Goal: Transaction & Acquisition: Purchase product/service

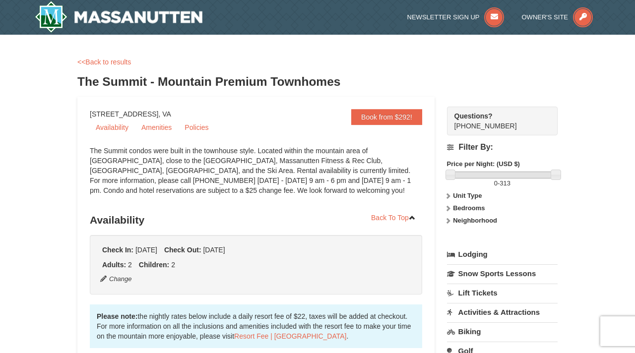
scroll to position [15, 0]
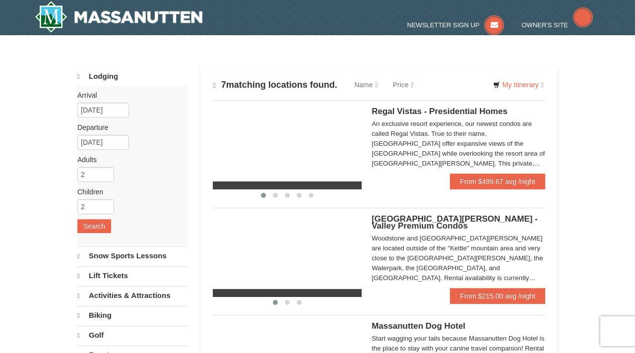
scroll to position [342, 0]
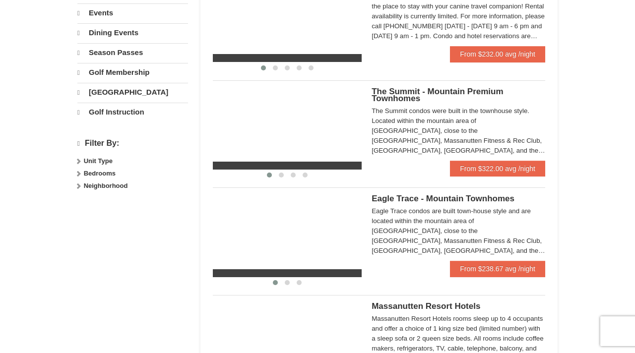
select select "10"
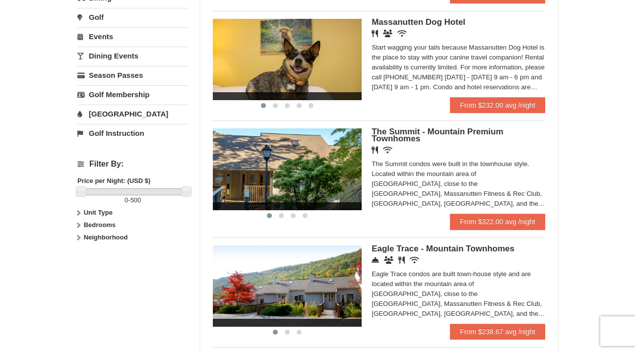
scroll to position [313, 0]
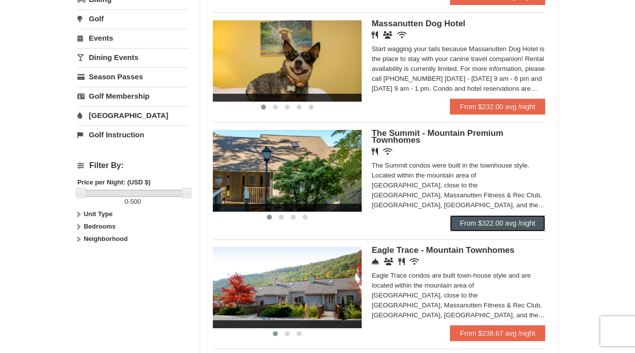
click at [479, 230] on link "From $322.00 avg /night" at bounding box center [497, 223] width 95 height 16
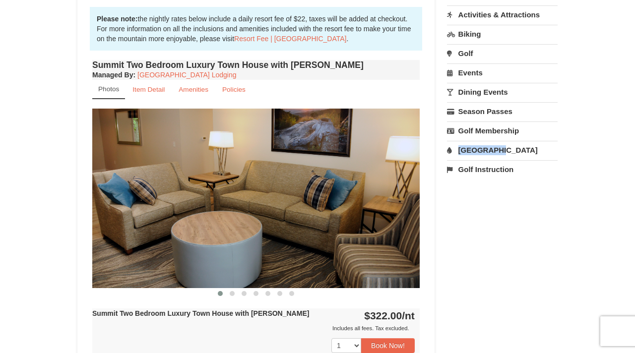
scroll to position [299, 0]
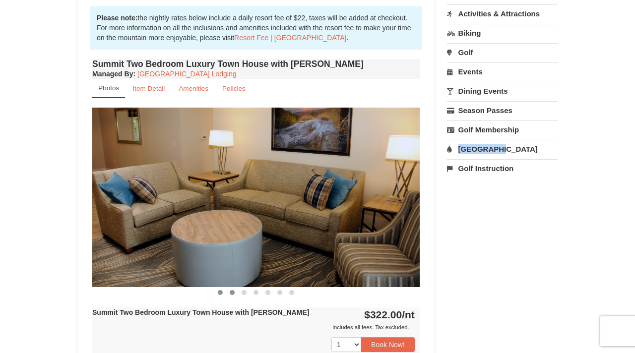
click at [232, 292] on span at bounding box center [232, 292] width 5 height 5
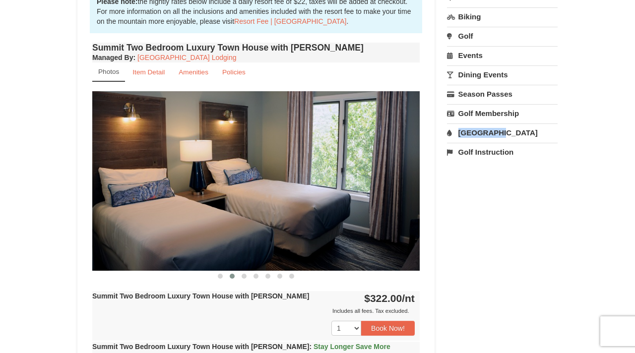
scroll to position [320, 0]
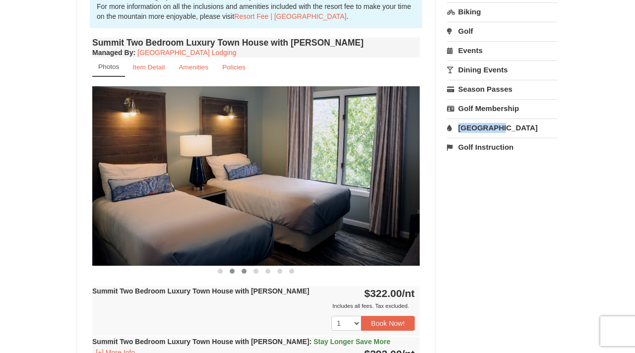
click at [242, 271] on span at bounding box center [244, 271] width 5 height 5
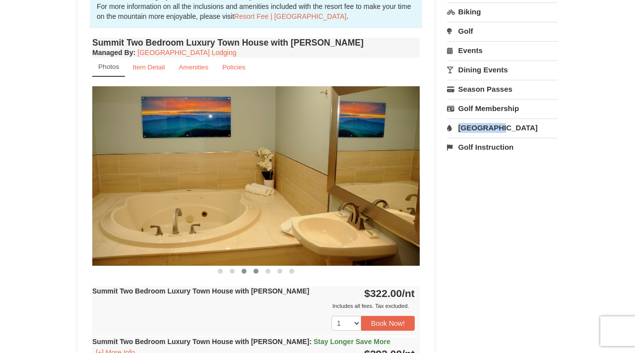
click at [254, 271] on span at bounding box center [255, 271] width 5 height 5
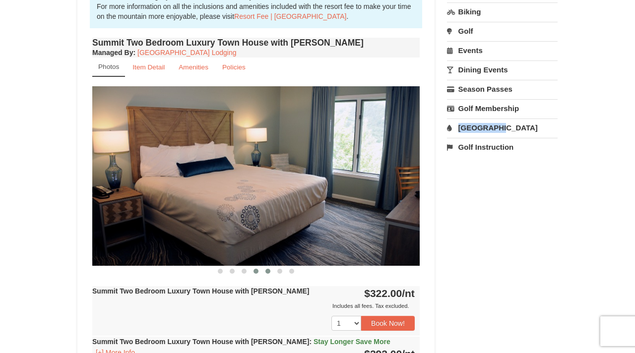
click at [267, 272] on span at bounding box center [267, 271] width 5 height 5
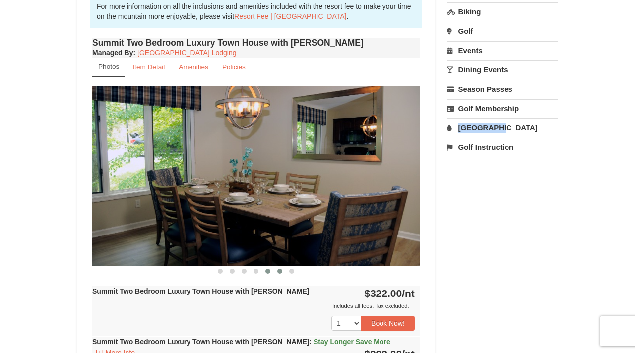
click at [282, 271] on span at bounding box center [279, 271] width 5 height 5
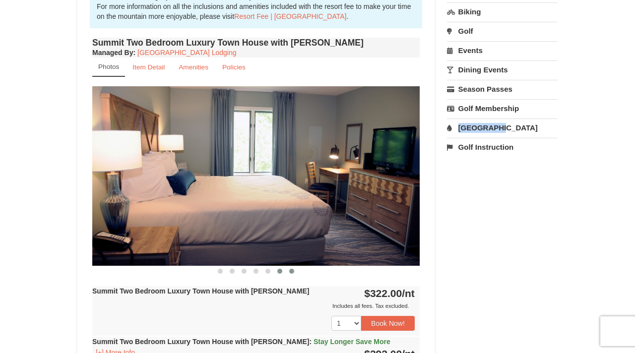
click at [291, 272] on span at bounding box center [291, 271] width 5 height 5
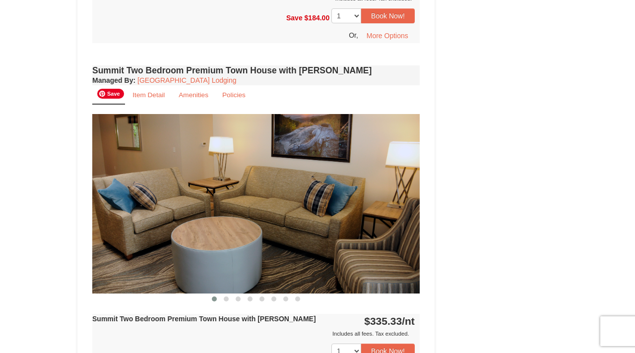
scroll to position [1738, 0]
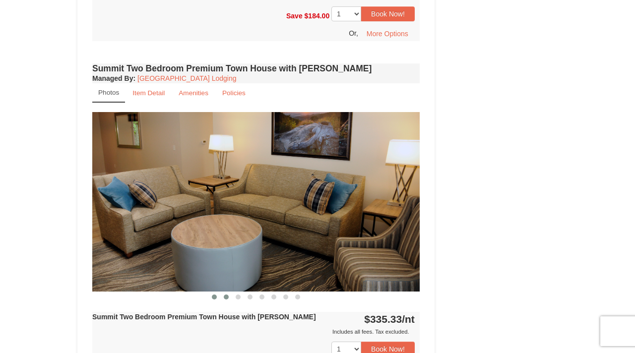
click at [229, 292] on button at bounding box center [226, 297] width 12 height 10
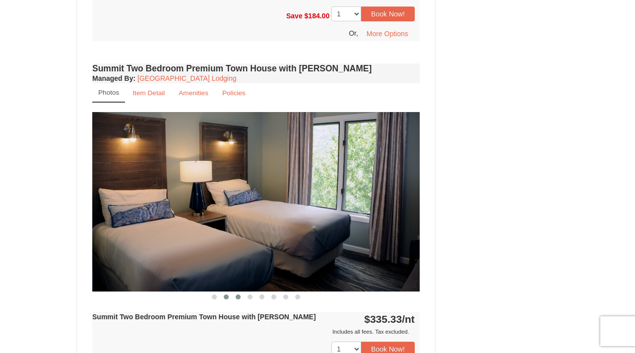
click at [237, 295] on span at bounding box center [238, 297] width 5 height 5
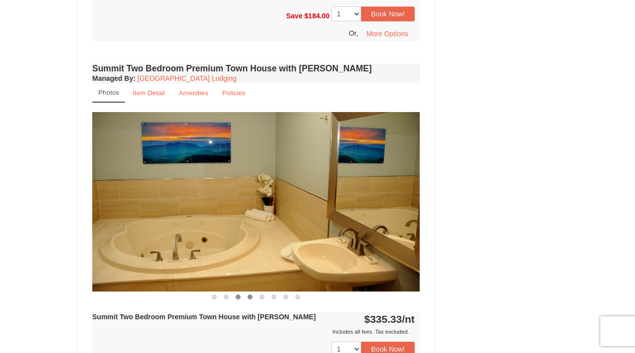
click at [249, 295] on span at bounding box center [249, 297] width 5 height 5
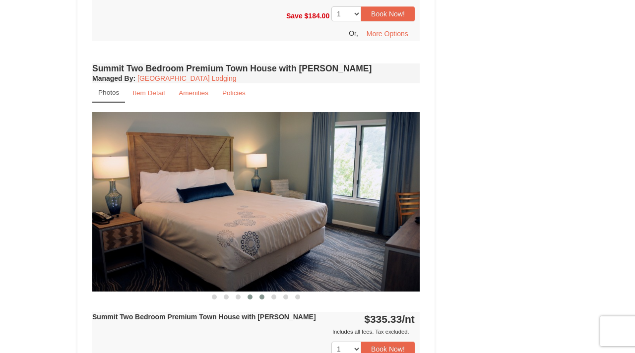
click at [261, 295] on span at bounding box center [261, 297] width 5 height 5
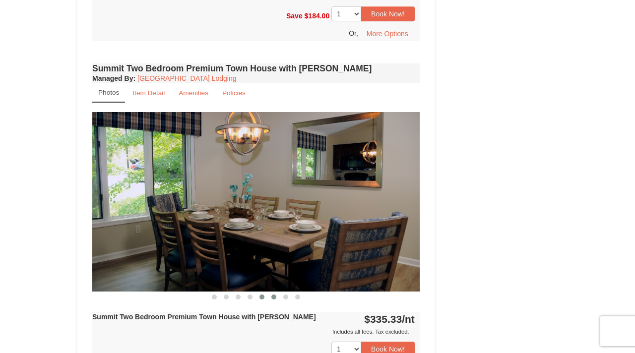
click at [275, 295] on span at bounding box center [273, 297] width 5 height 5
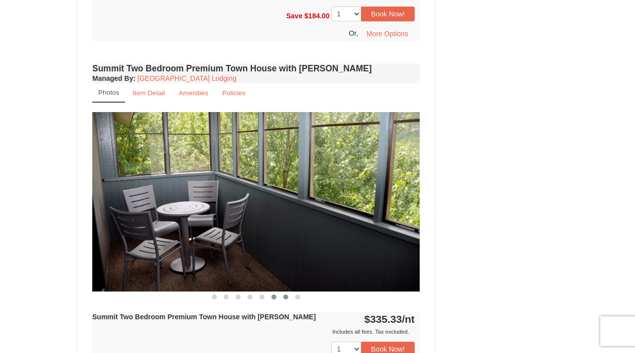
click at [288, 295] on span at bounding box center [285, 297] width 5 height 5
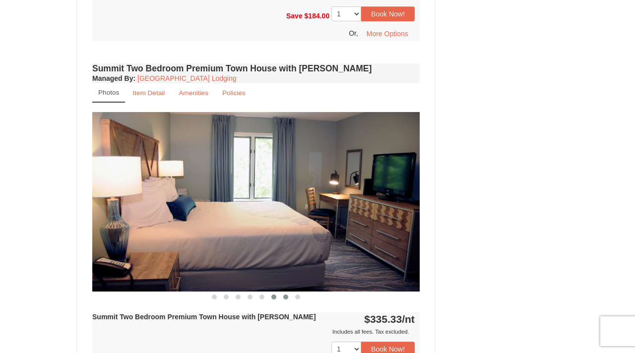
click at [275, 295] on span at bounding box center [273, 297] width 5 height 5
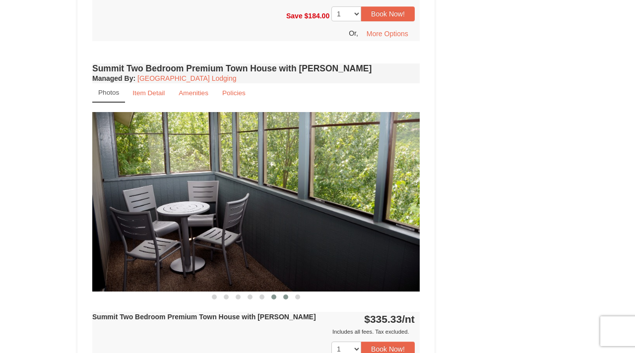
click at [284, 295] on span at bounding box center [285, 297] width 5 height 5
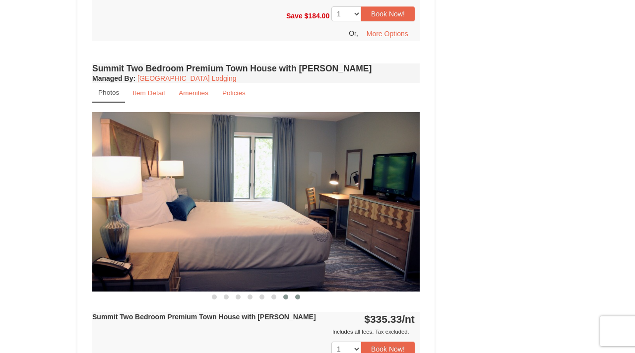
click at [300, 295] on span at bounding box center [297, 297] width 5 height 5
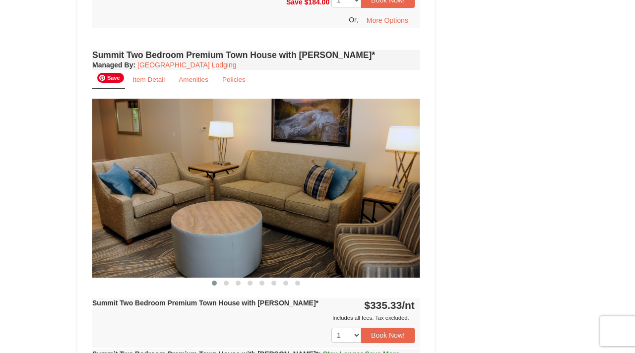
scroll to position [2241, 0]
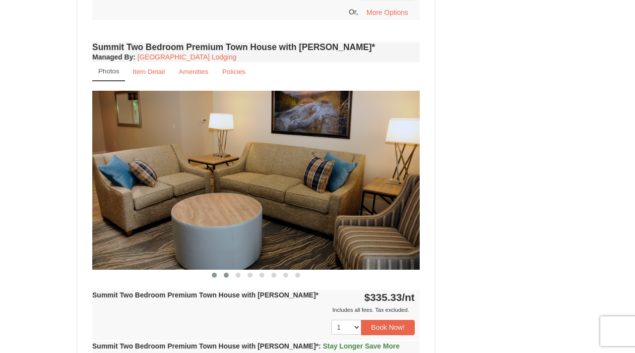
click at [229, 270] on button at bounding box center [226, 275] width 12 height 10
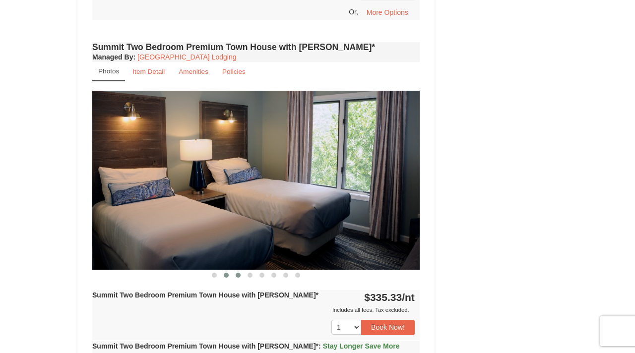
click at [235, 270] on button at bounding box center [238, 275] width 12 height 10
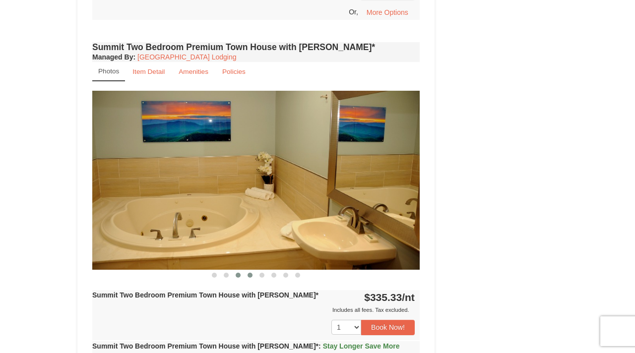
click at [253, 270] on button at bounding box center [250, 275] width 12 height 10
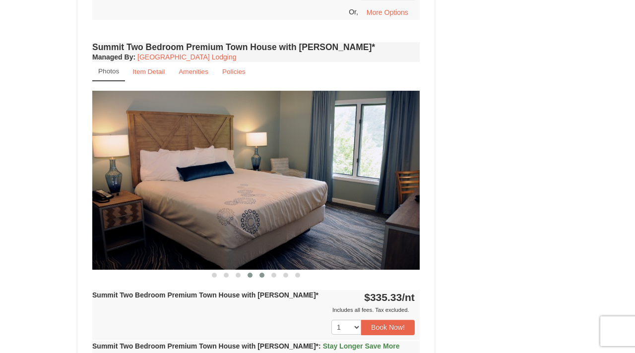
click at [263, 270] on button at bounding box center [262, 275] width 12 height 10
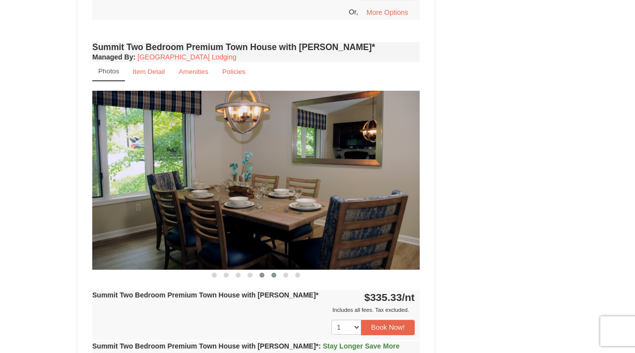
click at [276, 270] on button at bounding box center [274, 275] width 12 height 10
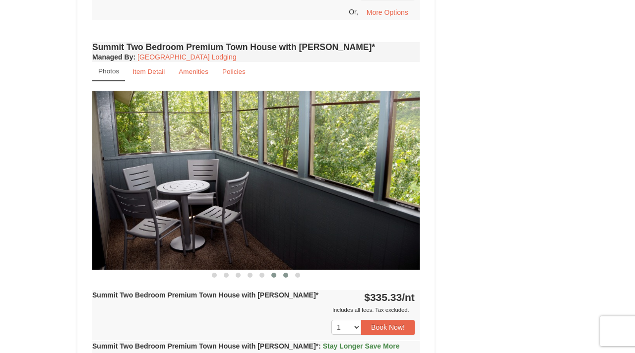
click at [286, 273] on span at bounding box center [285, 275] width 5 height 5
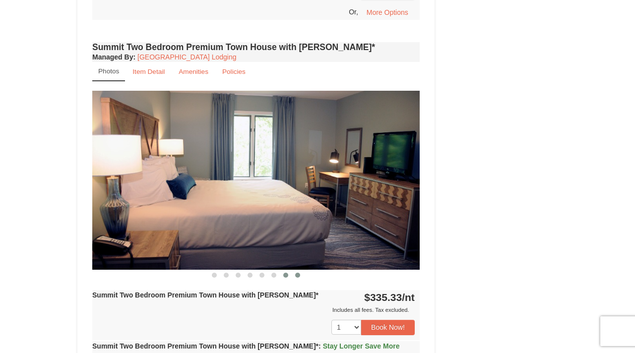
click at [297, 273] on span at bounding box center [297, 275] width 5 height 5
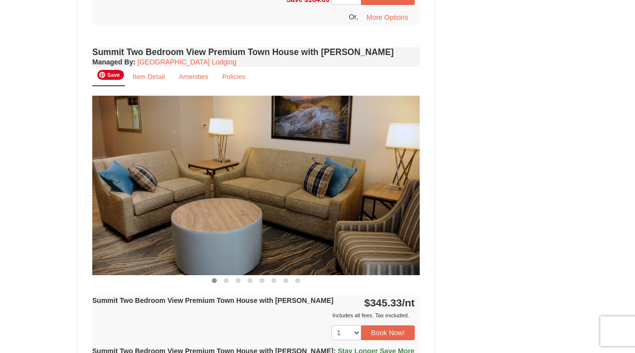
scroll to position [2718, 0]
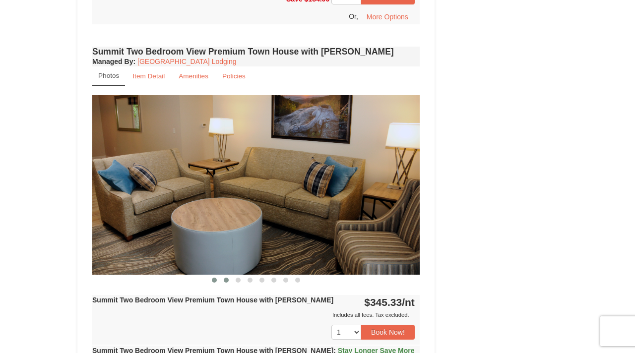
click at [225, 278] on span at bounding box center [226, 280] width 5 height 5
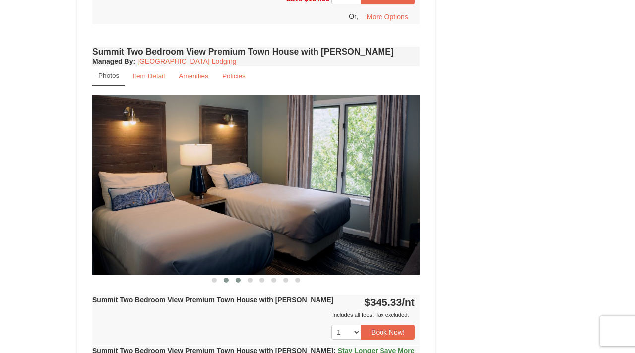
click at [236, 278] on span at bounding box center [238, 280] width 5 height 5
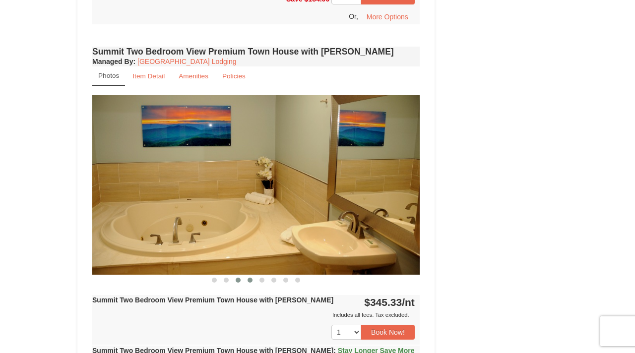
click at [249, 278] on span at bounding box center [249, 280] width 5 height 5
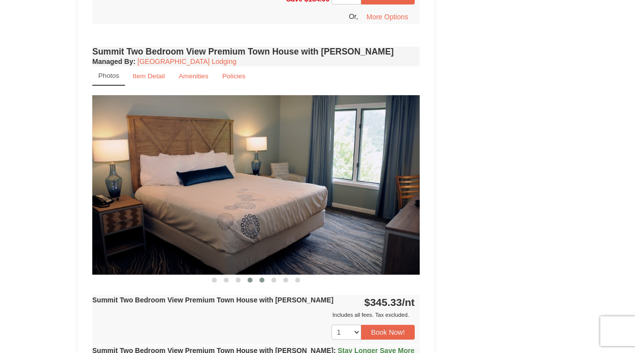
click at [265, 275] on button at bounding box center [262, 280] width 12 height 10
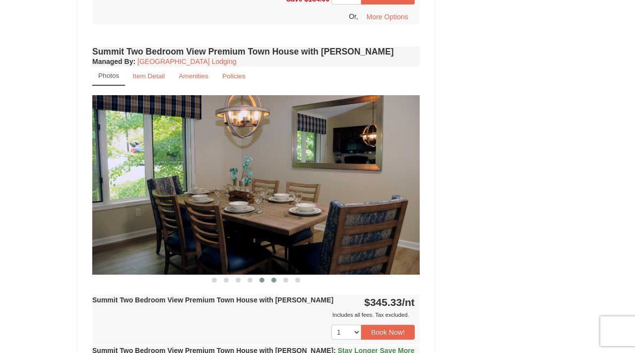
click at [274, 278] on span at bounding box center [273, 280] width 5 height 5
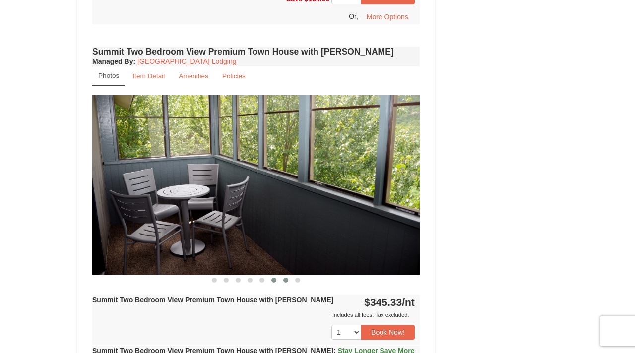
click at [286, 278] on span at bounding box center [285, 280] width 5 height 5
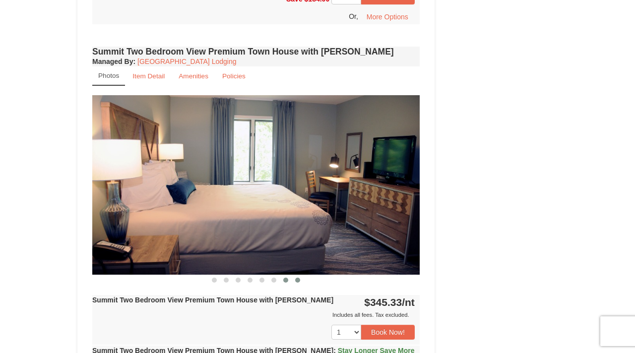
click at [300, 278] on span at bounding box center [297, 280] width 5 height 5
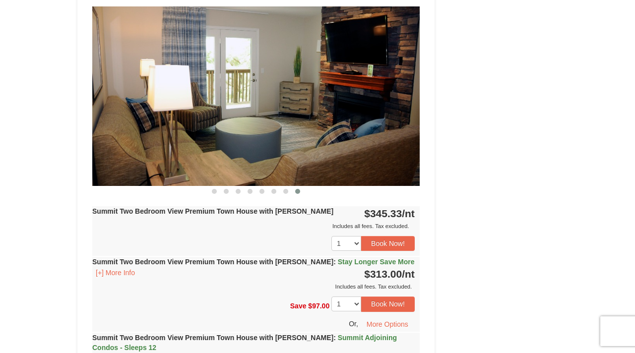
scroll to position [2810, 0]
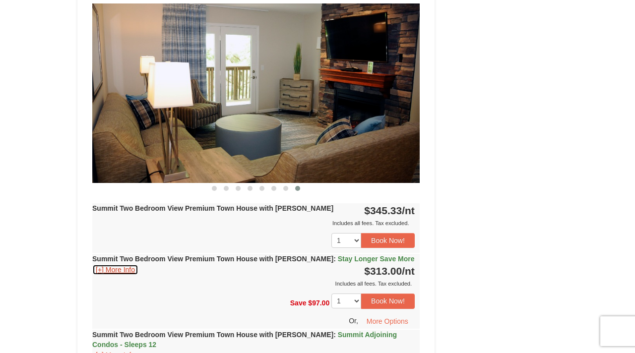
click at [129, 264] on button "[+] More Info" at bounding box center [115, 269] width 46 height 11
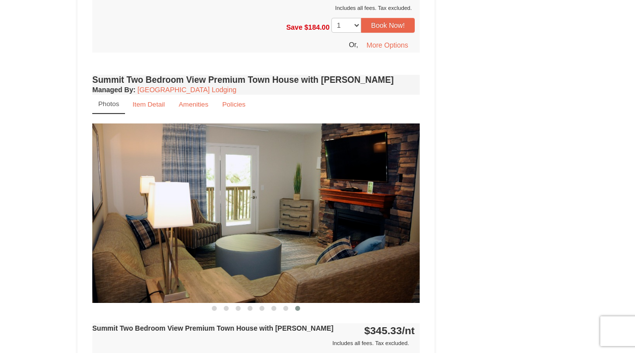
scroll to position [2665, 0]
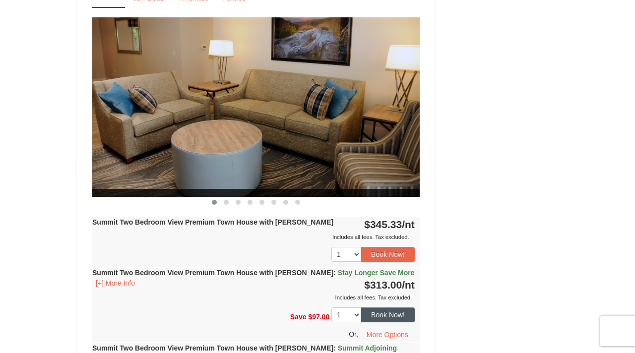
scroll to position [2786, 0]
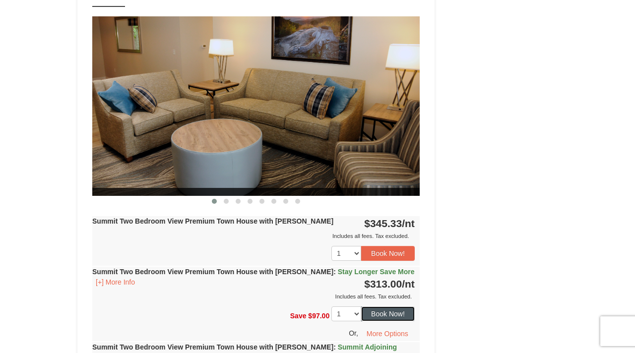
click at [387, 307] on button "Book Now!" at bounding box center [388, 314] width 54 height 15
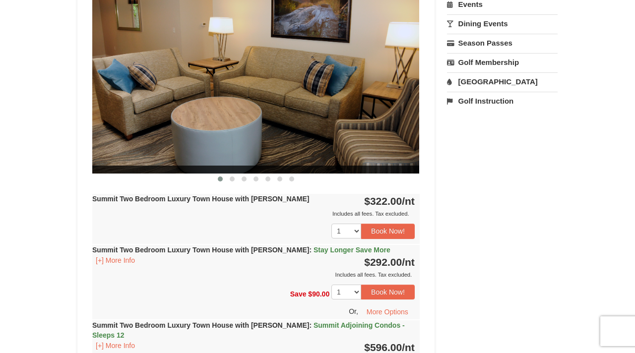
scroll to position [87, 0]
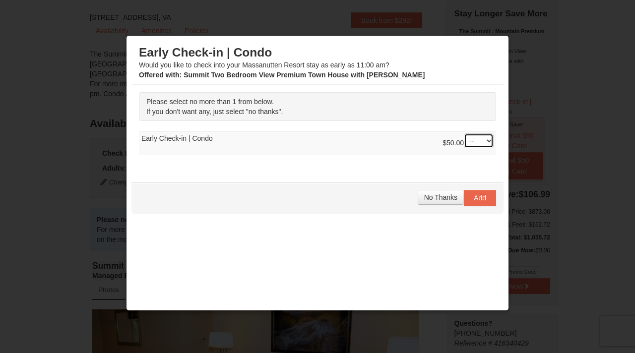
click at [488, 143] on select "-- 01" at bounding box center [479, 140] width 30 height 15
select select "1"
click at [478, 198] on span "Add" at bounding box center [480, 198] width 12 height 8
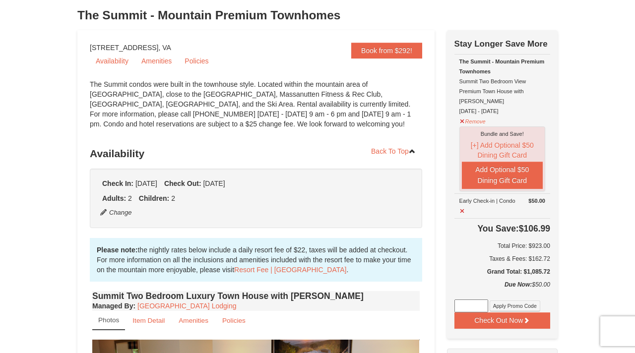
scroll to position [55, 0]
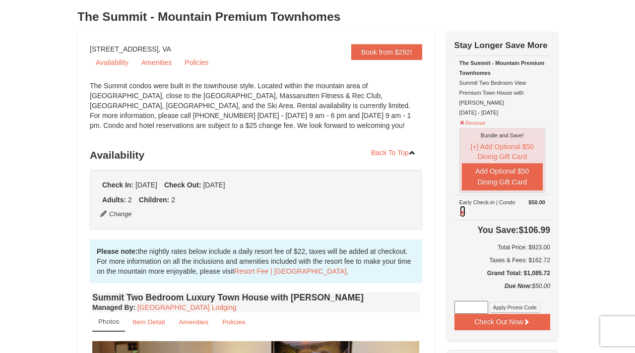
click at [463, 205] on button at bounding box center [462, 211] width 6 height 12
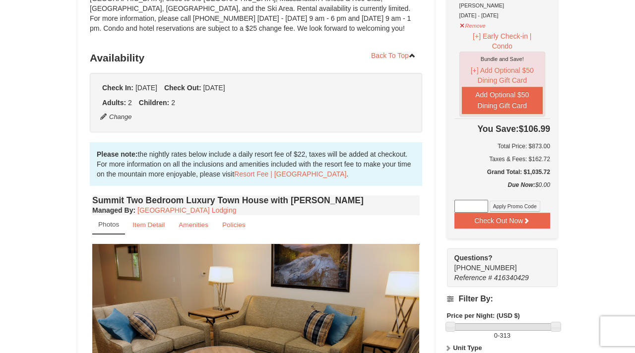
scroll to position [0, 0]
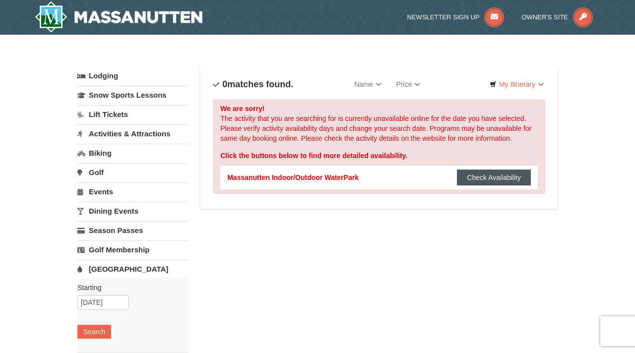
click at [472, 175] on button "Check Availability" at bounding box center [494, 178] width 74 height 16
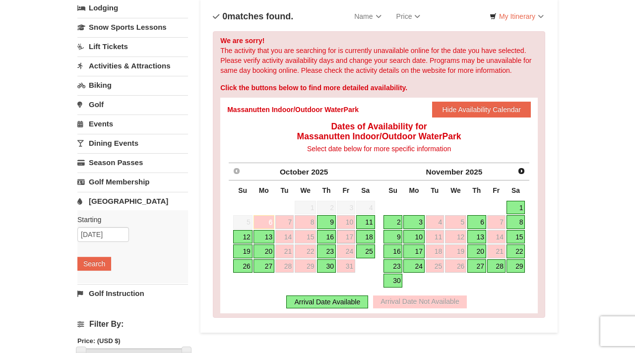
scroll to position [71, 0]
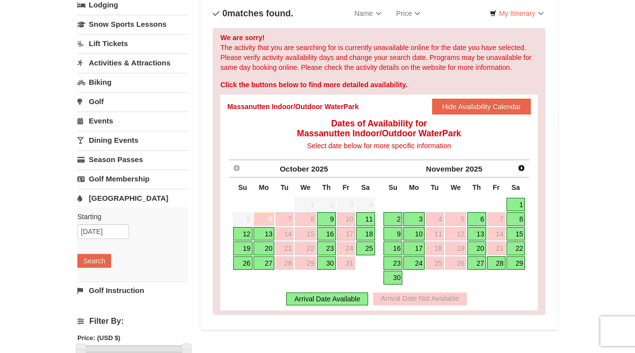
click at [365, 232] on link "18" at bounding box center [365, 234] width 19 height 14
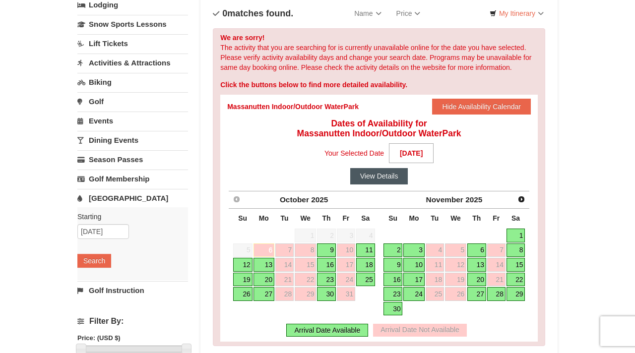
click at [374, 176] on button "View Details" at bounding box center [379, 176] width 58 height 16
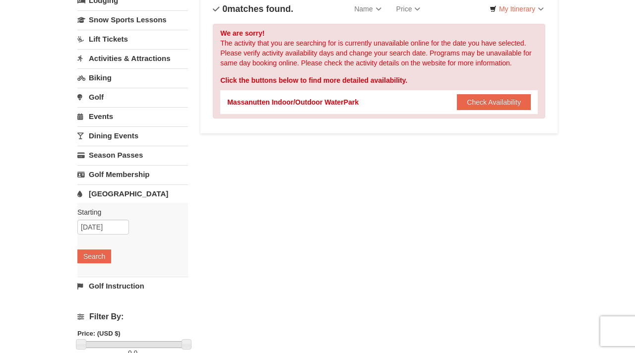
scroll to position [71, 0]
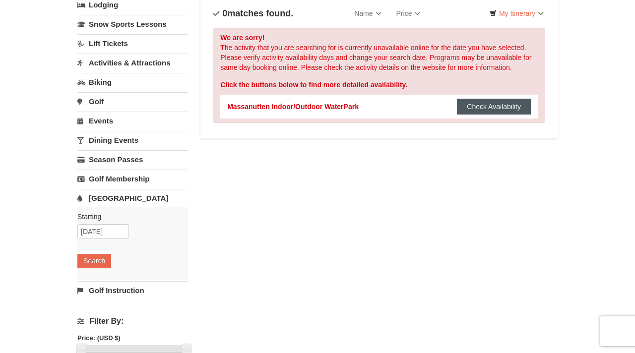
click at [472, 106] on button "Check Availability" at bounding box center [494, 107] width 74 height 16
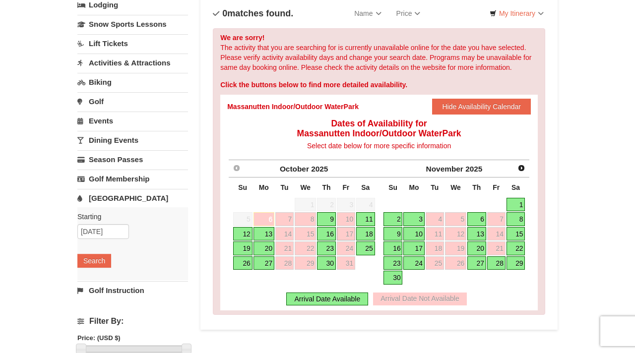
click at [244, 251] on link "19" at bounding box center [242, 249] width 19 height 14
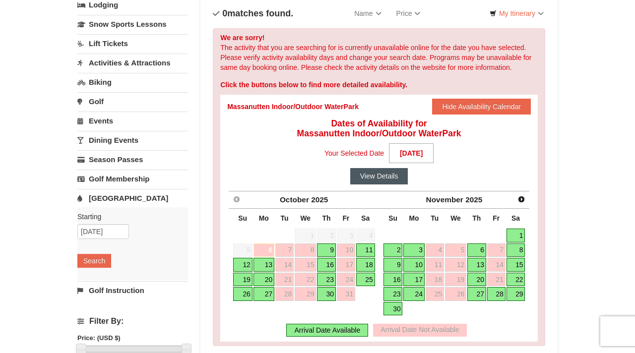
click at [380, 179] on button "View Details" at bounding box center [379, 176] width 58 height 16
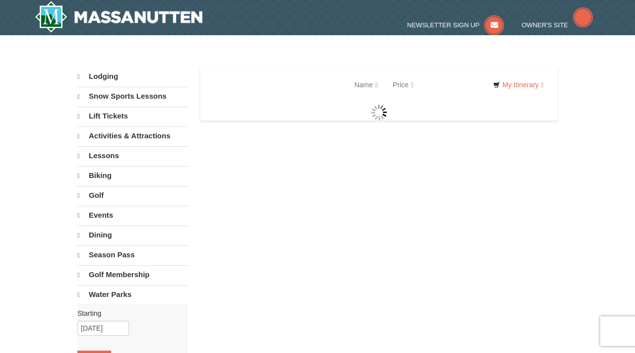
select select "10"
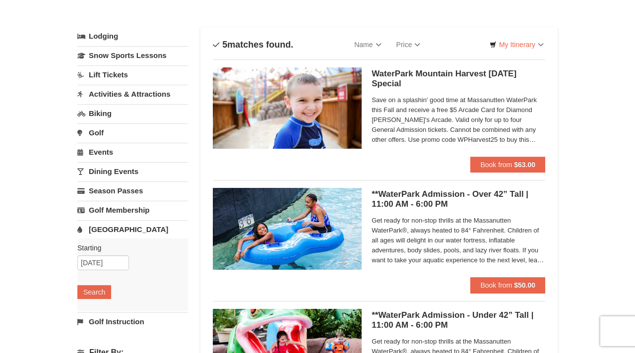
scroll to position [42, 0]
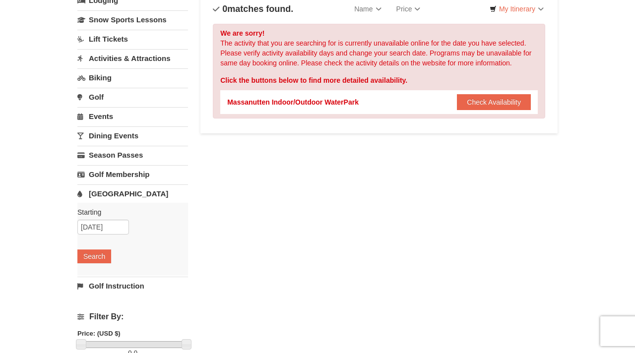
scroll to position [71, 0]
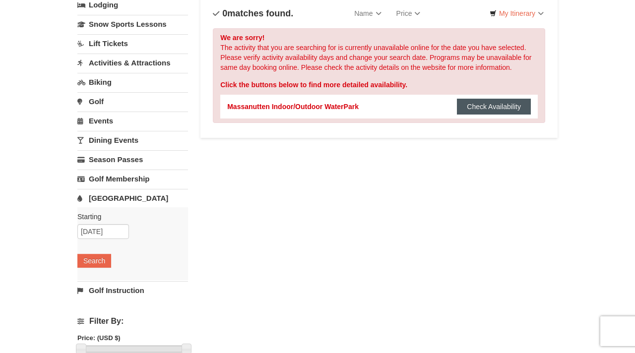
click at [470, 100] on button "Check Availability" at bounding box center [494, 107] width 74 height 16
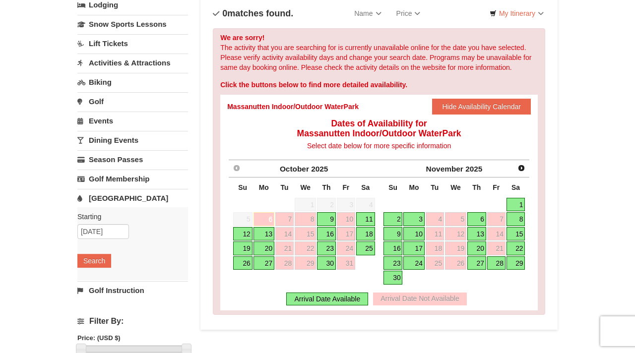
click at [368, 233] on link "18" at bounding box center [365, 234] width 19 height 14
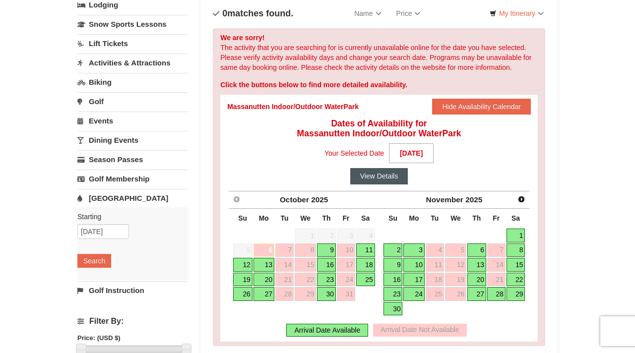
click at [374, 175] on button "View Details" at bounding box center [379, 176] width 58 height 16
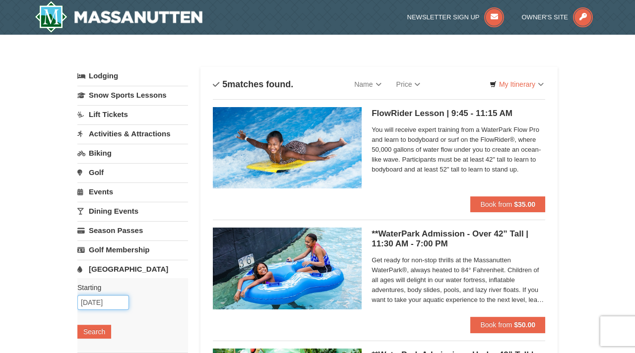
click at [100, 302] on input "10/18/2025" at bounding box center [103, 302] width 52 height 15
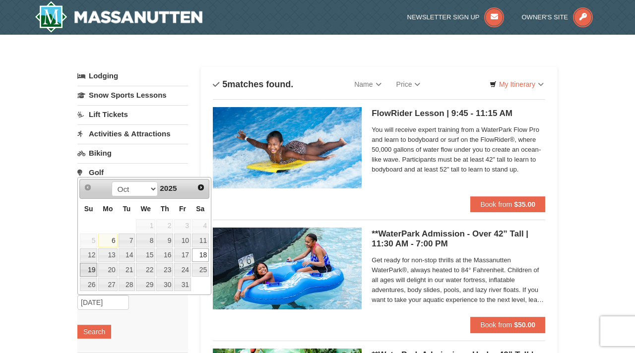
click at [89, 268] on link "19" at bounding box center [88, 270] width 17 height 14
type input "[DATE]"
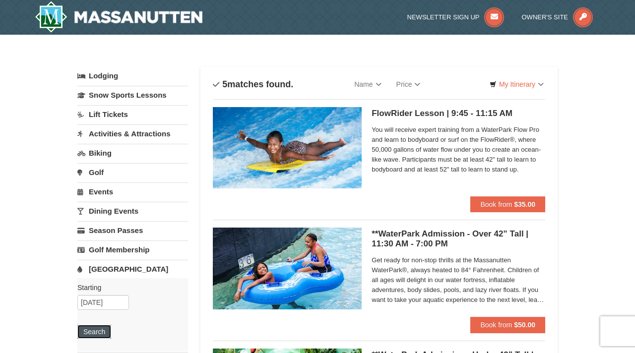
click at [98, 330] on button "Search" at bounding box center [94, 332] width 34 height 14
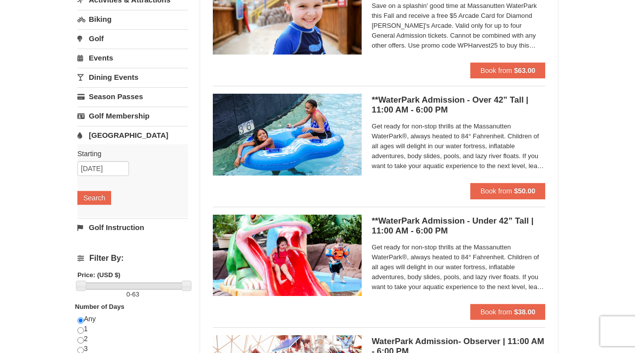
scroll to position [137, 0]
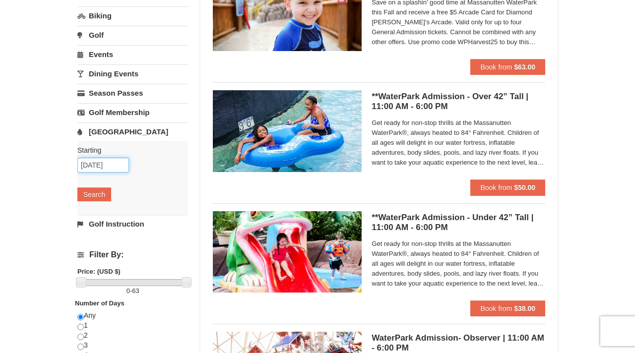
click at [98, 167] on input "[DATE]" at bounding box center [103, 165] width 52 height 15
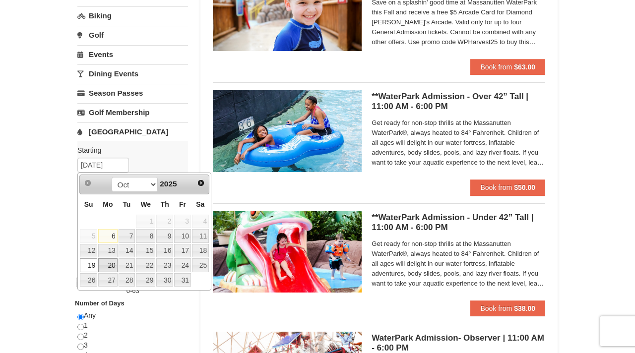
click at [108, 263] on link "20" at bounding box center [107, 265] width 19 height 14
type input "[DATE]"
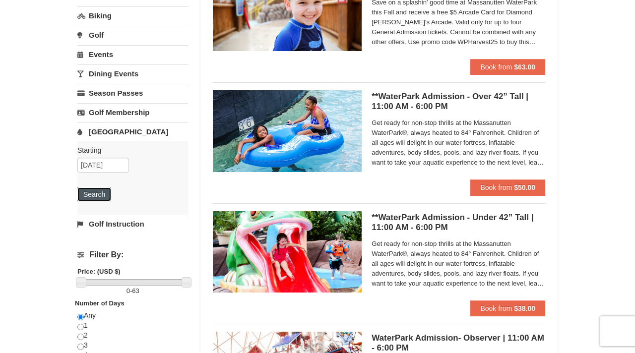
click at [97, 197] on button "Search" at bounding box center [94, 194] width 34 height 14
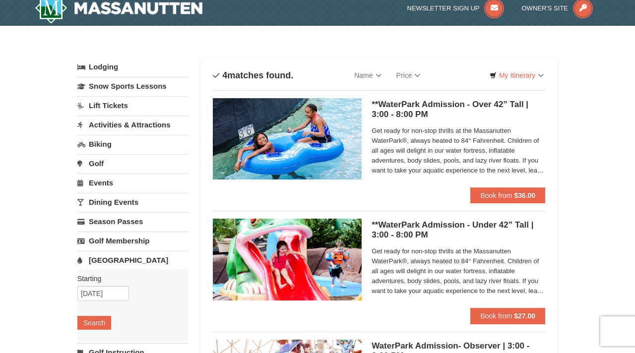
scroll to position [4, 0]
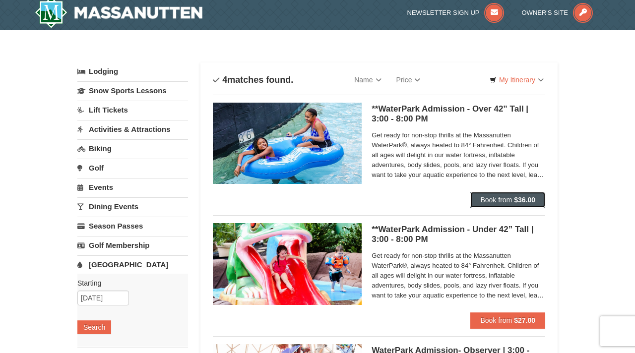
click at [510, 203] on span "Book from" at bounding box center [496, 200] width 32 height 8
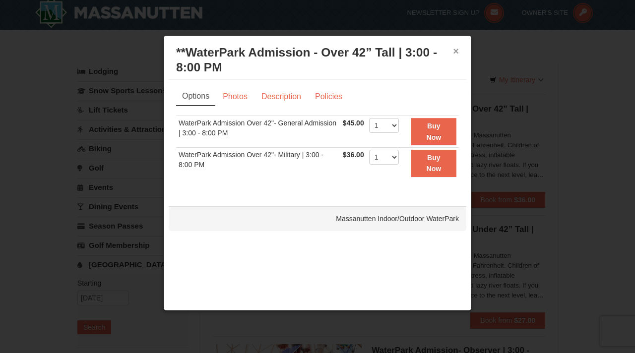
click at [458, 51] on button "×" at bounding box center [456, 51] width 6 height 10
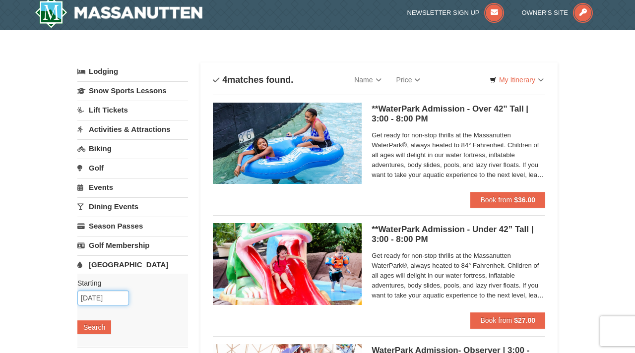
click at [97, 295] on input "[DATE]" at bounding box center [103, 298] width 52 height 15
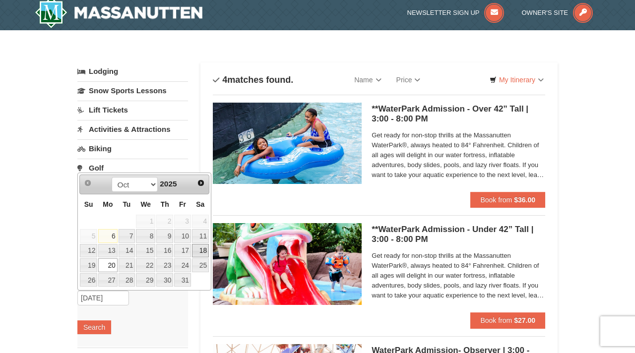
click at [201, 250] on link "18" at bounding box center [200, 251] width 17 height 14
type input "[DATE]"
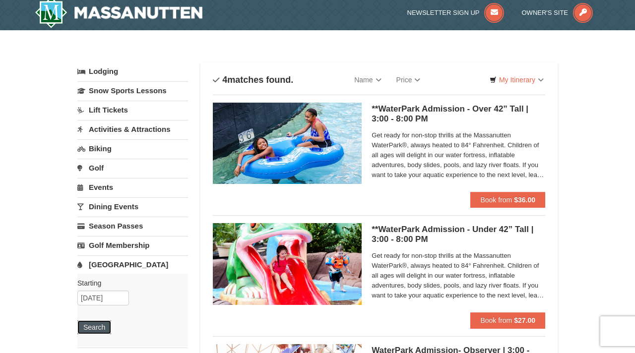
click at [94, 326] on button "Search" at bounding box center [94, 327] width 34 height 14
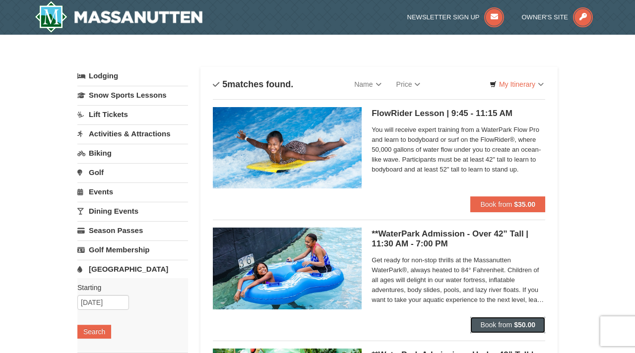
click at [500, 322] on span "Book from" at bounding box center [496, 325] width 32 height 8
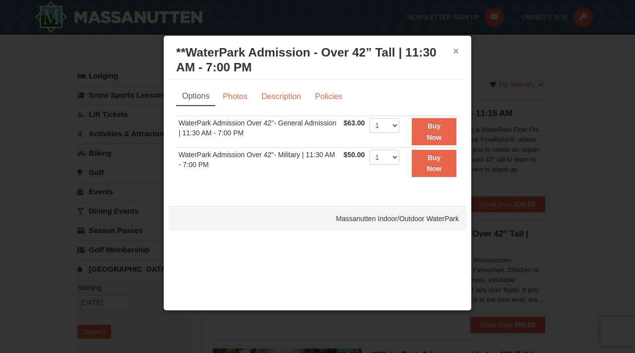
click at [456, 51] on button "×" at bounding box center [456, 51] width 6 height 10
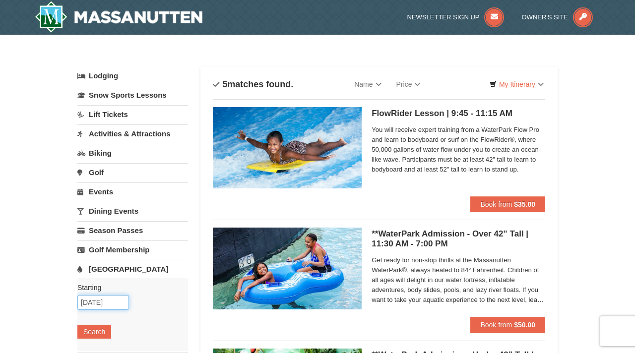
click at [98, 299] on input "10/18/2025" at bounding box center [103, 302] width 52 height 15
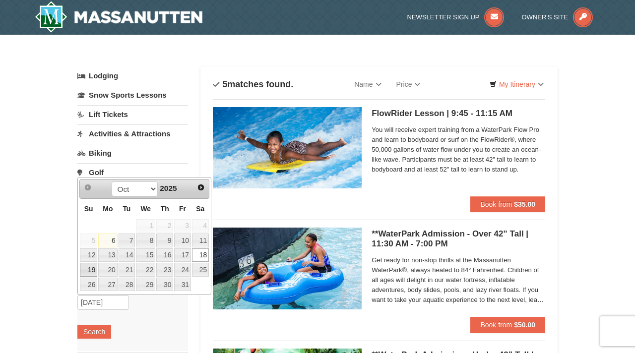
click at [90, 272] on link "19" at bounding box center [88, 270] width 17 height 14
type input "[DATE]"
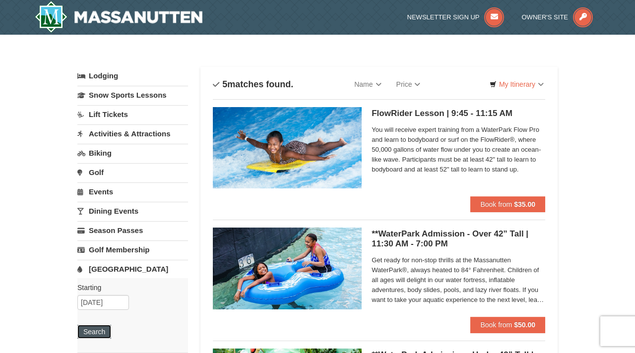
click at [100, 333] on button "Search" at bounding box center [94, 332] width 34 height 14
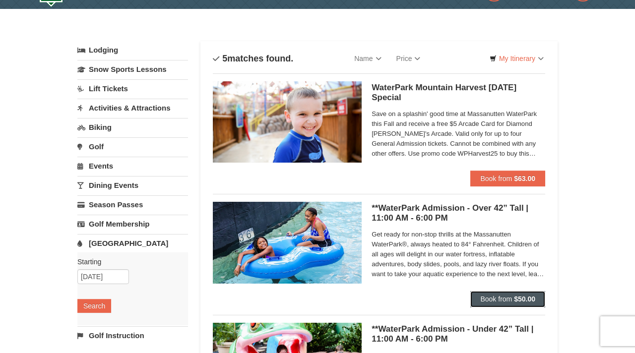
click at [503, 298] on span "Book from" at bounding box center [496, 299] width 32 height 8
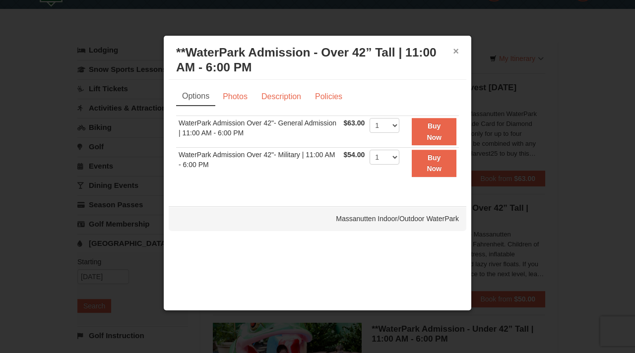
click at [455, 52] on button "×" at bounding box center [456, 51] width 6 height 10
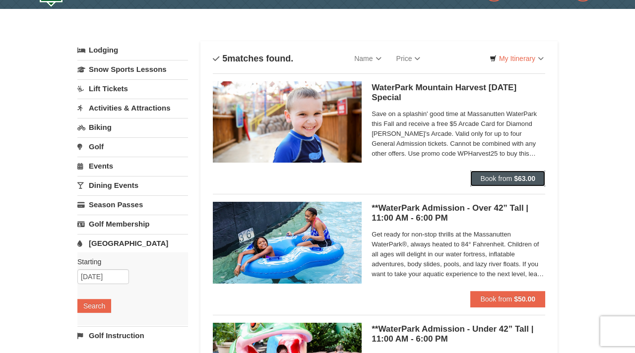
click at [491, 175] on span "Book from" at bounding box center [496, 179] width 32 height 8
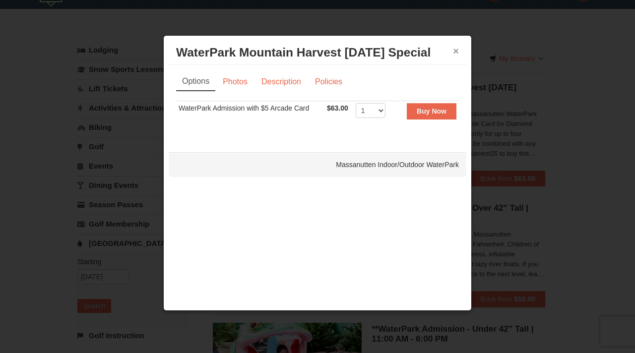
click at [458, 49] on button "×" at bounding box center [456, 51] width 6 height 10
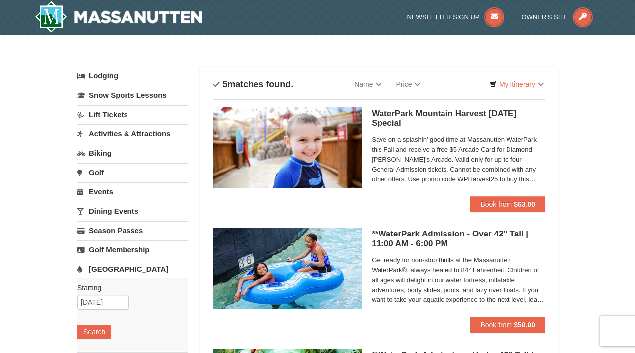
click at [127, 130] on link "Activities & Attractions" at bounding box center [132, 133] width 111 height 18
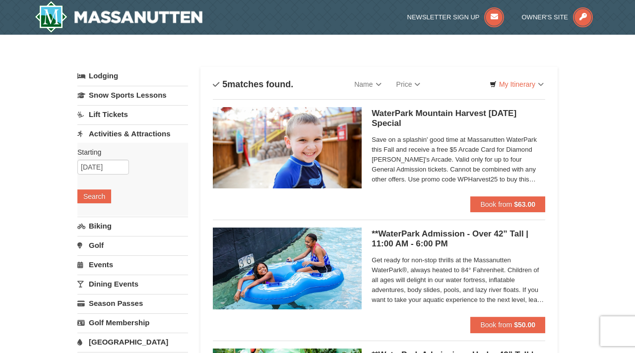
click at [98, 243] on link "Golf" at bounding box center [132, 245] width 111 height 18
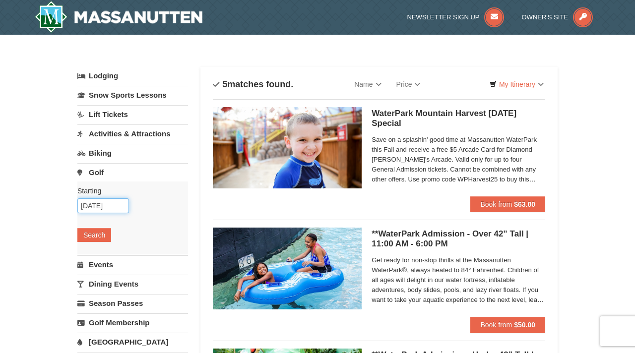
click at [97, 205] on input "10/19/2025" at bounding box center [103, 205] width 52 height 15
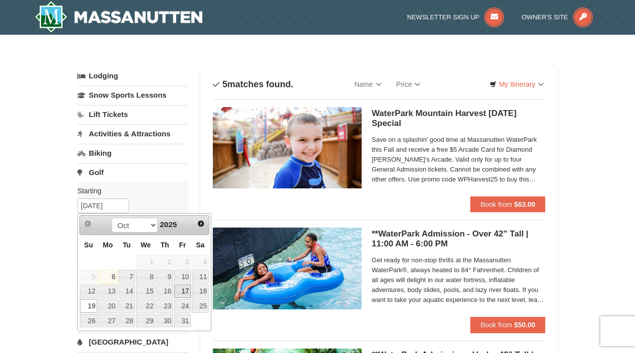
click at [187, 290] on link "17" at bounding box center [182, 292] width 17 height 14
type input "[DATE]"
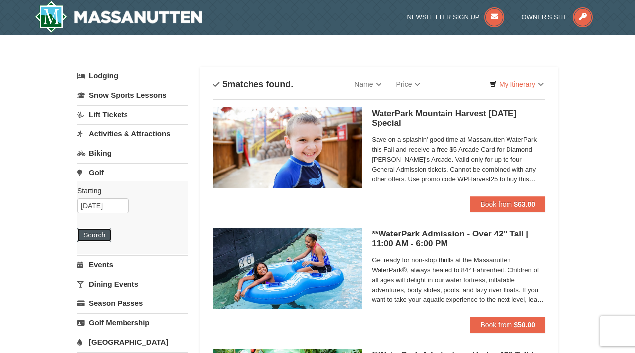
click at [97, 236] on button "Search" at bounding box center [94, 235] width 34 height 14
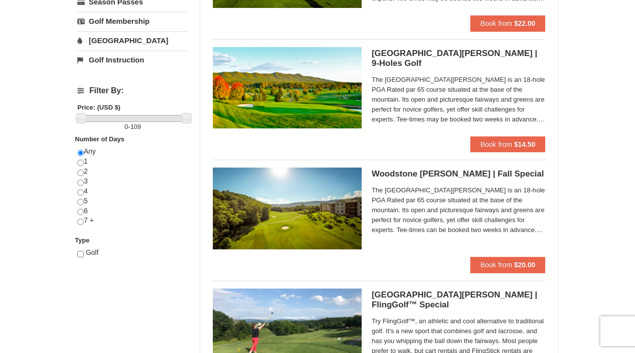
scroll to position [302, 0]
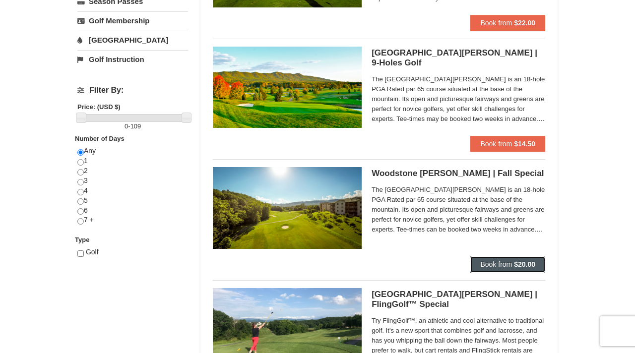
click at [481, 262] on span "Book from" at bounding box center [496, 264] width 32 height 8
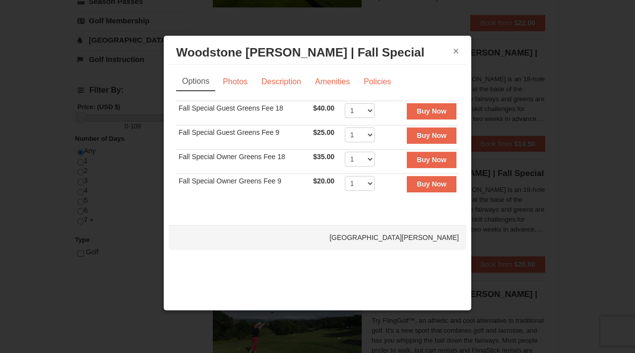
click at [458, 52] on button "×" at bounding box center [456, 51] width 6 height 10
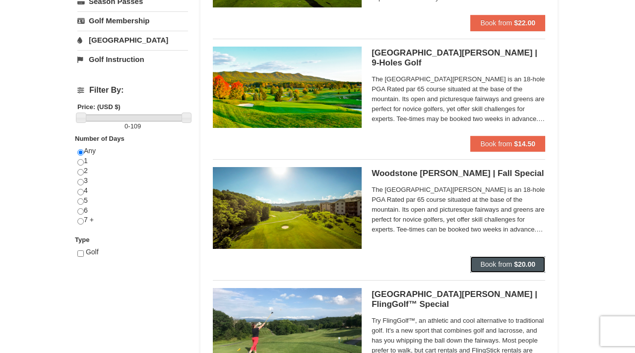
click at [509, 261] on span "Book from" at bounding box center [496, 264] width 32 height 8
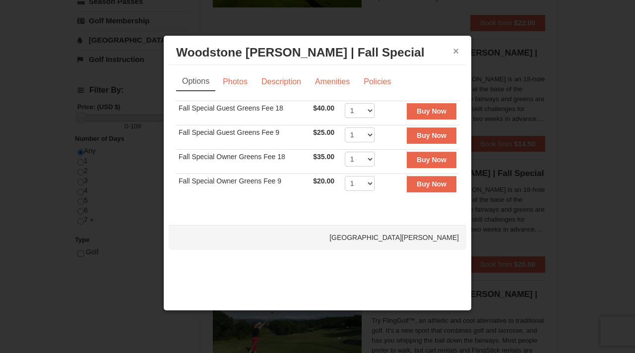
click at [455, 49] on button "×" at bounding box center [456, 51] width 6 height 10
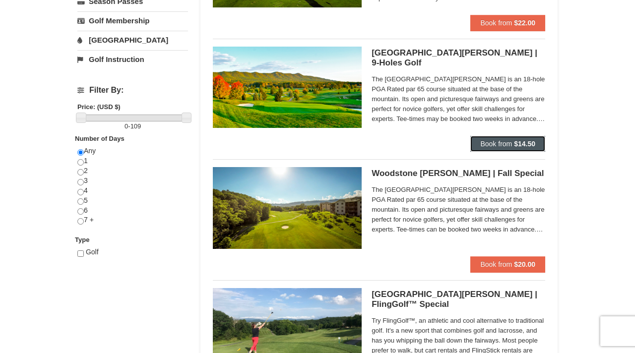
click at [514, 140] on strong "$14.50" at bounding box center [524, 144] width 21 height 8
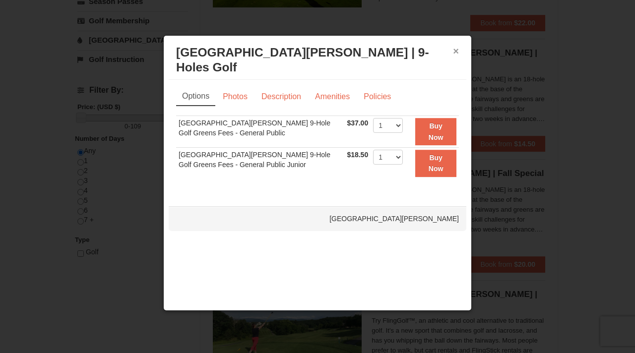
click at [458, 49] on button "×" at bounding box center [456, 51] width 6 height 10
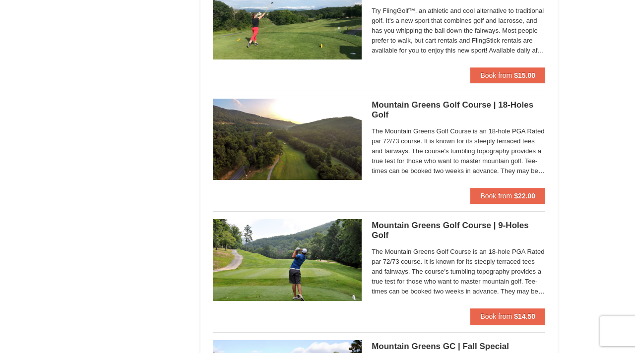
scroll to position [613, 0]
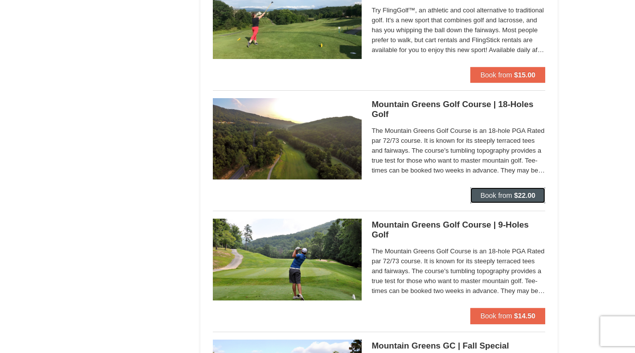
click at [501, 195] on span "Book from" at bounding box center [496, 195] width 32 height 8
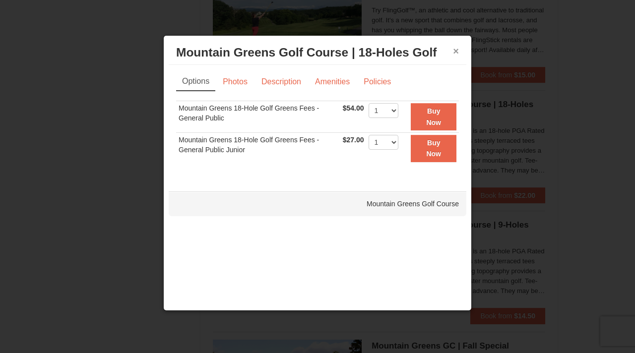
click at [457, 50] on button "×" at bounding box center [456, 51] width 6 height 10
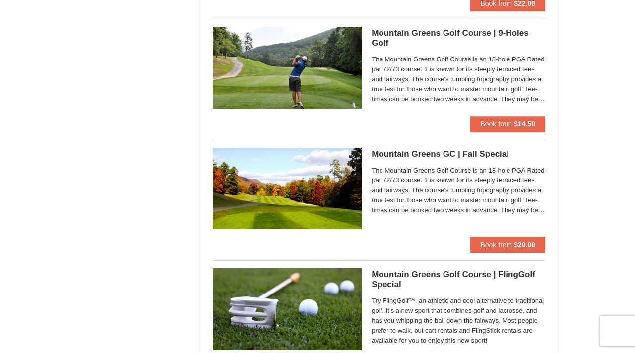
scroll to position [808, 0]
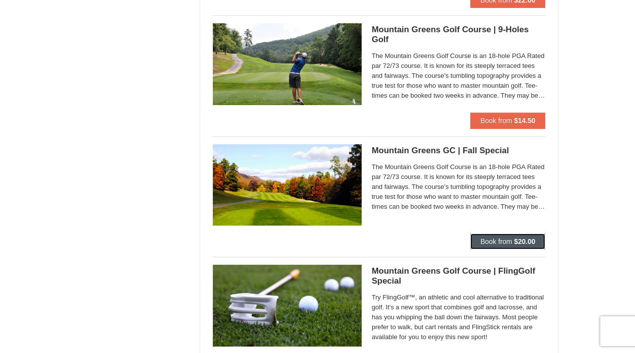
click at [499, 238] on span "Book from" at bounding box center [496, 242] width 32 height 8
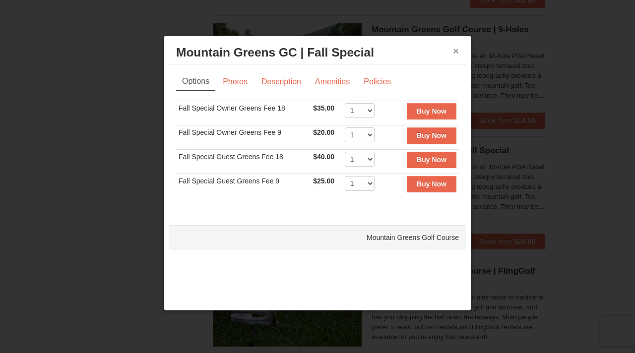
click at [455, 52] on button "×" at bounding box center [456, 51] width 6 height 10
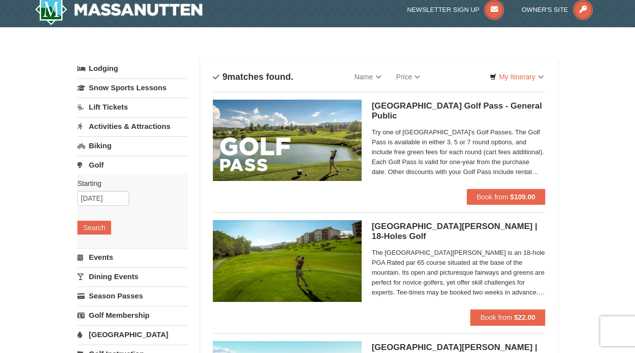
scroll to position [0, 0]
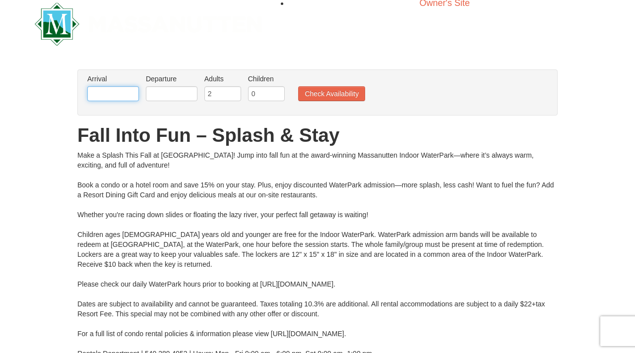
click at [129, 94] on input "text" at bounding box center [113, 93] width 52 height 15
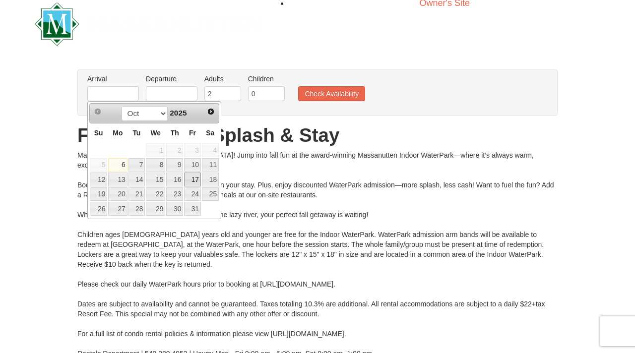
click at [192, 177] on link "17" at bounding box center [192, 180] width 17 height 14
type input "[DATE]"
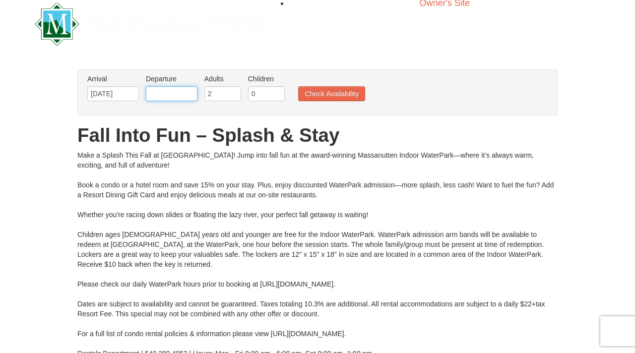
click at [176, 95] on input "text" at bounding box center [172, 93] width 52 height 15
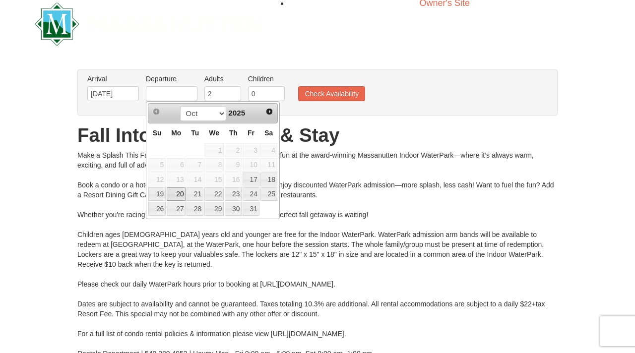
click at [177, 196] on link "20" at bounding box center [176, 194] width 19 height 14
type input "10/20/2025"
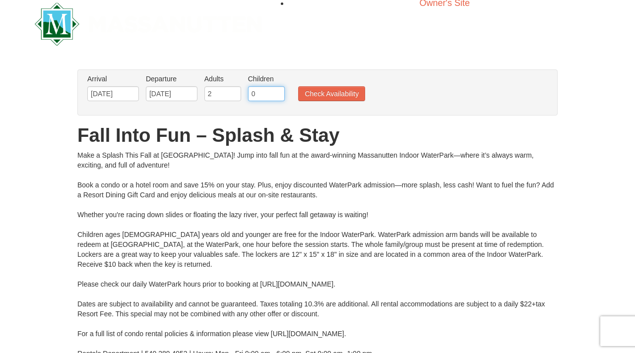
click at [263, 96] on input "0" at bounding box center [266, 93] width 37 height 15
click at [279, 91] on input "1" at bounding box center [266, 93] width 37 height 15
type input "2"
click at [279, 91] on input "2" at bounding box center [266, 93] width 37 height 15
click at [321, 96] on button "Check Availability" at bounding box center [331, 93] width 67 height 15
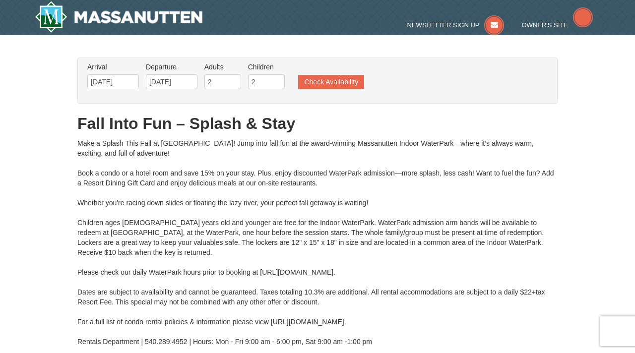
type input "[DATE]"
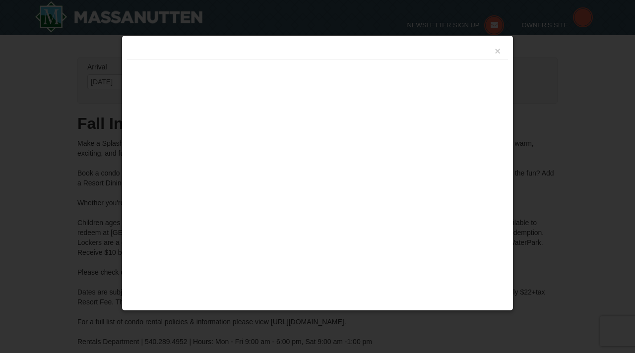
scroll to position [406, 0]
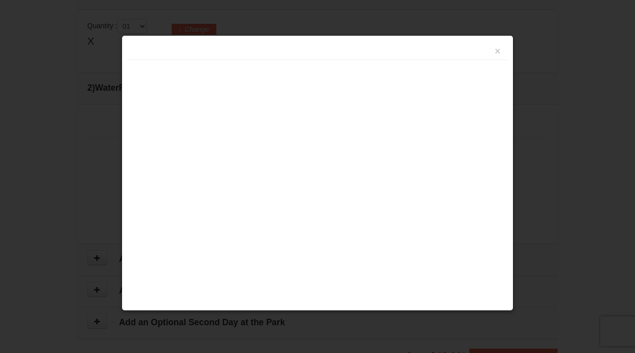
type input "[DATE]"
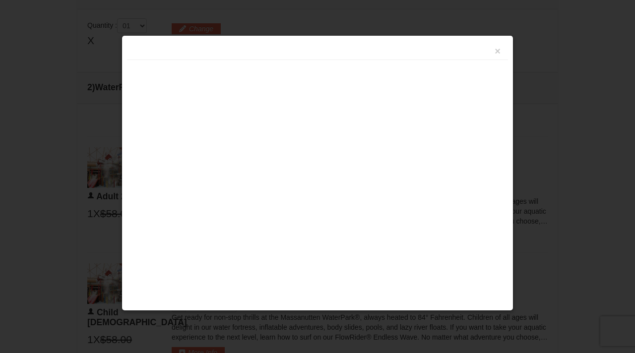
type input "[DATE]"
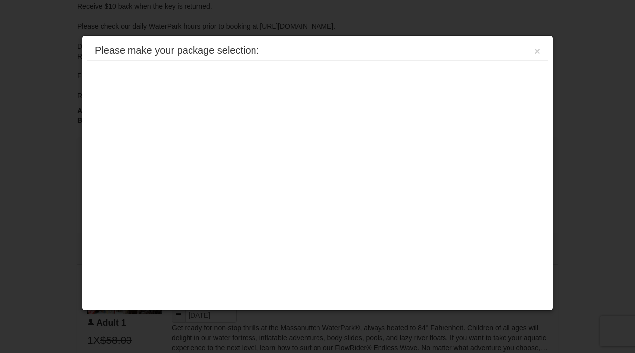
scroll to position [225, 0]
click at [538, 55] on button "×" at bounding box center [537, 51] width 6 height 10
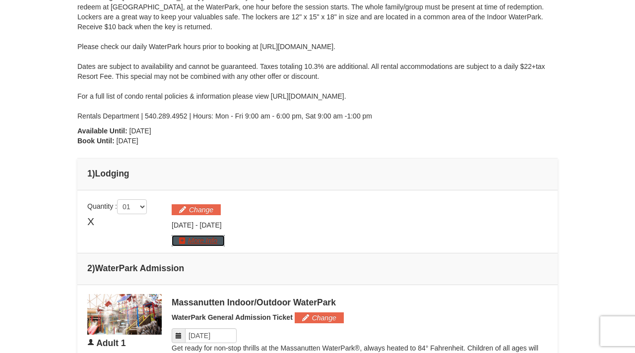
click at [196, 241] on button "More Info" at bounding box center [198, 240] width 53 height 11
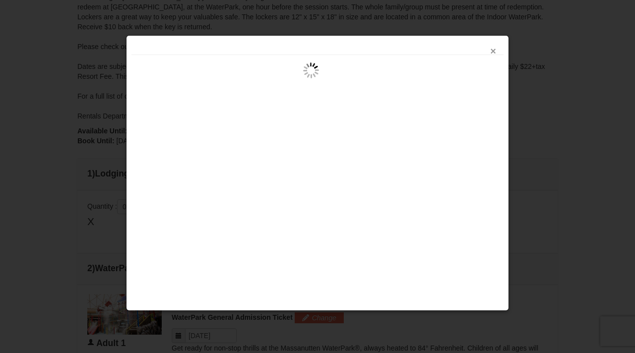
click at [493, 54] on button "×" at bounding box center [493, 51] width 6 height 10
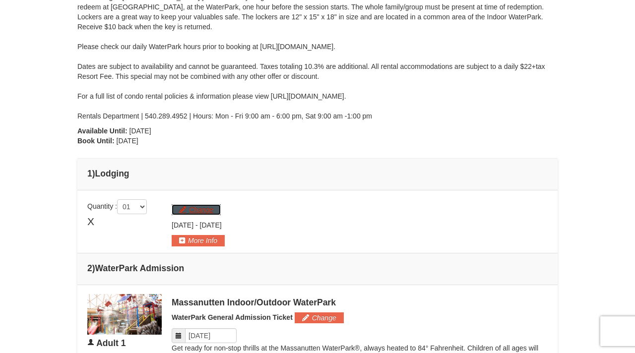
click at [204, 210] on button "Change" at bounding box center [196, 209] width 49 height 11
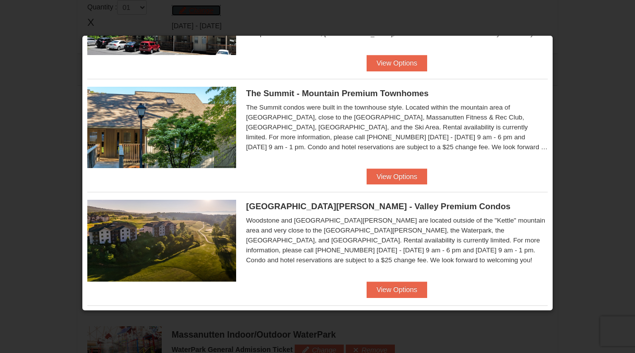
scroll to position [414, 0]
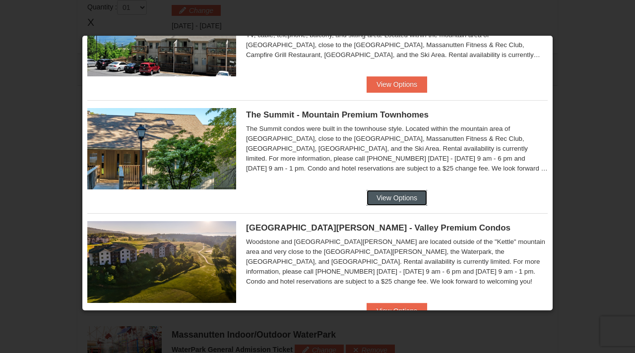
click at [391, 196] on button "View Options" at bounding box center [397, 198] width 61 height 16
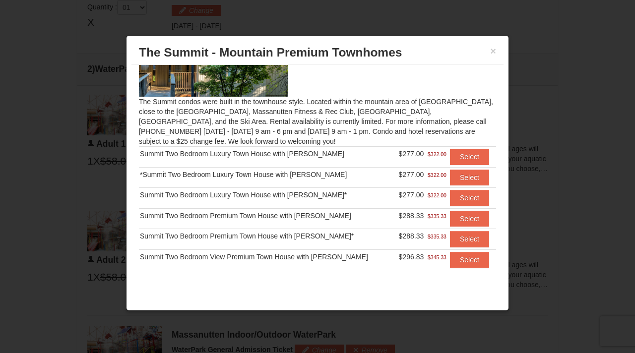
scroll to position [65, 0]
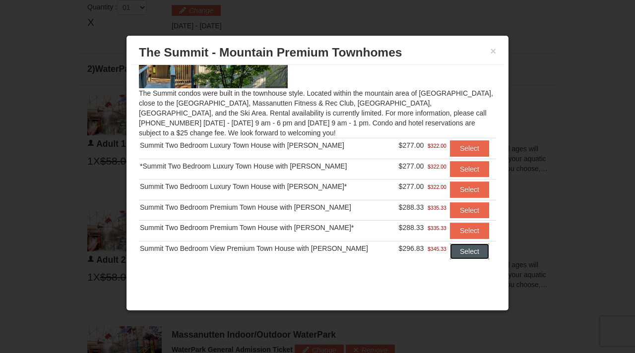
click at [463, 250] on button "Select" at bounding box center [469, 252] width 39 height 16
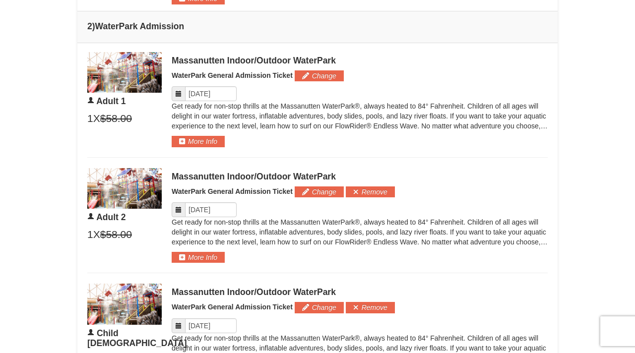
scroll to position [511, 0]
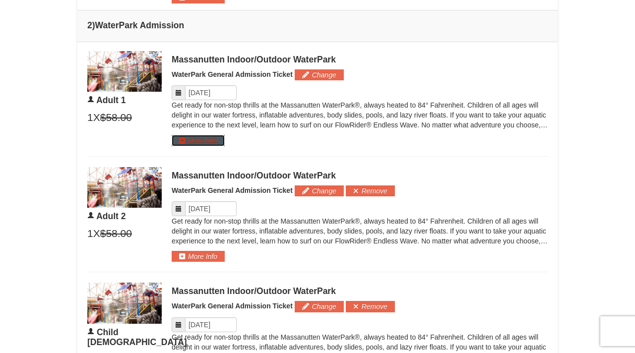
click at [187, 140] on button "More Info" at bounding box center [198, 140] width 53 height 11
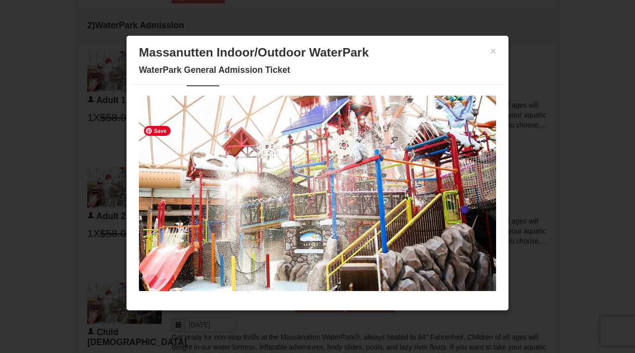
scroll to position [0, 0]
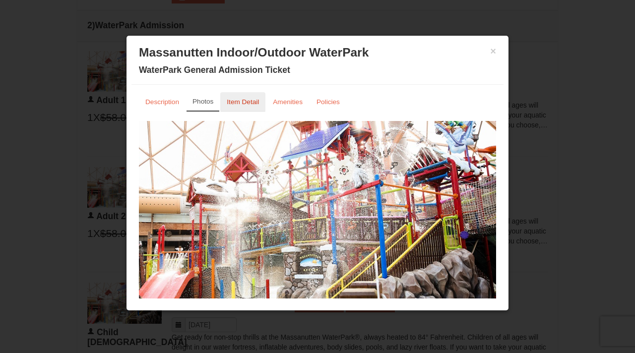
click at [258, 105] on small "Item Detail" at bounding box center [243, 101] width 32 height 7
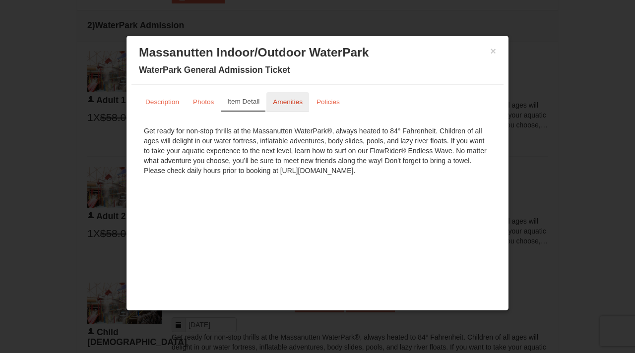
click at [274, 103] on small "Amenities" at bounding box center [288, 101] width 30 height 7
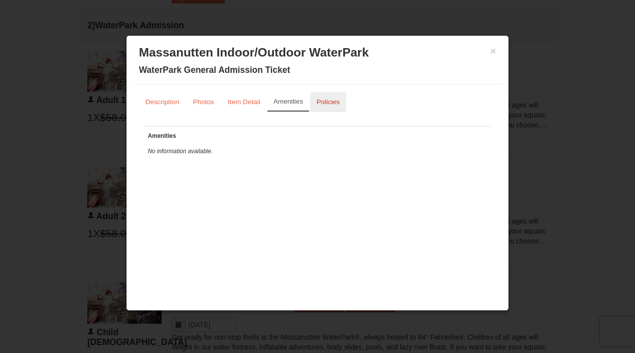
click at [322, 102] on small "Policies" at bounding box center [327, 101] width 23 height 7
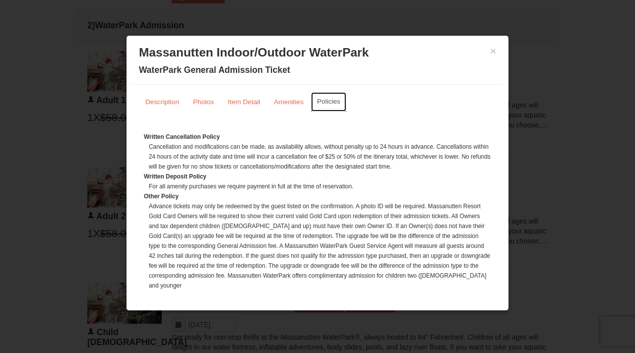
scroll to position [4, 0]
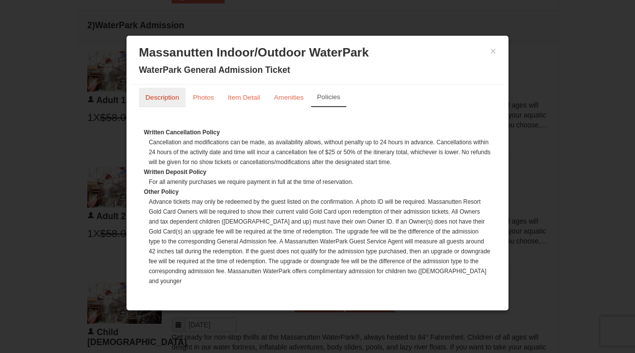
click at [164, 100] on small "Description" at bounding box center [162, 97] width 34 height 7
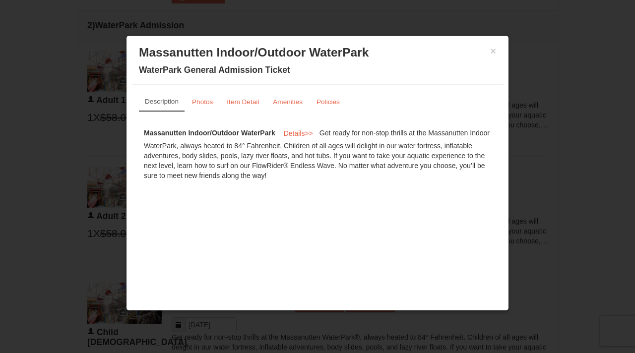
scroll to position [0, 0]
click at [495, 53] on button "×" at bounding box center [493, 51] width 6 height 10
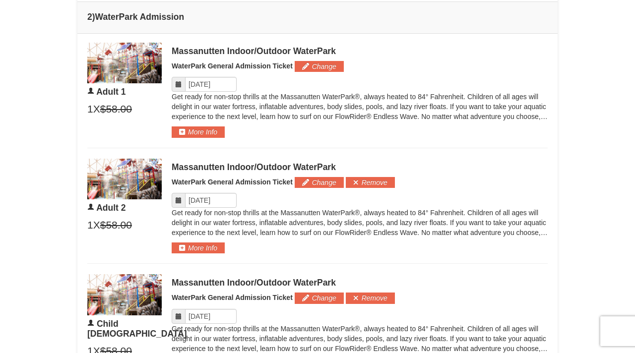
scroll to position [521, 0]
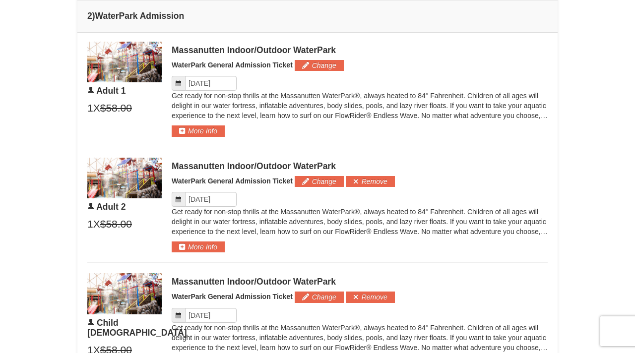
click at [180, 83] on icon at bounding box center [178, 83] width 7 height 7
click at [198, 84] on input "Please format dates MM/DD/YYYY" at bounding box center [211, 83] width 52 height 15
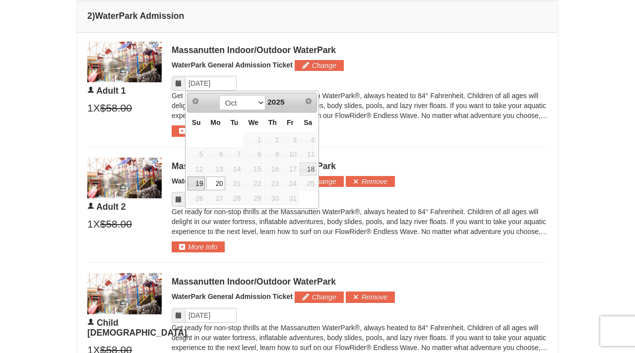
click at [194, 184] on link "19" at bounding box center [195, 184] width 17 height 14
type input "[DATE]"
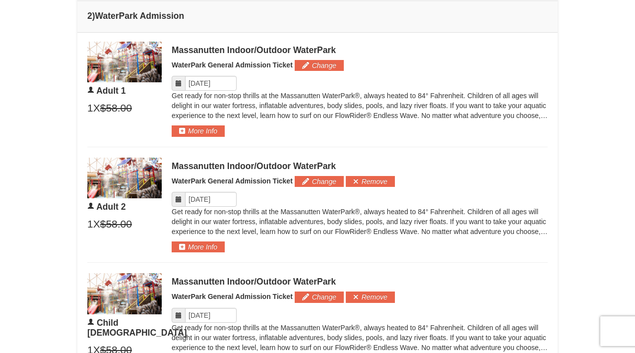
click at [180, 199] on icon at bounding box center [178, 199] width 7 height 7
click at [199, 198] on input "Please format dates MM/DD/YYYY" at bounding box center [211, 199] width 52 height 15
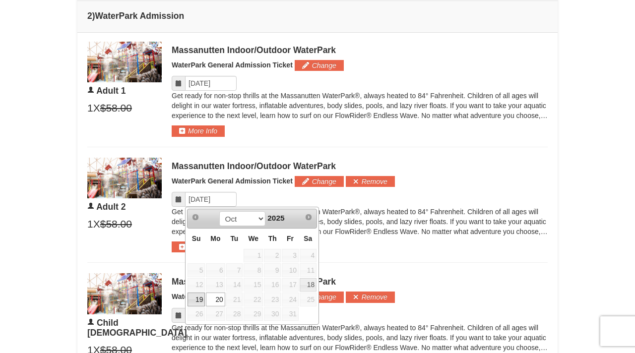
click at [198, 298] on link "19" at bounding box center [195, 300] width 17 height 14
type input "[DATE]"
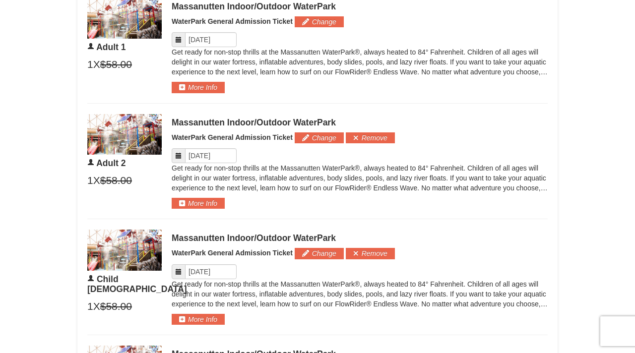
scroll to position [573, 0]
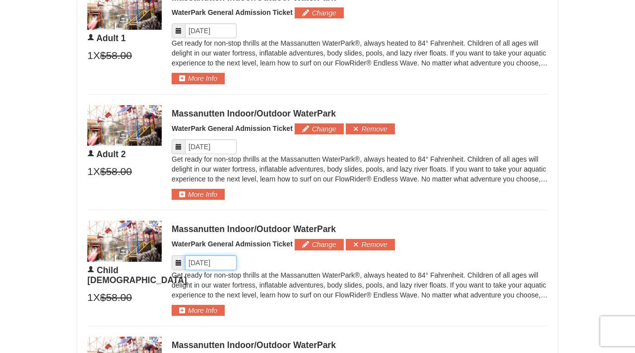
click at [206, 260] on input "Please format dates MM/DD/YYYY" at bounding box center [211, 262] width 52 height 15
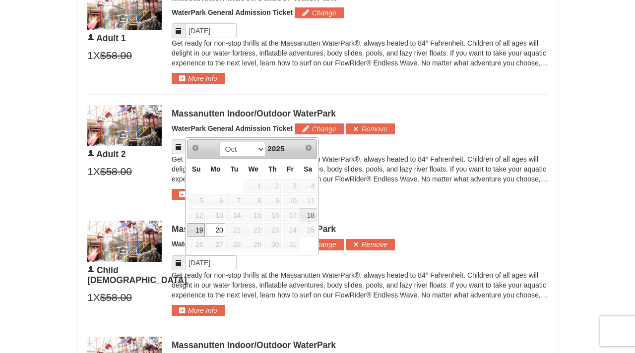
click at [200, 229] on link "19" at bounding box center [195, 230] width 17 height 14
type input "[DATE]"
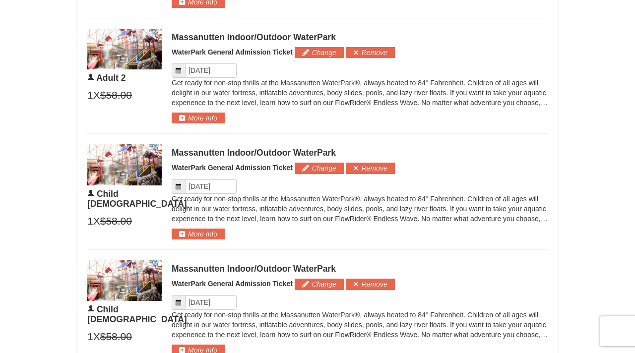
scroll to position [651, 0]
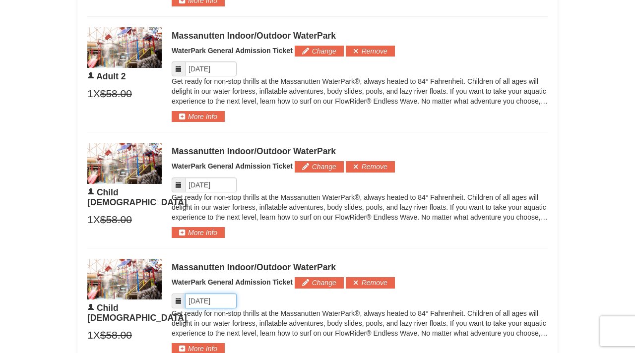
click at [205, 299] on input "Please format dates MM/DD/YYYY" at bounding box center [211, 301] width 52 height 15
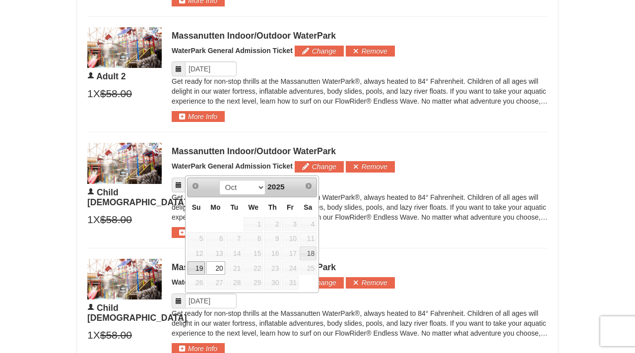
click at [197, 266] on link "19" at bounding box center [195, 268] width 17 height 14
type input "10/19/2025"
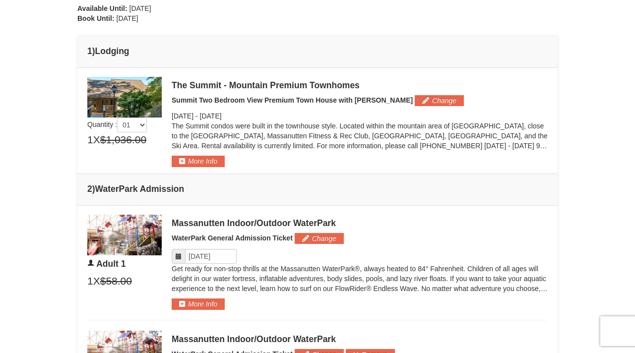
scroll to position [348, 0]
click at [178, 256] on icon at bounding box center [178, 255] width 7 height 7
click at [181, 256] on icon at bounding box center [178, 255] width 7 height 7
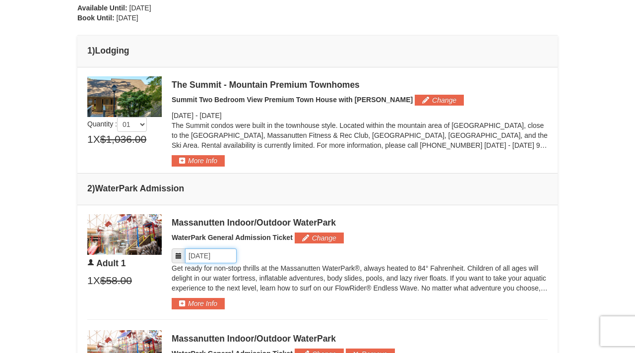
click at [196, 254] on input "Please format dates MM/DD/YYYY" at bounding box center [211, 255] width 52 height 15
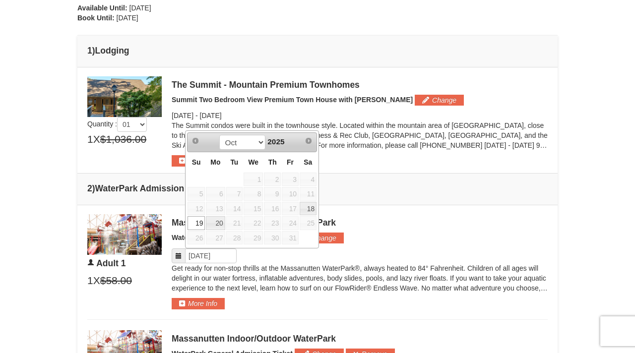
click at [196, 222] on link "19" at bounding box center [195, 223] width 17 height 14
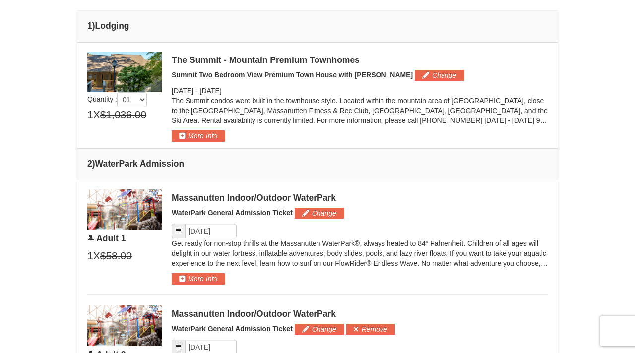
scroll to position [371, 0]
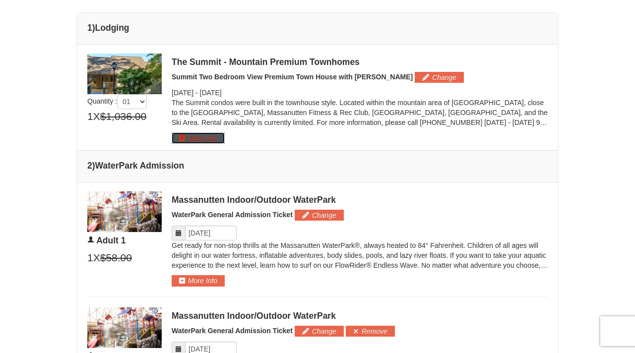
click at [185, 138] on button "More Info" at bounding box center [198, 137] width 53 height 11
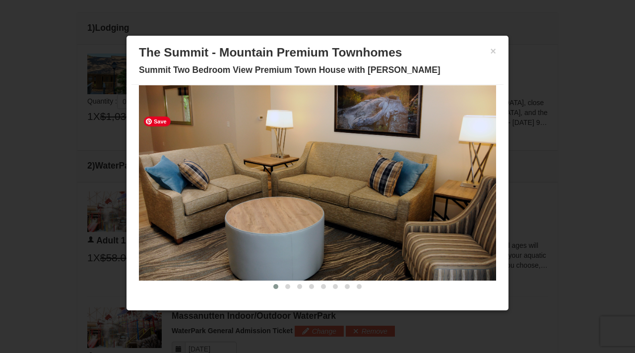
scroll to position [0, 0]
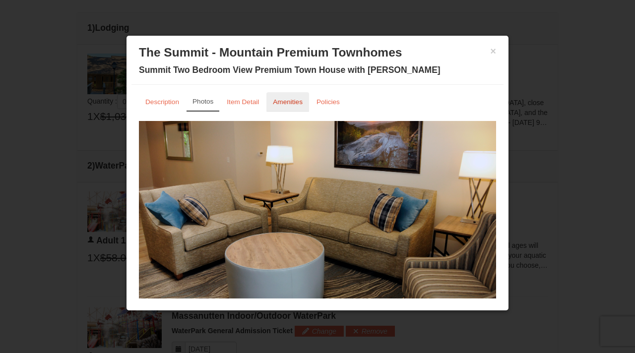
click at [285, 99] on small "Amenities" at bounding box center [288, 101] width 30 height 7
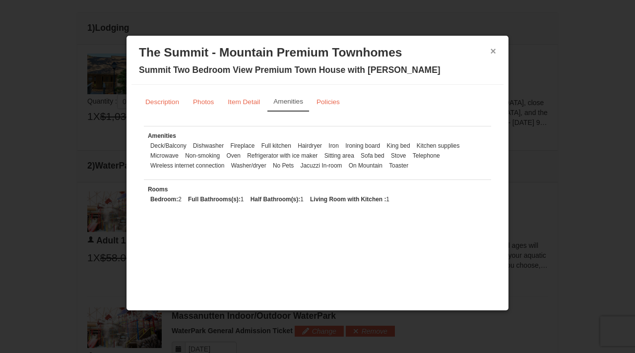
click at [494, 50] on button "×" at bounding box center [493, 51] width 6 height 10
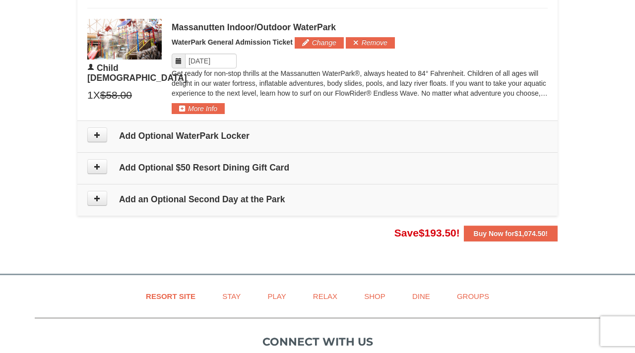
scroll to position [893, 0]
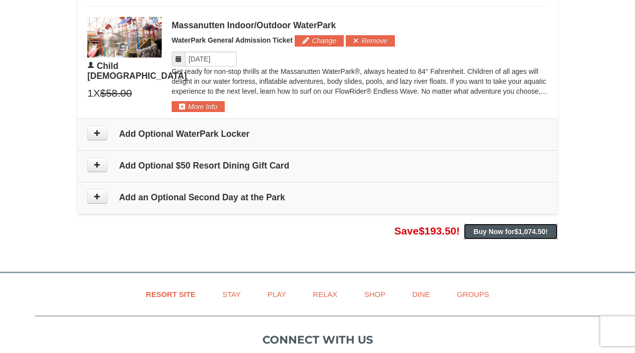
click at [491, 229] on strong "Buy Now for $1,074.50 !" at bounding box center [511, 232] width 74 height 8
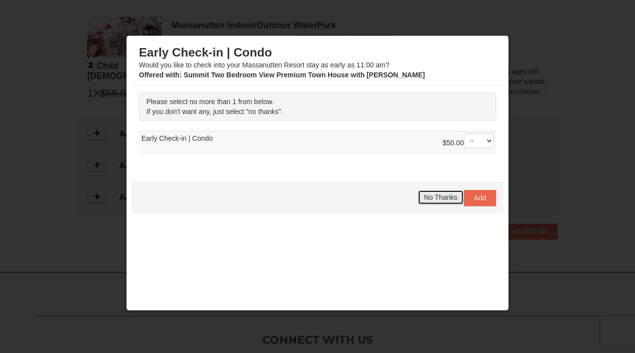
click at [440, 200] on span "No Thanks" at bounding box center [440, 197] width 33 height 8
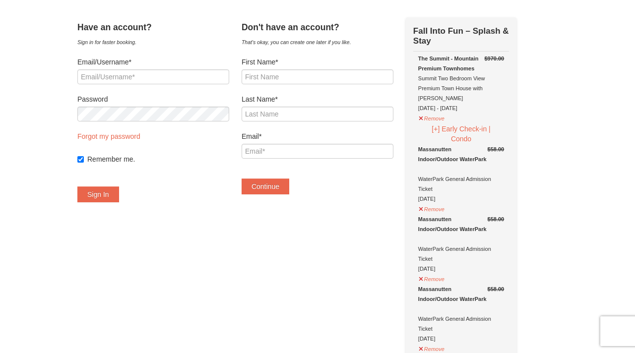
scroll to position [39, 0]
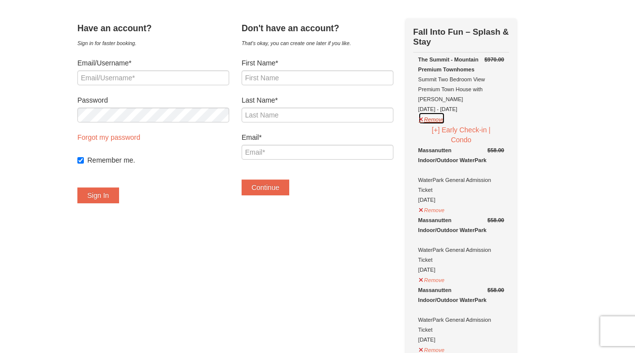
click at [445, 112] on button "Remove" at bounding box center [431, 118] width 27 height 12
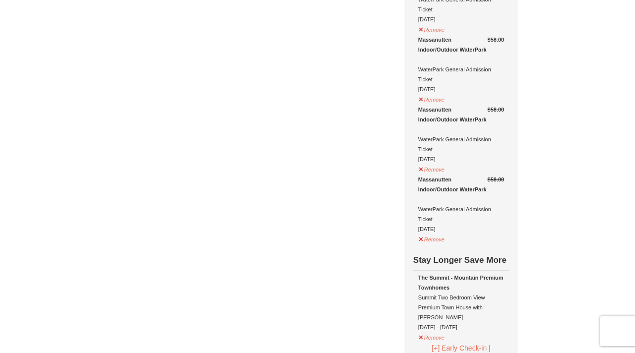
scroll to position [310, 0]
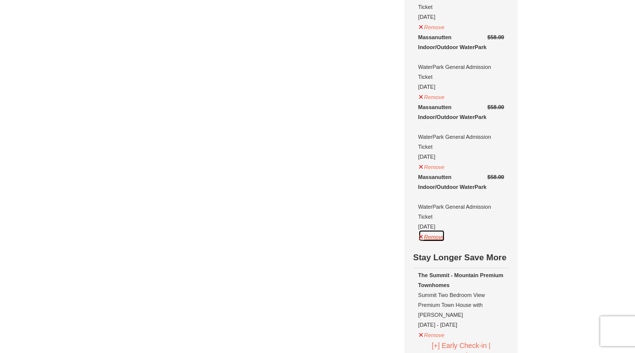
click at [444, 237] on button "Remove" at bounding box center [431, 236] width 27 height 12
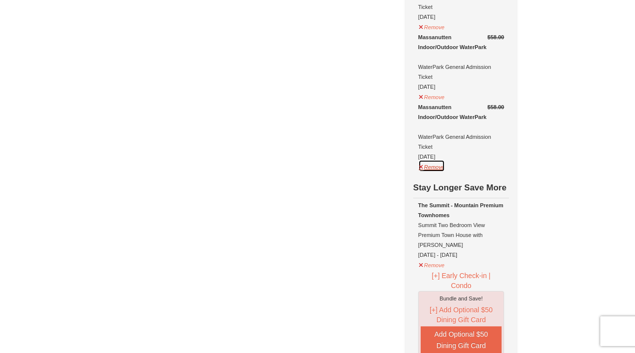
click at [445, 166] on button "Remove" at bounding box center [431, 166] width 27 height 12
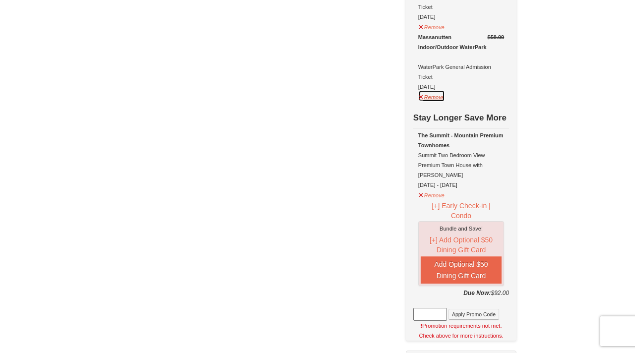
click at [445, 96] on button "Remove" at bounding box center [431, 96] width 27 height 12
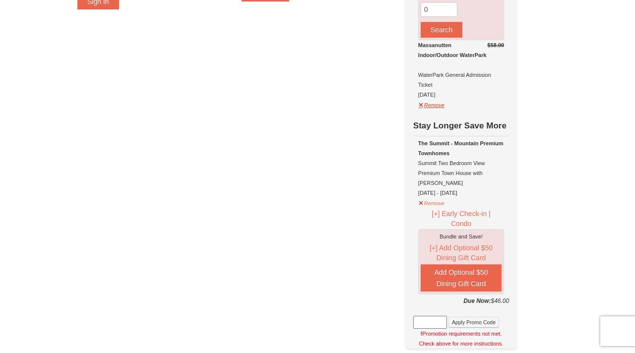
scroll to position [233, 0]
click at [443, 104] on button "Remove" at bounding box center [431, 103] width 27 height 12
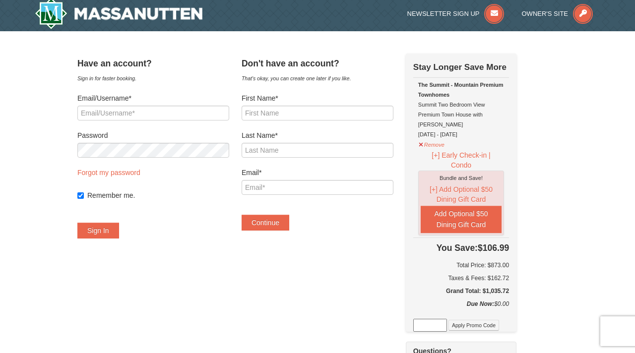
scroll to position [0, 0]
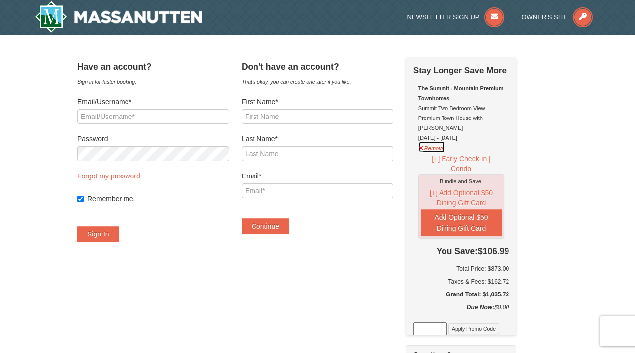
click at [445, 141] on button "Remove" at bounding box center [431, 147] width 27 height 12
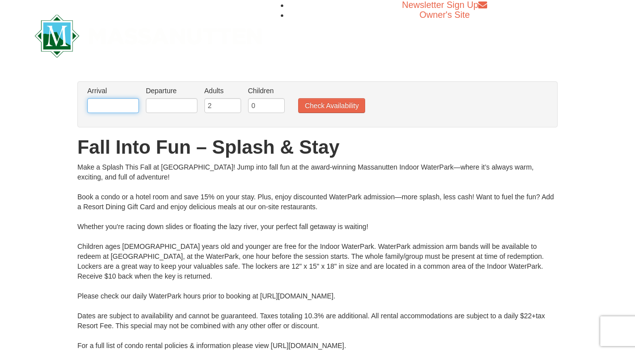
click at [127, 107] on input "text" at bounding box center [113, 105] width 52 height 15
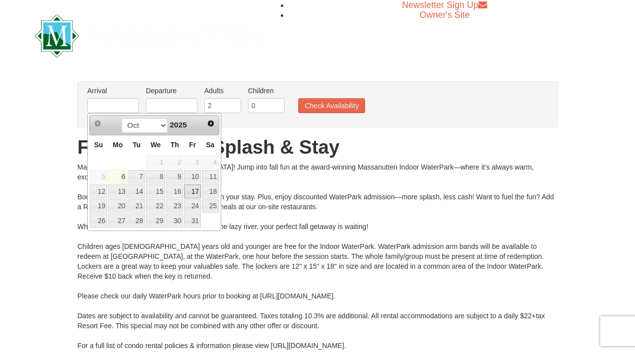
click at [191, 190] on link "17" at bounding box center [192, 191] width 17 height 14
type input "[DATE]"
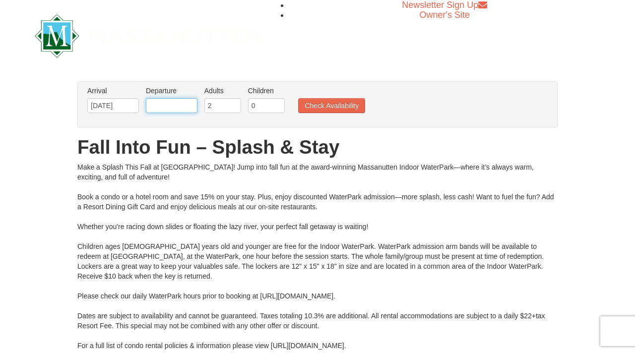
click at [165, 104] on input "text" at bounding box center [172, 105] width 52 height 15
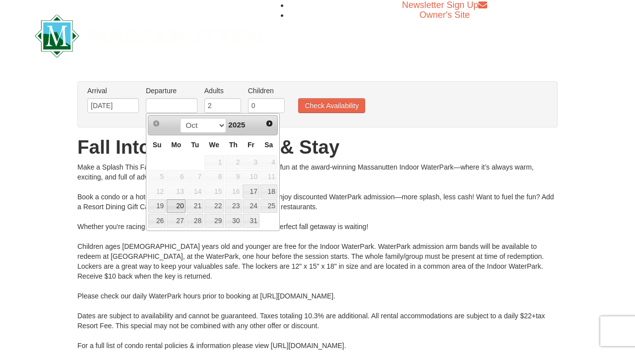
click at [177, 208] on link "20" at bounding box center [176, 206] width 19 height 14
type input "[DATE]"
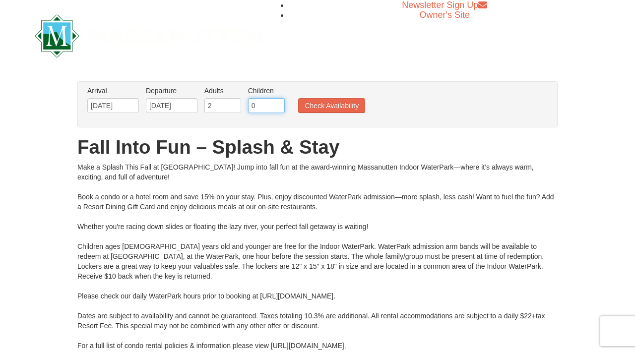
click at [261, 112] on input "0" at bounding box center [266, 105] width 37 height 15
click at [278, 104] on input "1" at bounding box center [266, 105] width 37 height 15
type input "2"
click at [278, 104] on input "2" at bounding box center [266, 105] width 37 height 15
click at [326, 102] on button "Check Availability" at bounding box center [331, 105] width 67 height 15
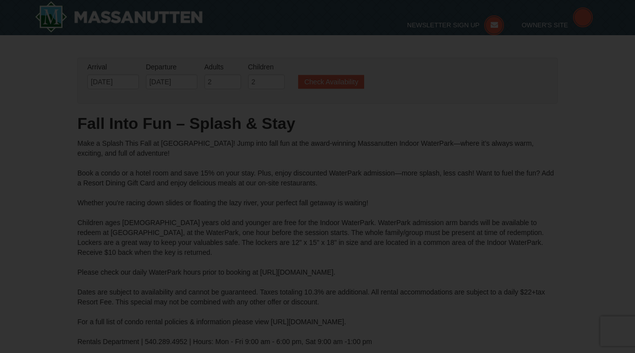
type input "[DATE]"
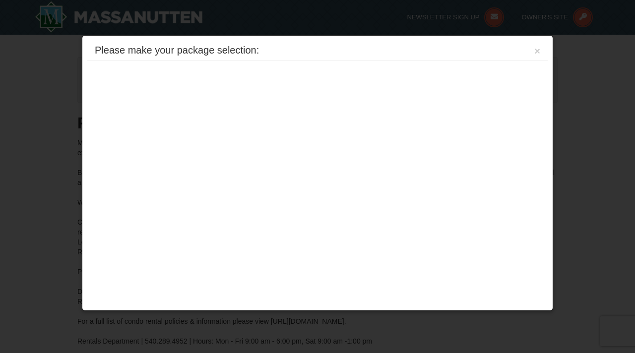
type input "[DATE]"
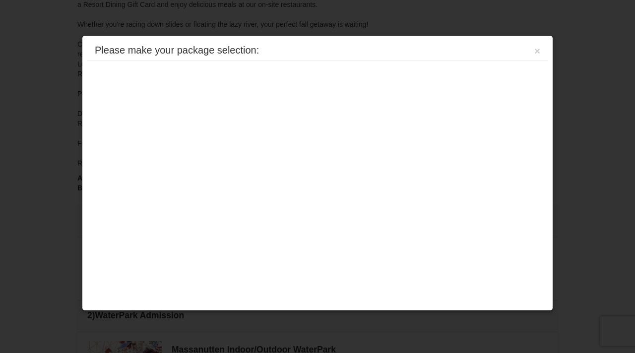
scroll to position [238, 0]
click at [537, 53] on button "×" at bounding box center [537, 51] width 6 height 10
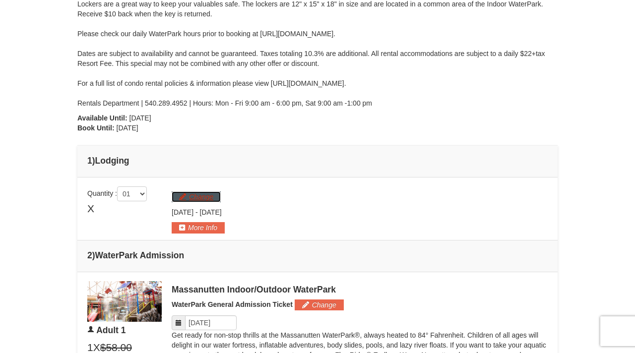
click at [184, 199] on button "Change" at bounding box center [196, 196] width 49 height 11
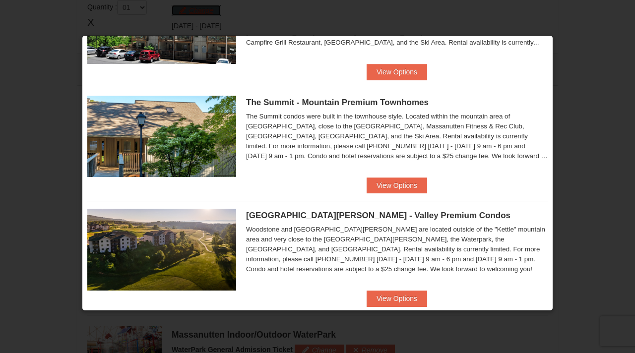
scroll to position [432, 0]
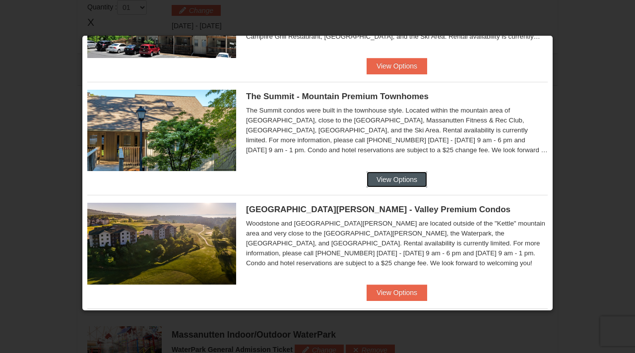
click at [393, 179] on button "View Options" at bounding box center [397, 180] width 61 height 16
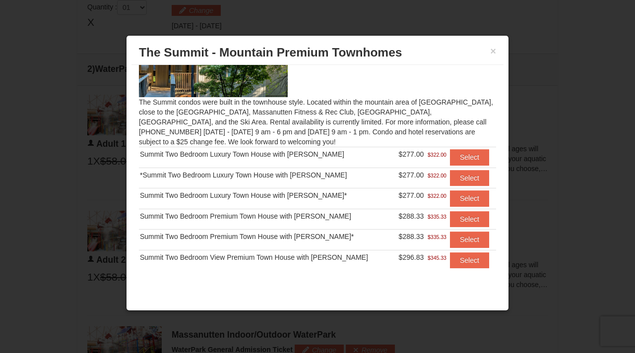
scroll to position [65, 0]
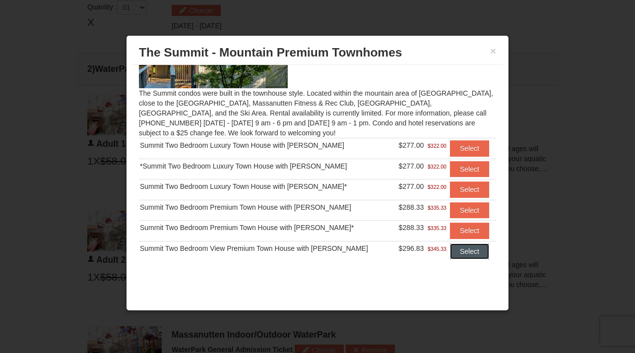
click at [462, 253] on button "Select" at bounding box center [469, 252] width 39 height 16
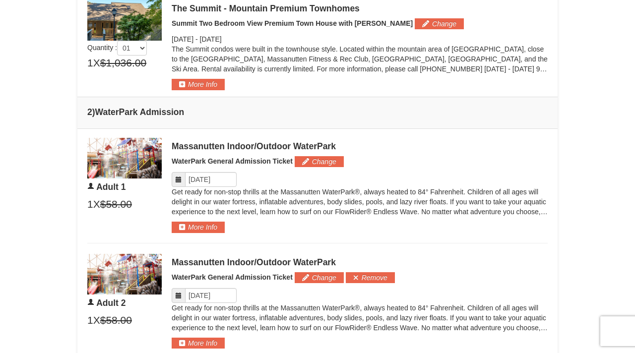
click at [179, 180] on icon at bounding box center [178, 179] width 7 height 7
click at [203, 178] on input "Please format dates MM/DD/YYYY" at bounding box center [211, 179] width 52 height 15
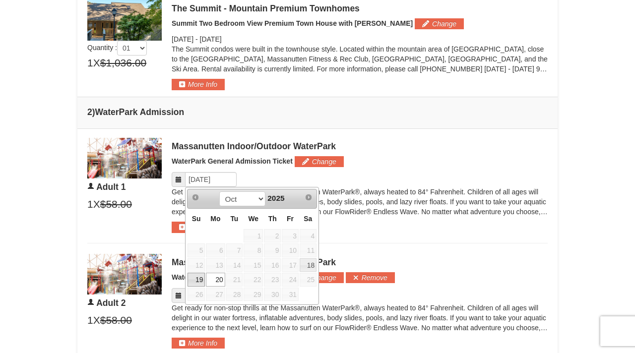
click at [195, 280] on link "19" at bounding box center [195, 280] width 17 height 14
type input "[DATE]"
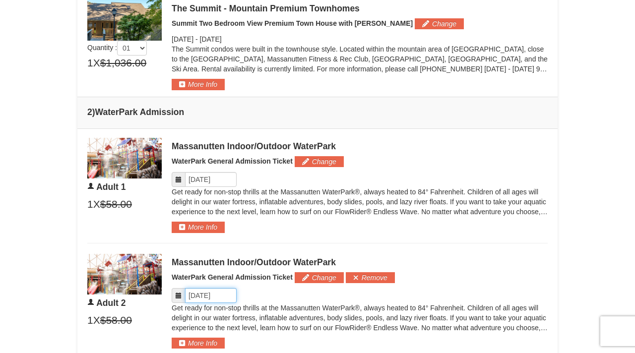
click at [205, 295] on input "Please format dates MM/DD/YYYY" at bounding box center [211, 295] width 52 height 15
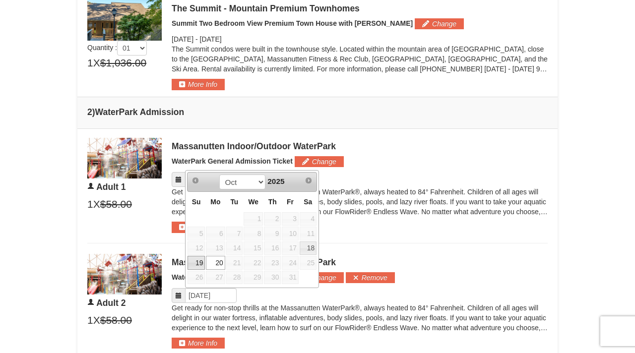
click at [198, 265] on link "19" at bounding box center [195, 263] width 17 height 14
type input "[DATE]"
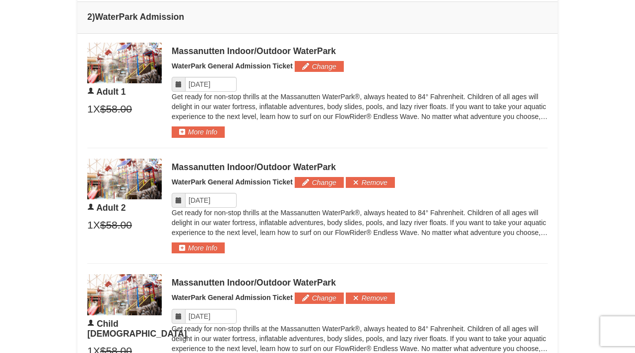
scroll to position [522, 0]
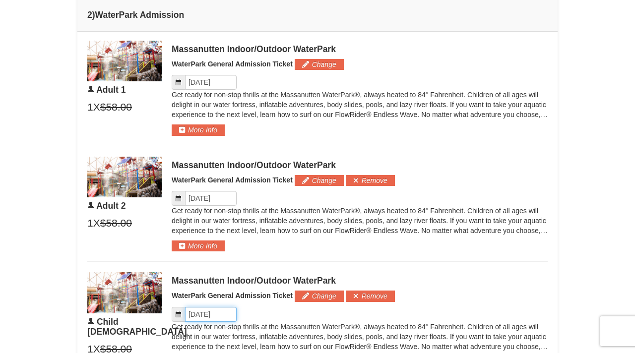
click at [202, 314] on input "Please format dates MM/DD/YYYY" at bounding box center [211, 314] width 52 height 15
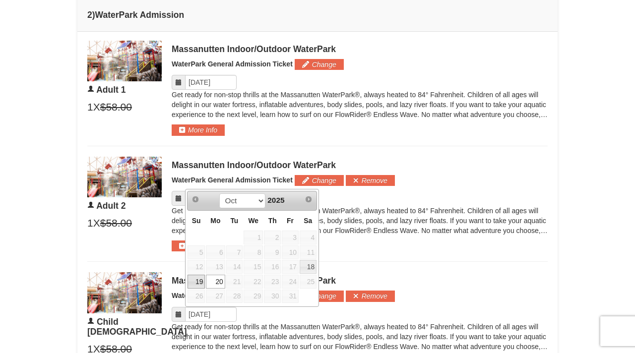
click at [200, 284] on link "19" at bounding box center [195, 282] width 17 height 14
type input "[DATE]"
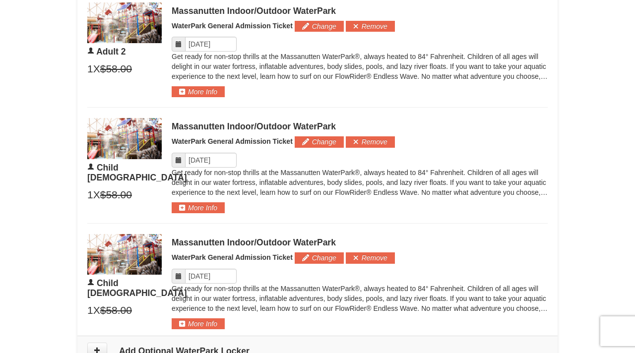
scroll to position [678, 0]
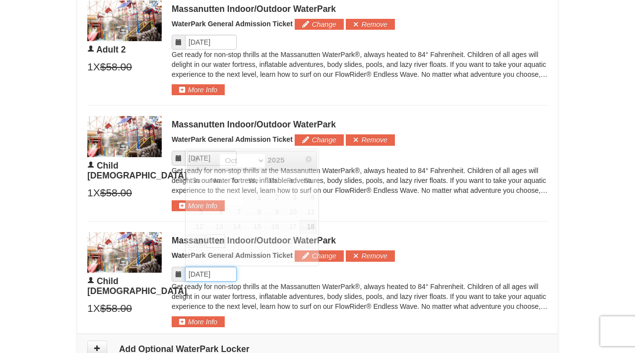
click at [201, 278] on input "Please format dates MM/DD/YYYY" at bounding box center [211, 274] width 52 height 15
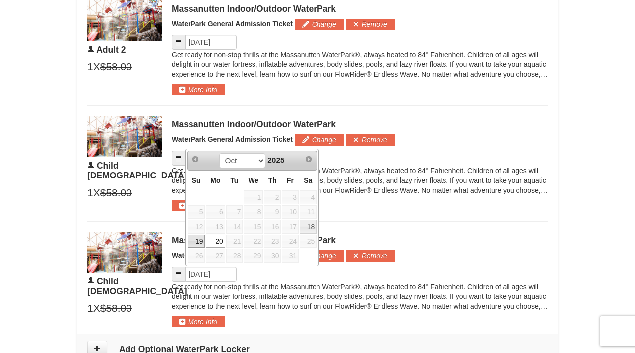
click at [200, 243] on link "19" at bounding box center [195, 242] width 17 height 14
type input "[DATE]"
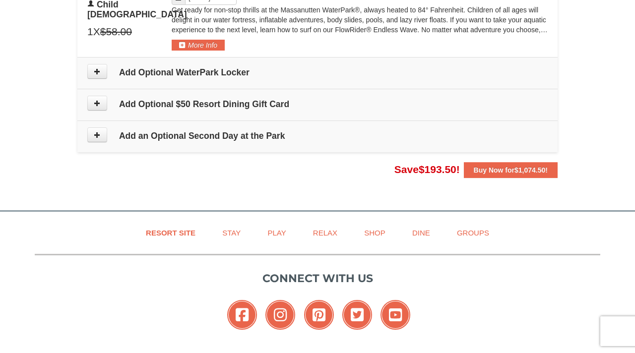
scroll to position [977, 0]
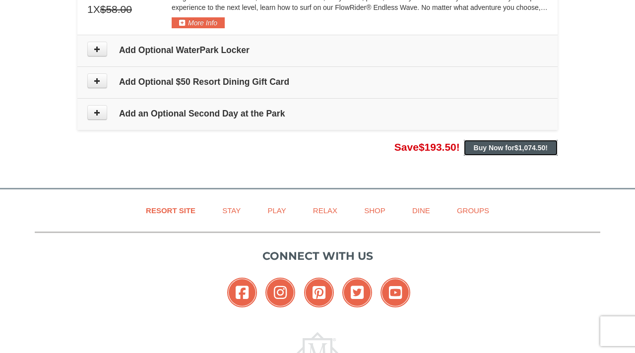
click at [522, 152] on button "Buy Now for $1,074.50 !" at bounding box center [511, 148] width 94 height 16
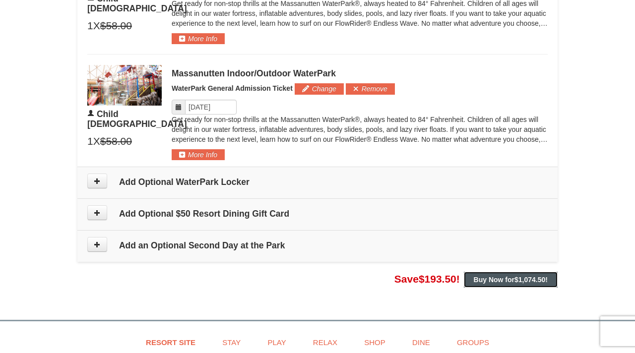
scroll to position [848, 0]
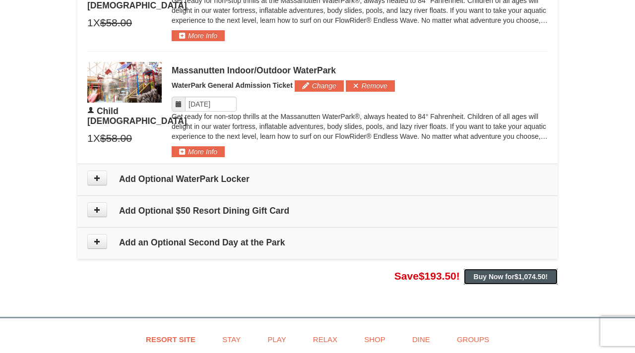
click at [500, 276] on strong "Buy Now for $1,074.50 !" at bounding box center [511, 277] width 74 height 8
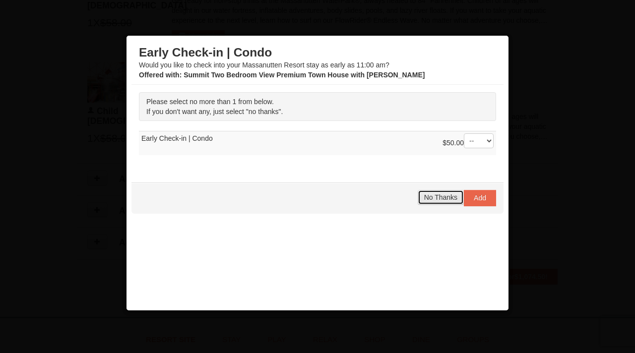
click at [452, 196] on span "No Thanks" at bounding box center [440, 197] width 33 height 8
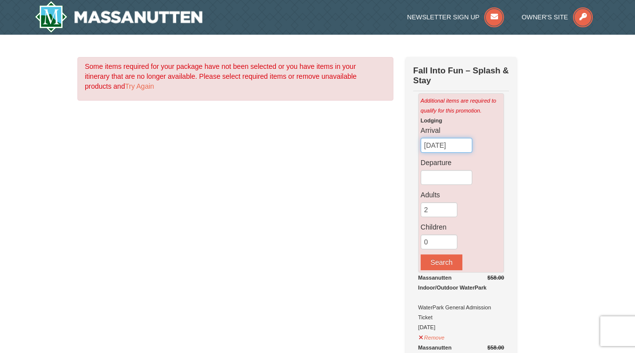
click at [441, 147] on input "10/06/2025" at bounding box center [447, 145] width 52 height 15
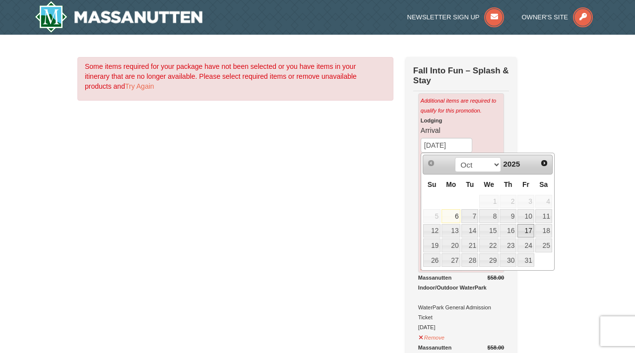
click at [526, 231] on link "17" at bounding box center [525, 231] width 17 height 14
type input "[DATE]"
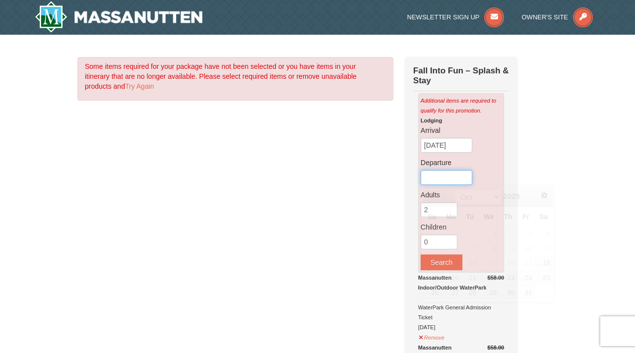
click at [442, 174] on input "text" at bounding box center [447, 177] width 52 height 15
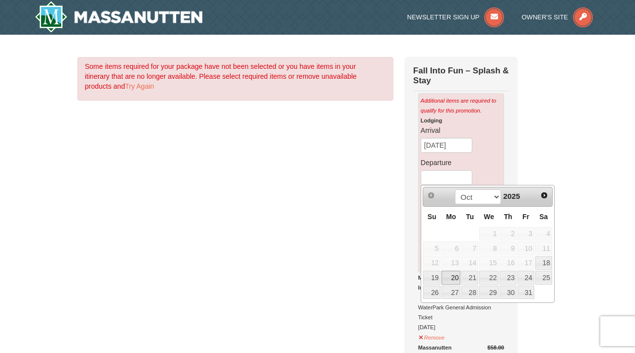
click at [453, 282] on link "20" at bounding box center [450, 278] width 19 height 14
type input "10/20/2025"
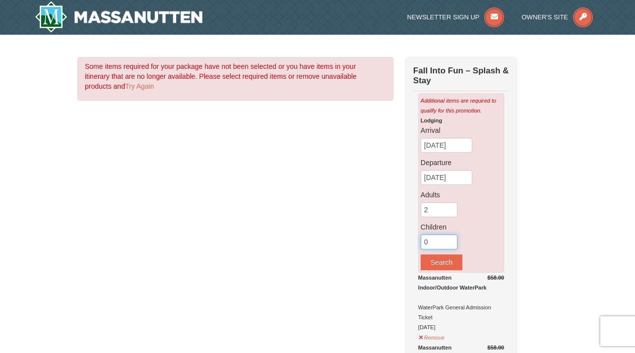
click at [438, 245] on input "0" at bounding box center [439, 242] width 37 height 15
click at [450, 241] on input "1" at bounding box center [439, 242] width 37 height 15
type input "2"
click at [450, 241] on input "2" at bounding box center [439, 242] width 37 height 15
click at [446, 261] on button "Search" at bounding box center [442, 262] width 42 height 16
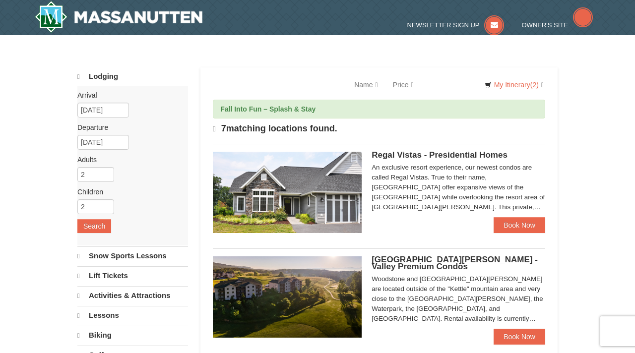
select select "10"
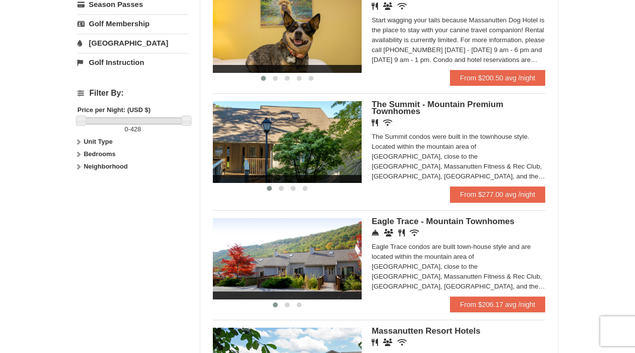
scroll to position [375, 0]
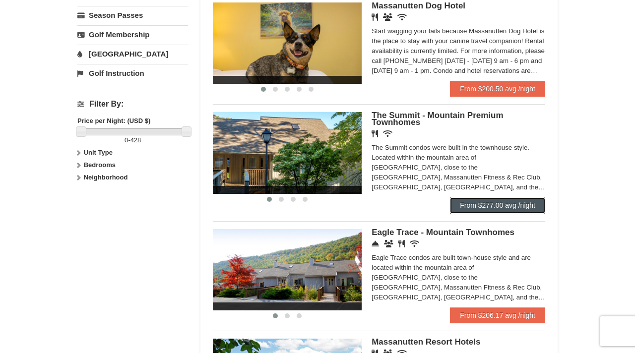
click at [472, 210] on link "From $277.00 avg /night" at bounding box center [497, 205] width 95 height 16
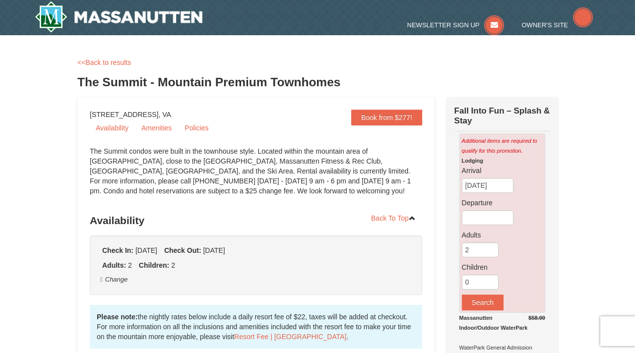
select select "10"
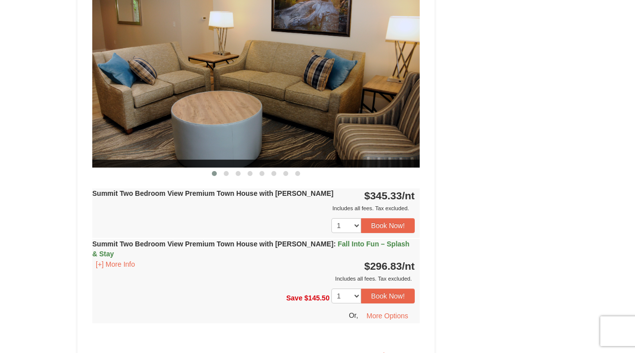
scroll to position [2426, 0]
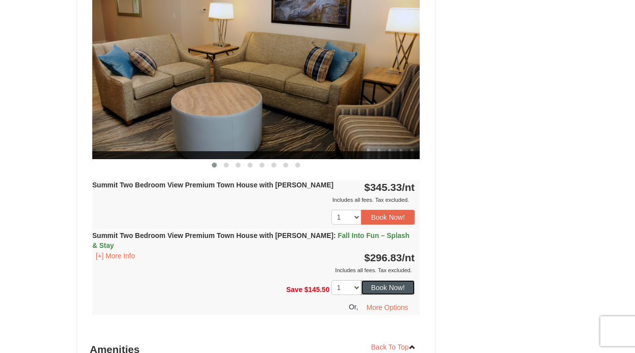
click at [395, 280] on button "Book Now!" at bounding box center [388, 287] width 54 height 15
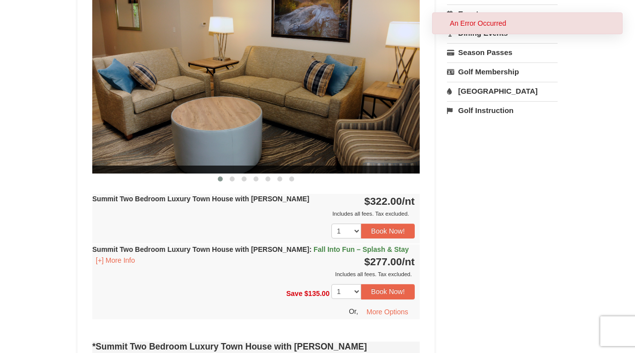
scroll to position [97, 0]
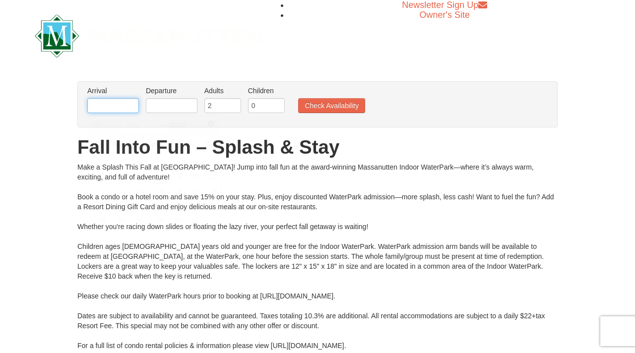
click at [120, 106] on input "text" at bounding box center [113, 105] width 52 height 15
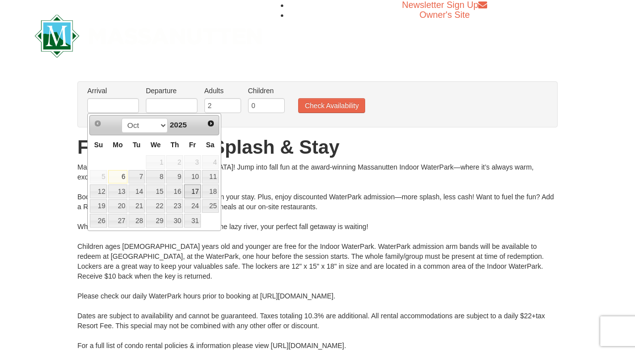
click at [192, 189] on link "17" at bounding box center [192, 191] width 17 height 14
type input "[DATE]"
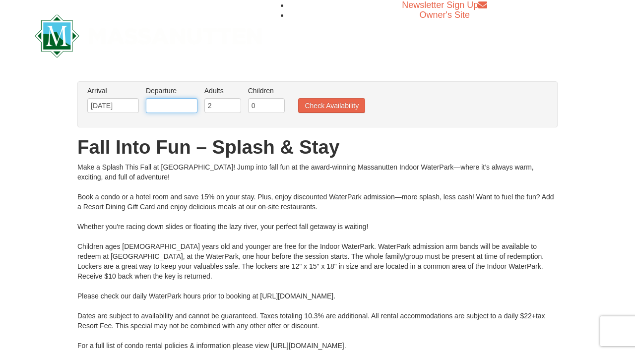
click at [171, 108] on input "text" at bounding box center [172, 105] width 52 height 15
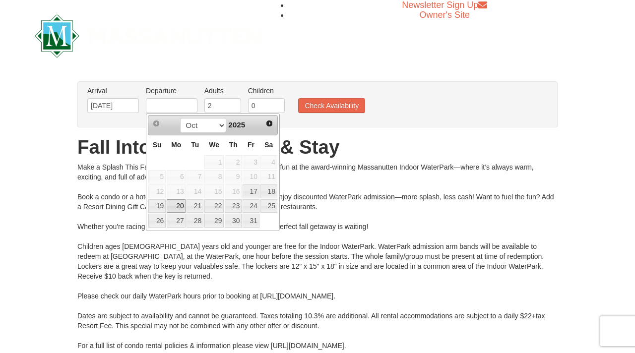
click at [177, 204] on link "20" at bounding box center [176, 206] width 19 height 14
type input "[DATE]"
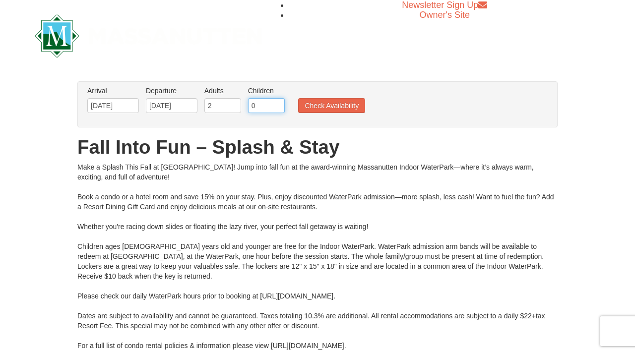
click at [266, 106] on input "0" at bounding box center [266, 105] width 37 height 15
click at [277, 104] on input "1" at bounding box center [266, 105] width 37 height 15
type input "2"
click at [277, 104] on input "2" at bounding box center [266, 105] width 37 height 15
click at [324, 106] on button "Check Availability" at bounding box center [331, 105] width 67 height 15
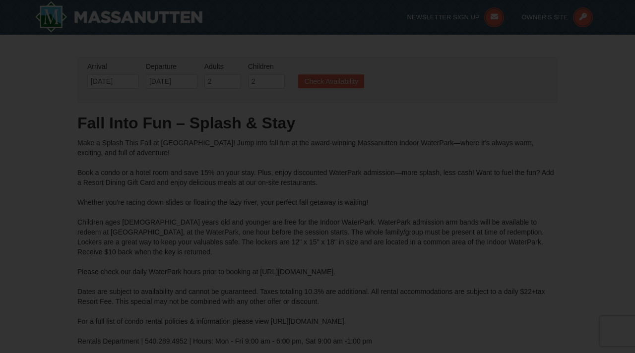
type input "[DATE]"
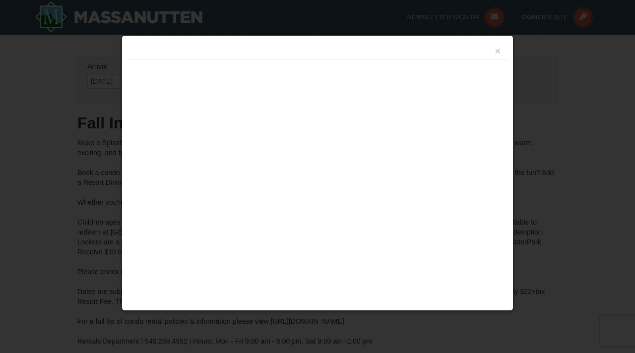
type input "[DATE]"
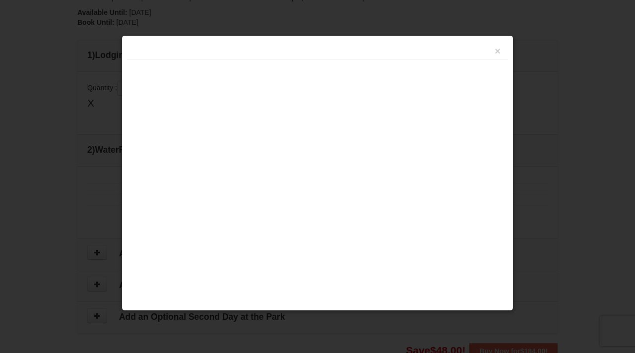
type input "[DATE]"
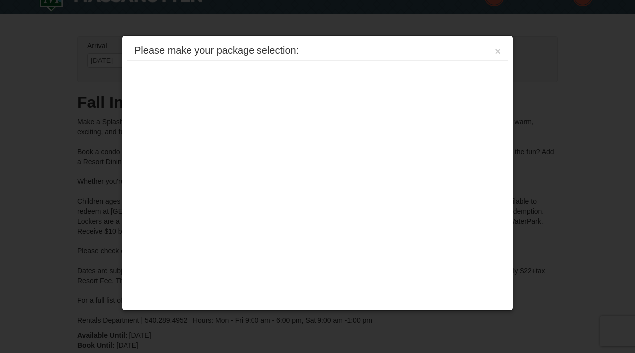
scroll to position [0, 0]
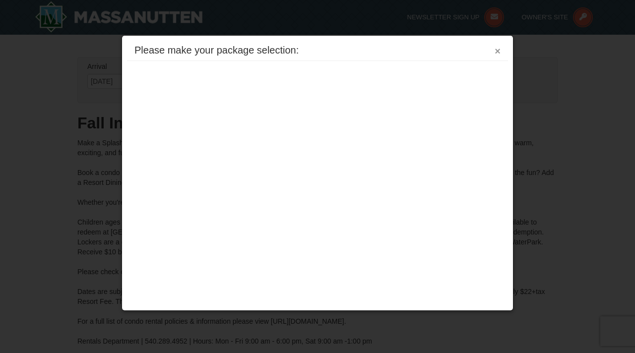
click at [497, 54] on button "×" at bounding box center [497, 51] width 6 height 10
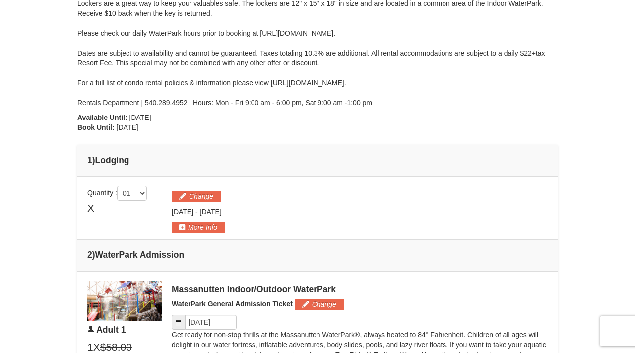
scroll to position [240, 0]
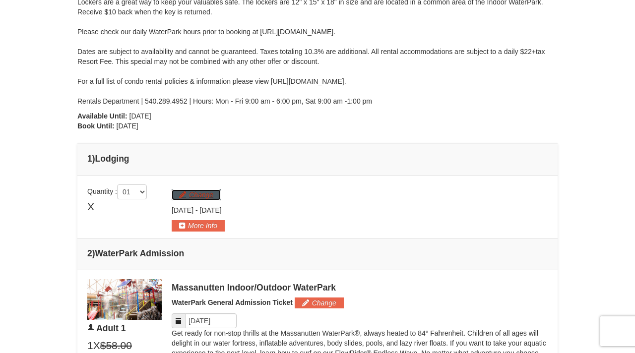
click at [206, 193] on button "Change" at bounding box center [196, 194] width 49 height 11
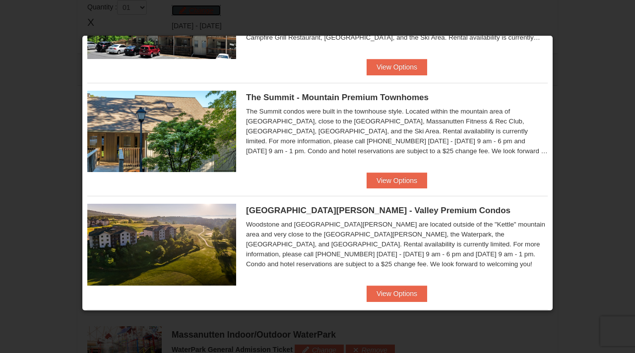
scroll to position [434, 0]
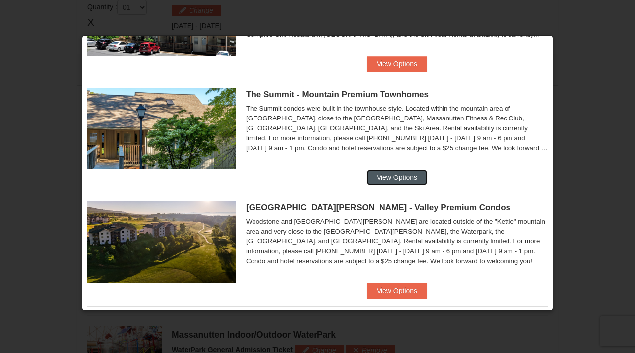
click at [387, 180] on button "View Options" at bounding box center [397, 178] width 61 height 16
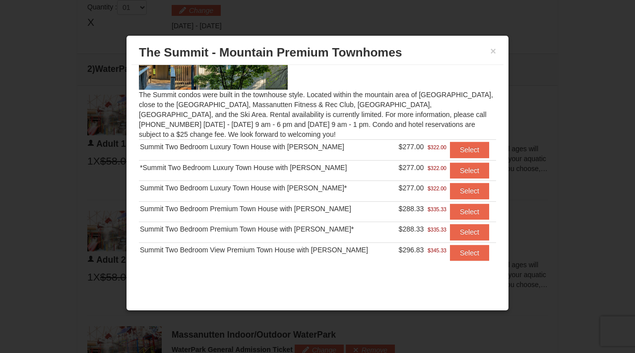
scroll to position [65, 0]
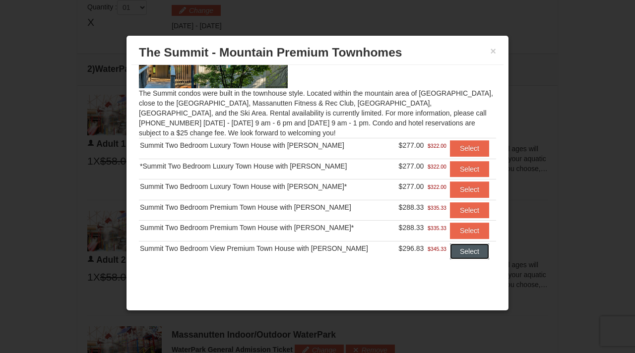
click at [458, 251] on button "Select" at bounding box center [469, 252] width 39 height 16
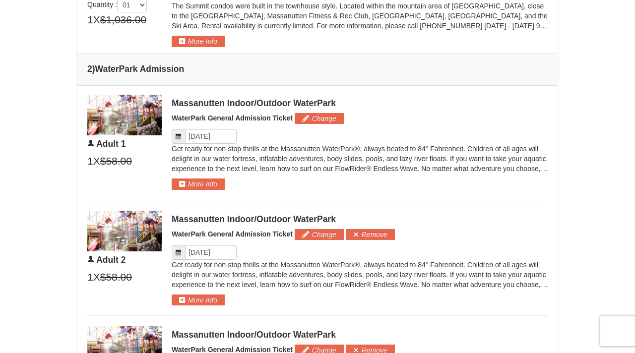
scroll to position [468, 0]
click at [315, 120] on button "Change" at bounding box center [319, 118] width 49 height 11
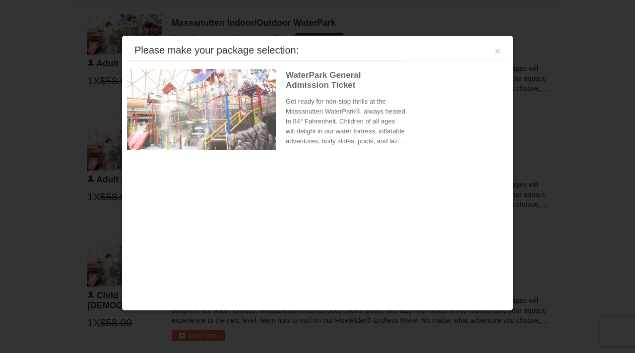
scroll to position [562, 0]
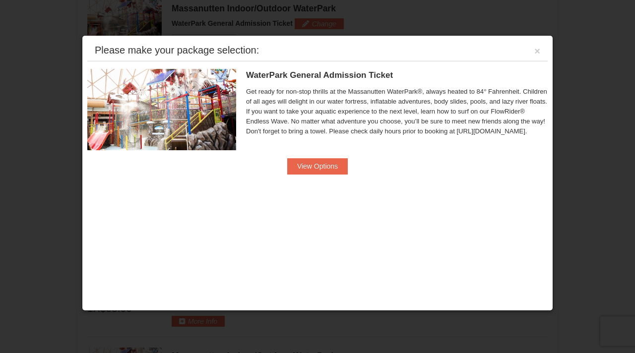
click at [541, 52] on div "Please make your package selection: ×" at bounding box center [317, 51] width 460 height 20
click at [535, 52] on button "×" at bounding box center [537, 51] width 6 height 10
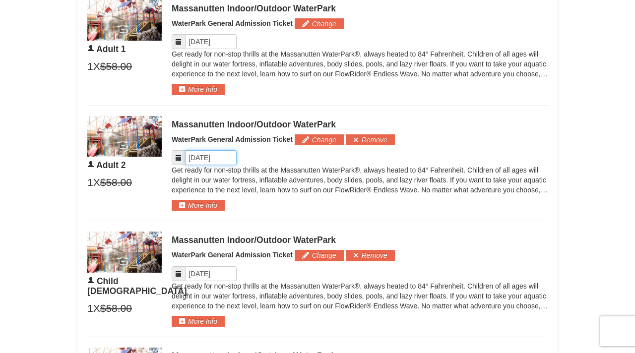
click at [201, 157] on input "Please format dates MM/DD/YYYY" at bounding box center [211, 157] width 52 height 15
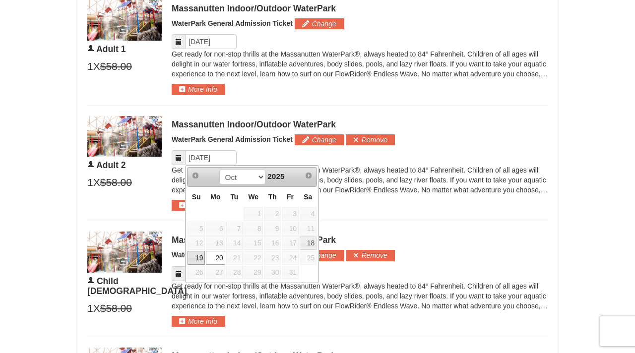
click at [199, 254] on link "19" at bounding box center [195, 258] width 17 height 14
type input "[DATE]"
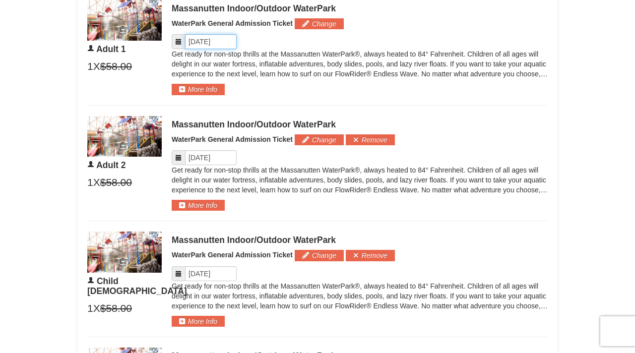
click at [203, 47] on input "Please format dates MM/DD/YYYY" at bounding box center [211, 41] width 52 height 15
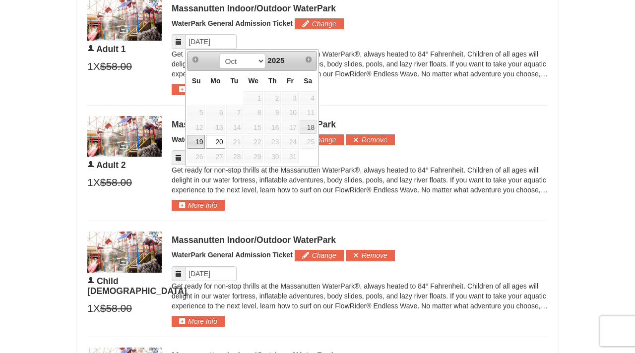
click at [197, 139] on link "19" at bounding box center [195, 142] width 17 height 14
type input "[DATE]"
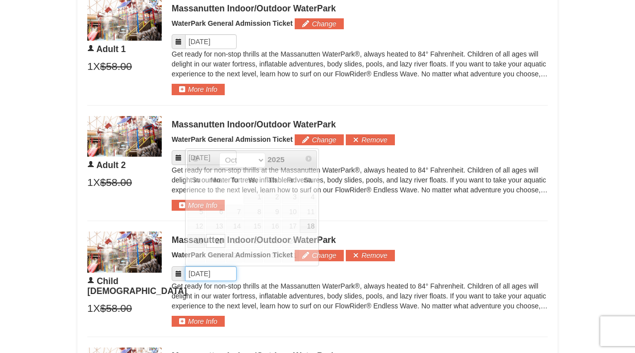
click at [201, 272] on input "Please format dates MM/DD/YYYY" at bounding box center [211, 273] width 52 height 15
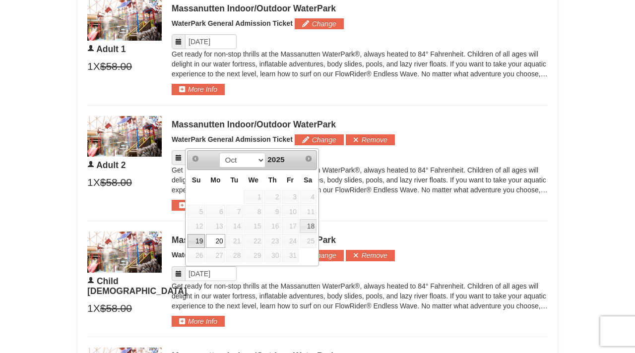
click at [197, 240] on link "19" at bounding box center [195, 241] width 17 height 14
type input "[DATE]"
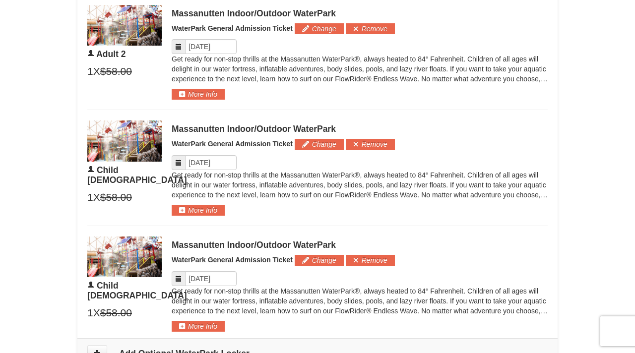
scroll to position [675, 0]
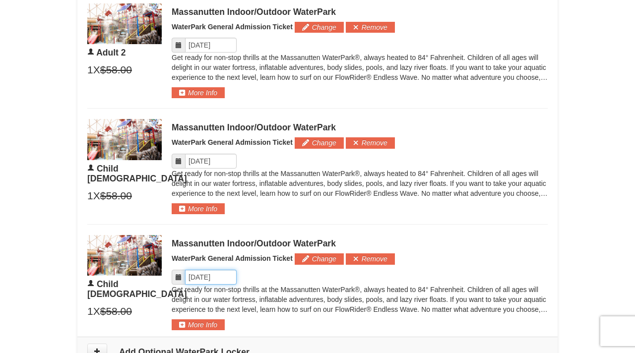
click at [202, 276] on input "Please format dates MM/DD/YYYY" at bounding box center [211, 277] width 52 height 15
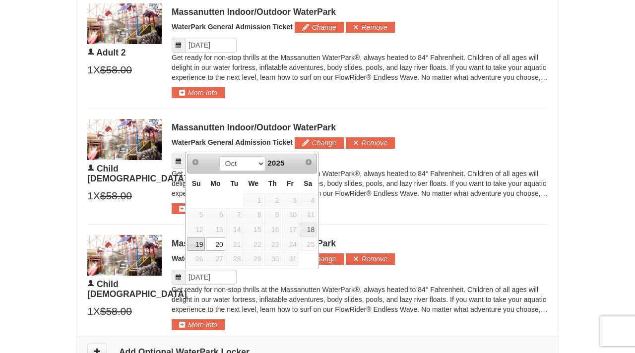
click at [196, 247] on link "19" at bounding box center [195, 245] width 17 height 14
type input "[DATE]"
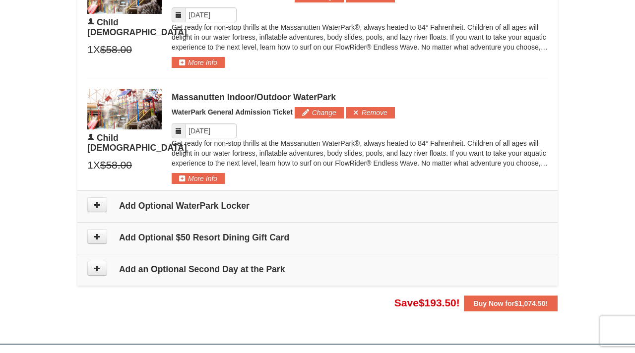
scroll to position [832, 0]
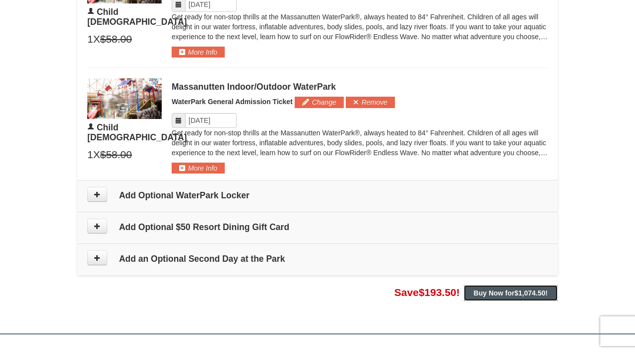
click at [509, 293] on strong "Buy Now for $1,074.50 !" at bounding box center [511, 293] width 74 height 8
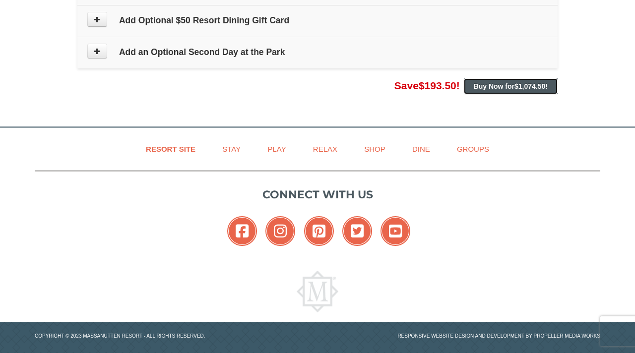
scroll to position [1042, 0]
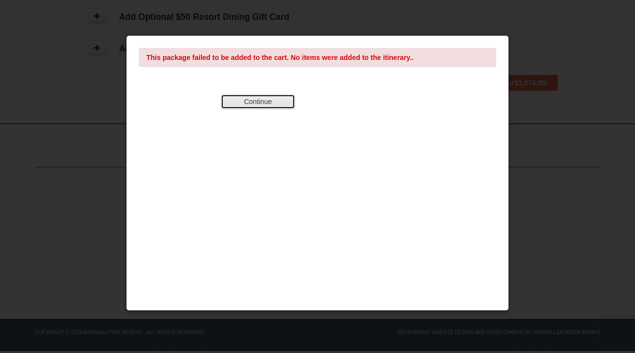
click at [268, 103] on button "Continue" at bounding box center [258, 101] width 74 height 15
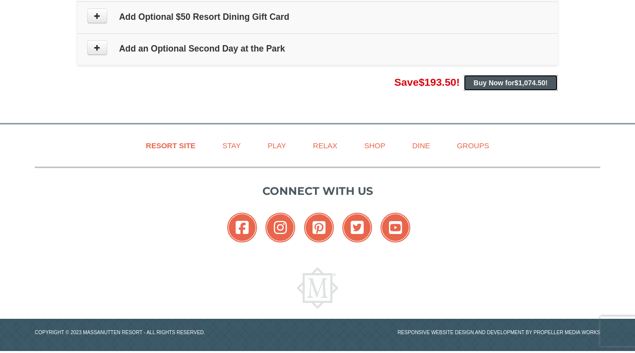
click at [492, 81] on strong "Buy Now for $1,074.50 !" at bounding box center [511, 83] width 74 height 8
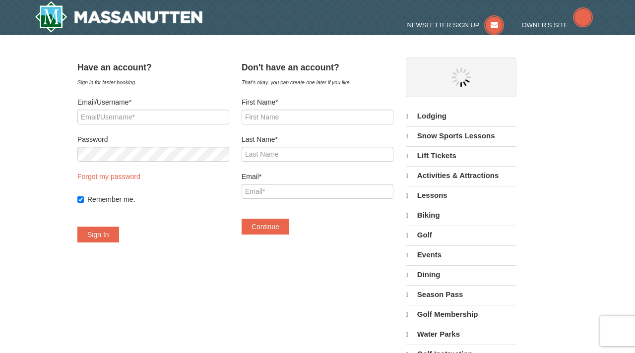
select select "10"
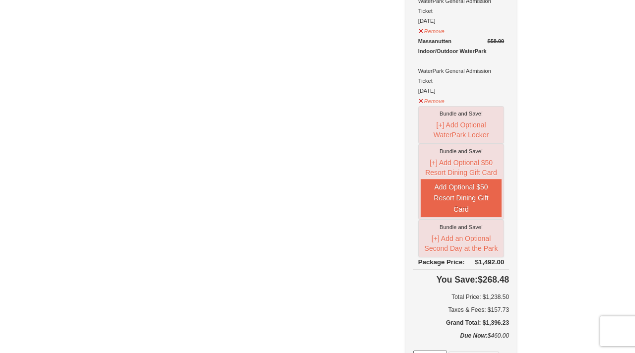
scroll to position [722, 0]
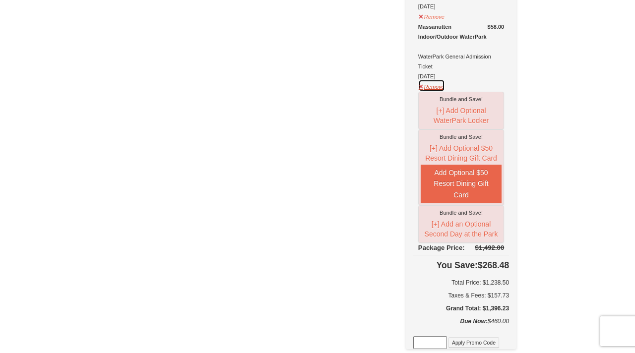
click at [445, 79] on button "Remove" at bounding box center [431, 85] width 27 height 12
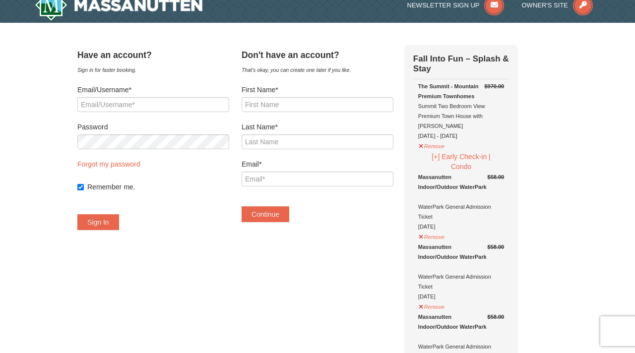
scroll to position [0, 0]
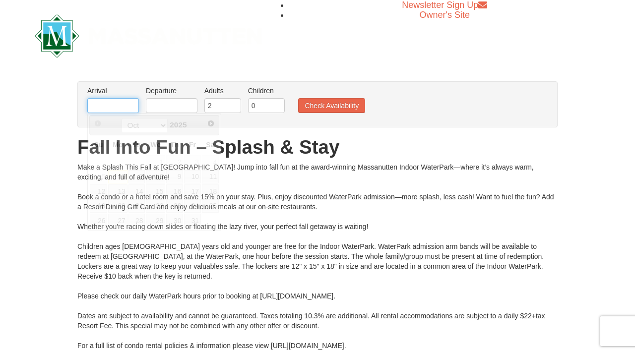
click at [118, 107] on input "text" at bounding box center [113, 105] width 52 height 15
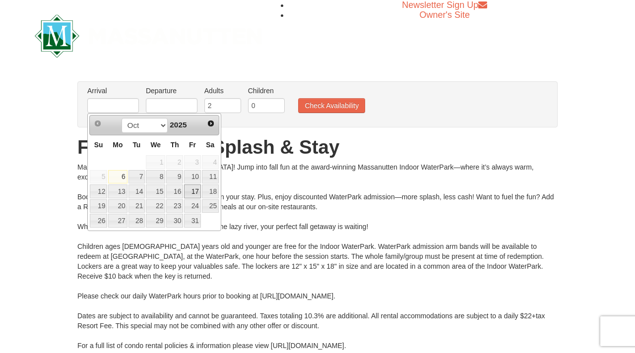
click at [195, 189] on link "17" at bounding box center [192, 191] width 17 height 14
type input "[DATE]"
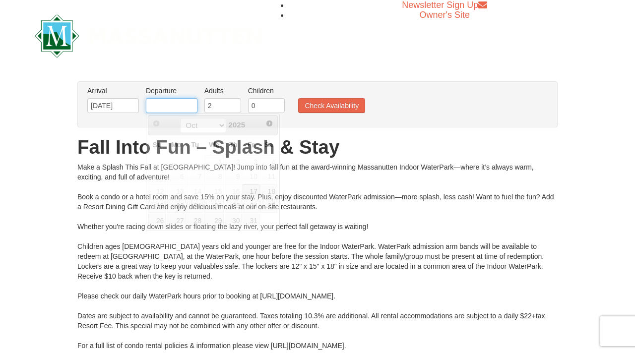
click at [162, 102] on input "text" at bounding box center [172, 105] width 52 height 15
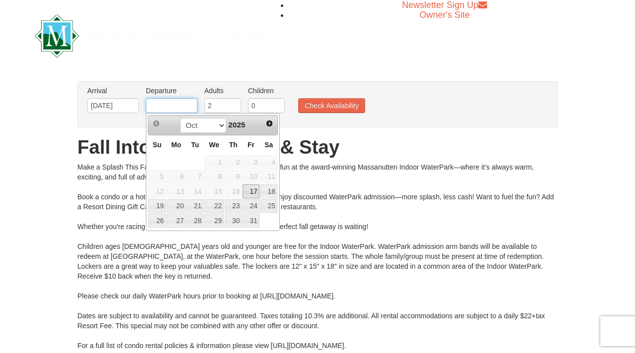
type input "[DATE]"
click at [263, 107] on input "0" at bounding box center [266, 105] width 37 height 15
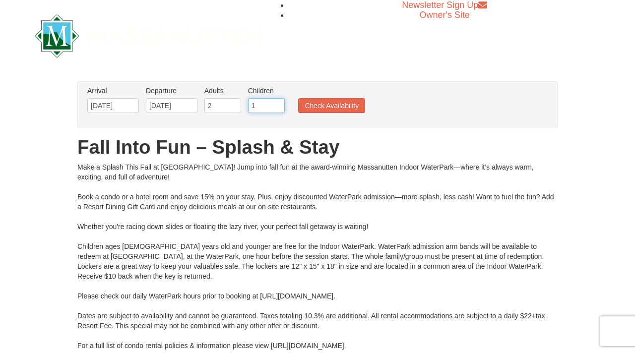
click at [277, 104] on input "1" at bounding box center [266, 105] width 37 height 15
type input "2"
click at [277, 104] on input "2" at bounding box center [266, 105] width 37 height 15
click at [332, 107] on button "Check Availability" at bounding box center [331, 105] width 67 height 15
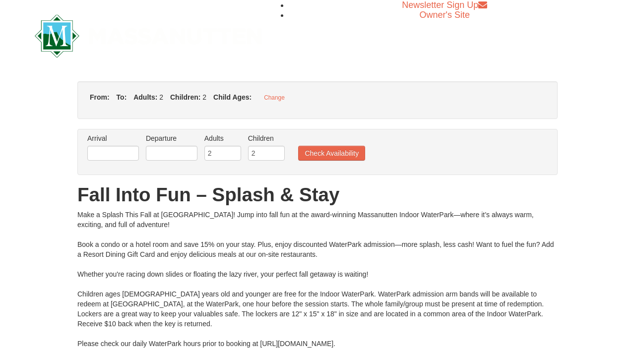
type input "[DATE]"
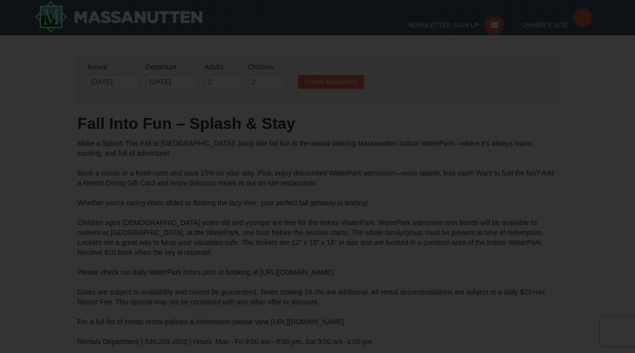
scroll to position [171, 0]
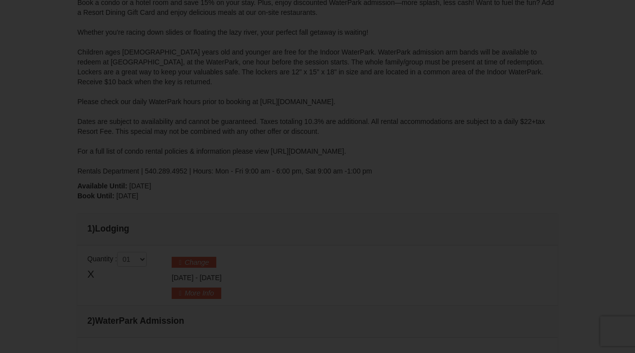
type input "[DATE]"
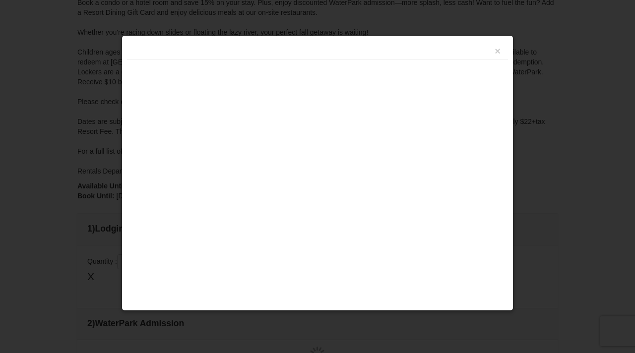
type input "[DATE]"
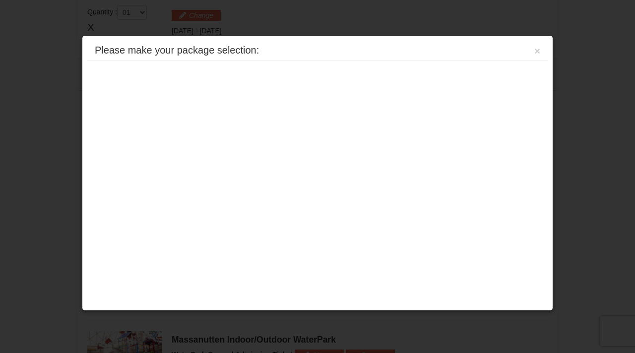
scroll to position [324, 0]
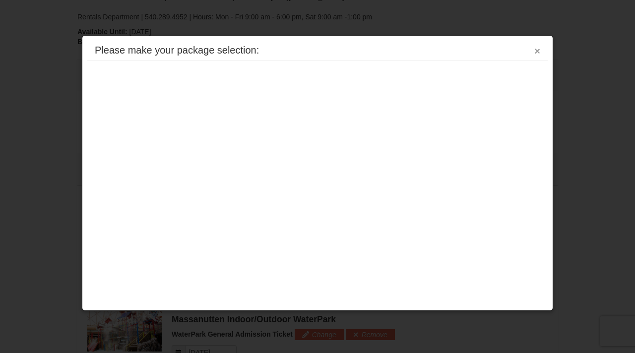
click at [538, 52] on button "×" at bounding box center [537, 51] width 6 height 10
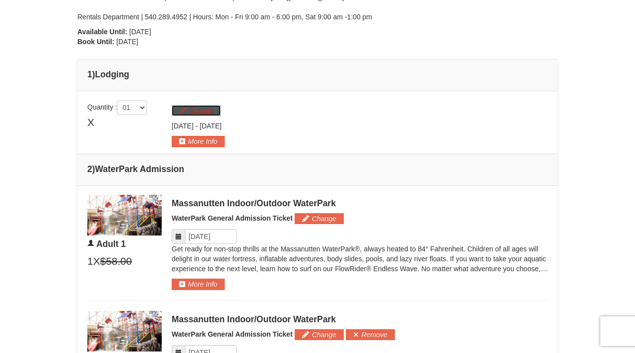
click at [198, 110] on button "Change" at bounding box center [196, 110] width 49 height 11
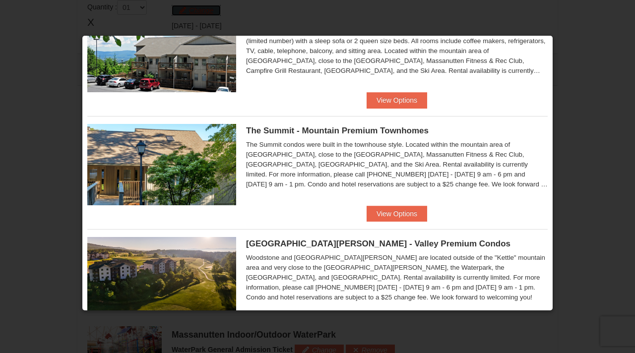
scroll to position [400, 0]
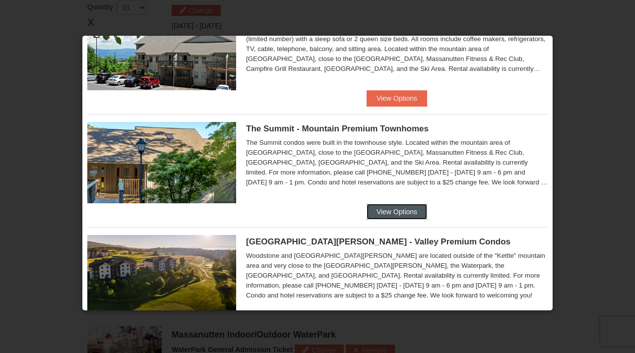
click at [396, 210] on button "View Options" at bounding box center [397, 212] width 61 height 16
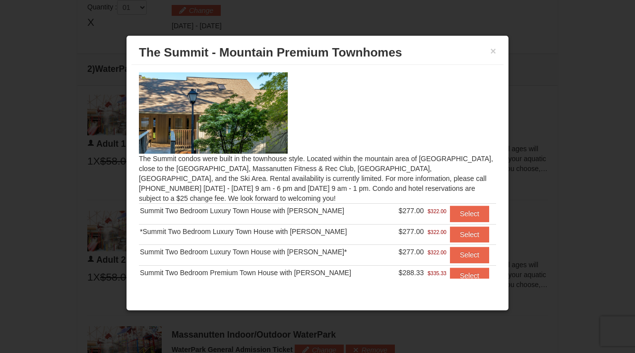
scroll to position [65, 0]
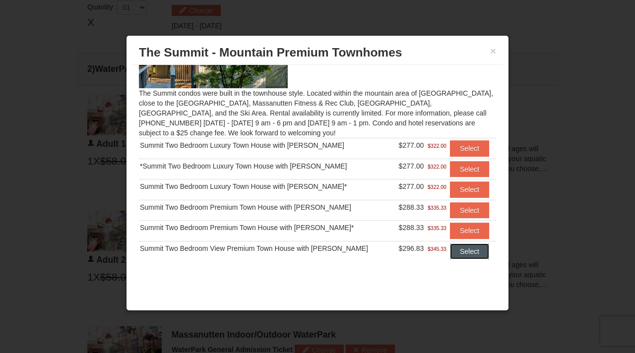
click at [457, 250] on button "Select" at bounding box center [469, 252] width 39 height 16
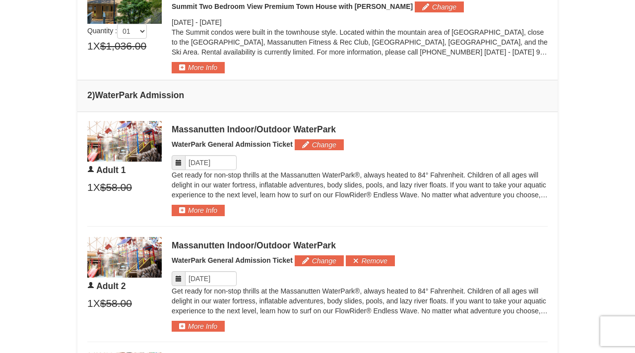
scroll to position [443, 0]
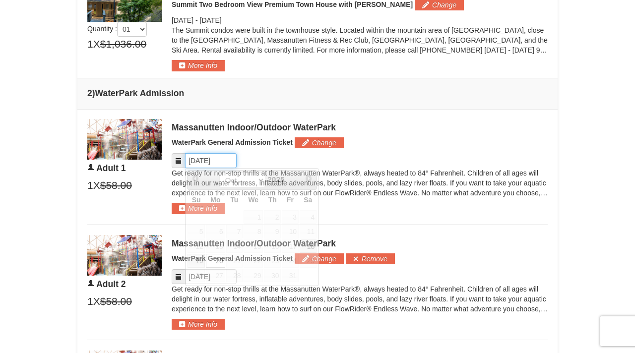
click at [203, 163] on input "Please format dates MM/DD/YYYY" at bounding box center [211, 160] width 52 height 15
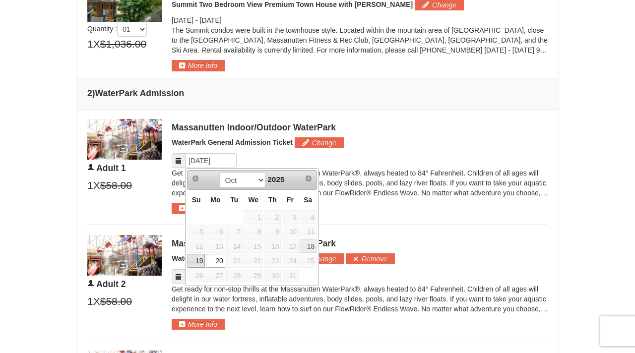
click at [197, 257] on link "19" at bounding box center [195, 261] width 17 height 14
type input "[DATE]"
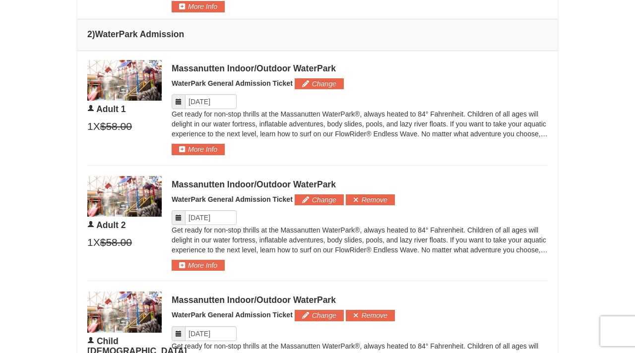
scroll to position [510, 0]
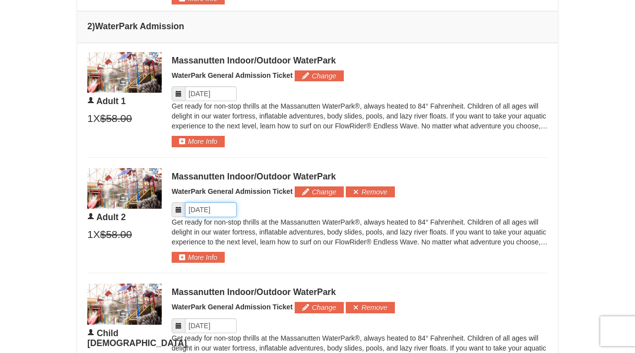
click at [206, 209] on input "Please format dates MM/DD/YYYY" at bounding box center [211, 209] width 52 height 15
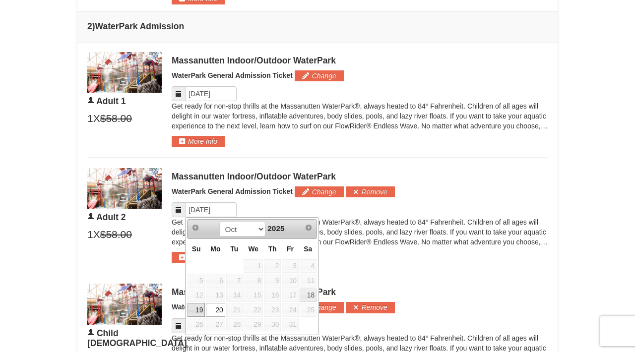
click at [199, 309] on link "19" at bounding box center [195, 310] width 17 height 14
type input "[DATE]"
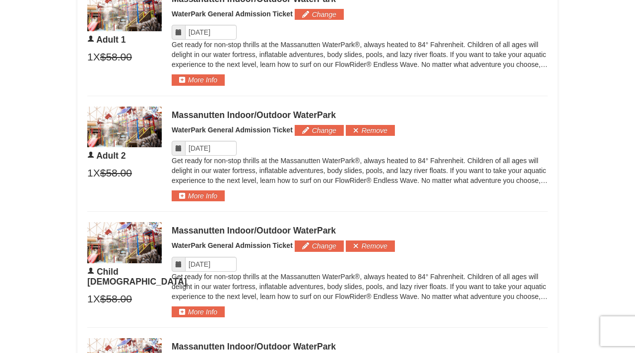
scroll to position [579, 0]
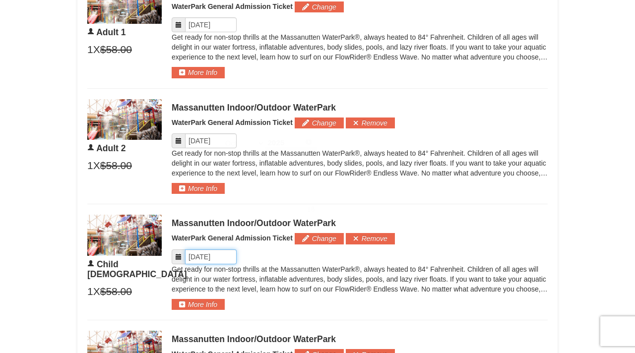
click at [202, 259] on input "Please format dates MM/DD/YYYY" at bounding box center [211, 256] width 52 height 15
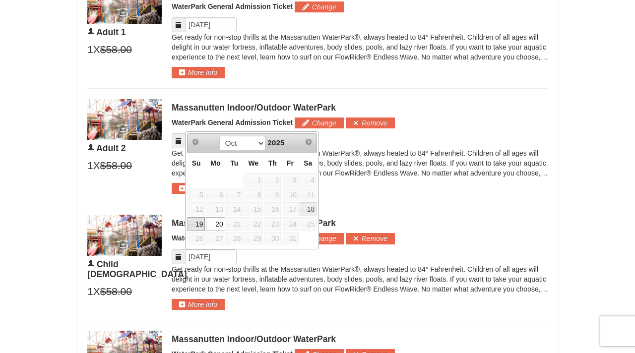
click at [197, 227] on link "19" at bounding box center [195, 224] width 17 height 14
type input "[DATE]"
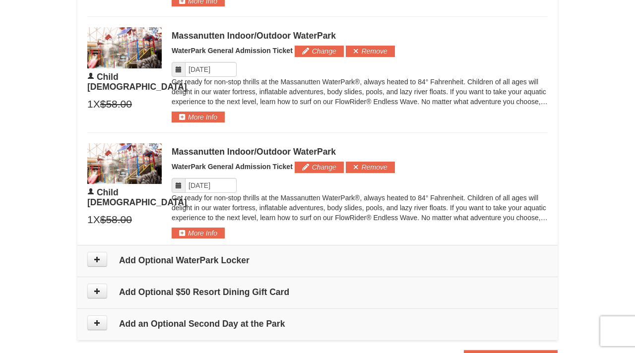
scroll to position [773, 0]
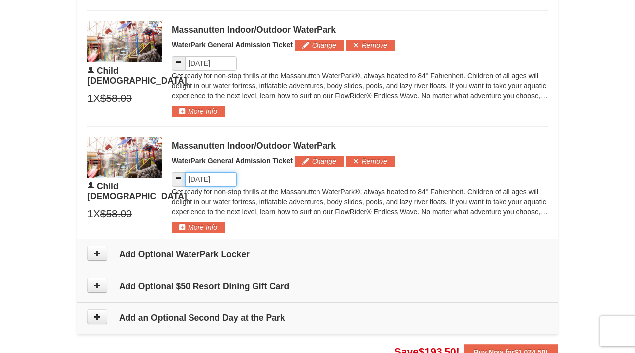
click at [204, 177] on input "Please format dates MM/DD/YYYY" at bounding box center [211, 179] width 52 height 15
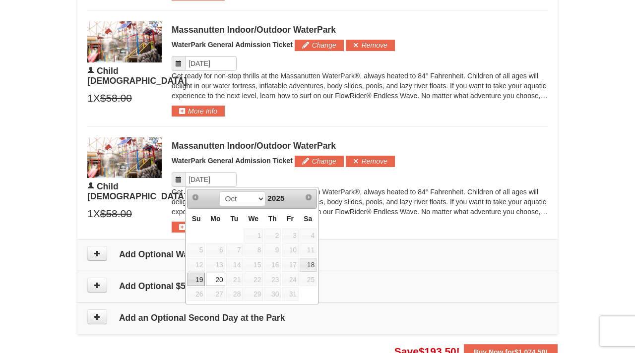
click at [198, 278] on link "19" at bounding box center [195, 280] width 17 height 14
type input "[DATE]"
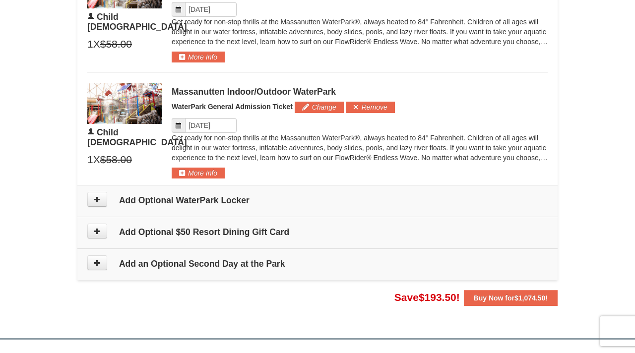
scroll to position [838, 0]
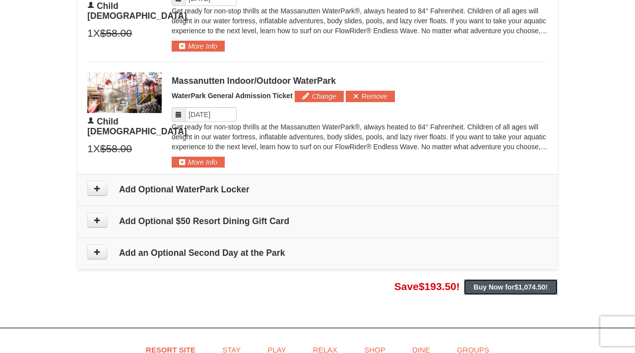
click at [481, 287] on strong "Buy Now for $1,074.50 !" at bounding box center [511, 287] width 74 height 8
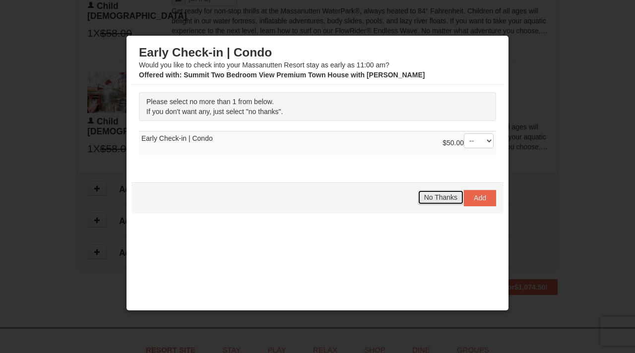
click at [446, 199] on span "No Thanks" at bounding box center [440, 197] width 33 height 8
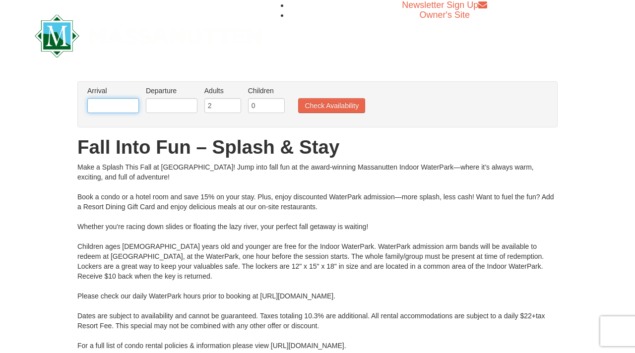
click at [125, 101] on input "text" at bounding box center [113, 105] width 52 height 15
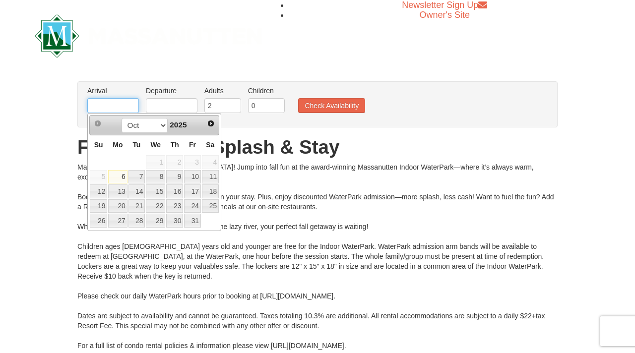
type input "[DATE]"
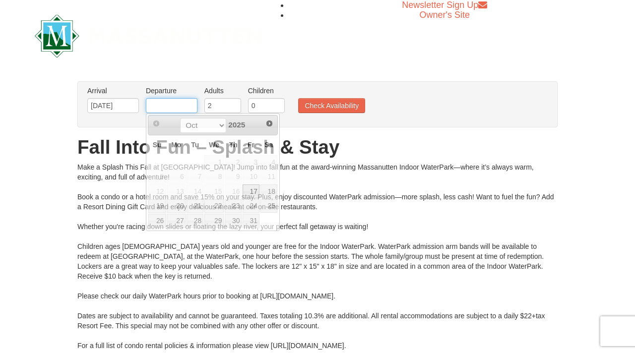
click at [158, 108] on input "text" at bounding box center [172, 105] width 52 height 15
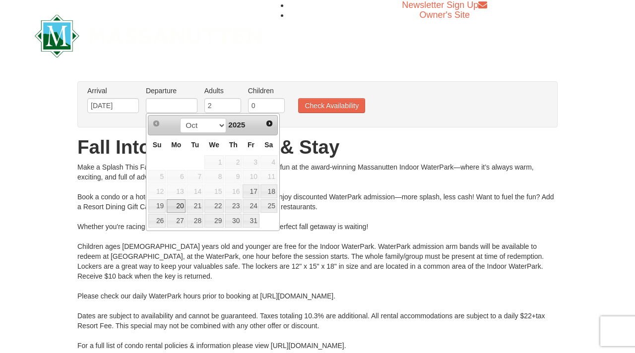
click at [172, 205] on link "20" at bounding box center [176, 206] width 19 height 14
type input "[DATE]"
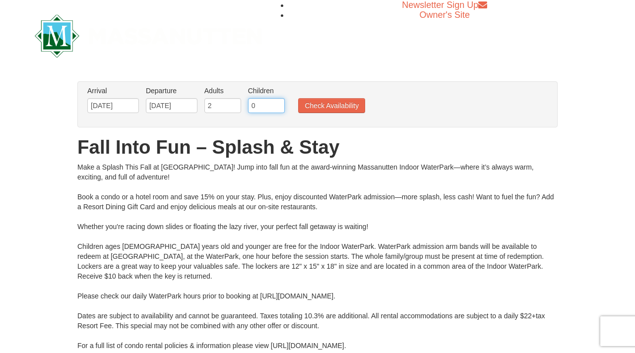
click at [267, 106] on input "0" at bounding box center [266, 105] width 37 height 15
click at [278, 104] on input "1" at bounding box center [266, 105] width 37 height 15
type input "2"
click at [278, 104] on input "2" at bounding box center [266, 105] width 37 height 15
click at [306, 106] on button "Check Availability" at bounding box center [331, 105] width 67 height 15
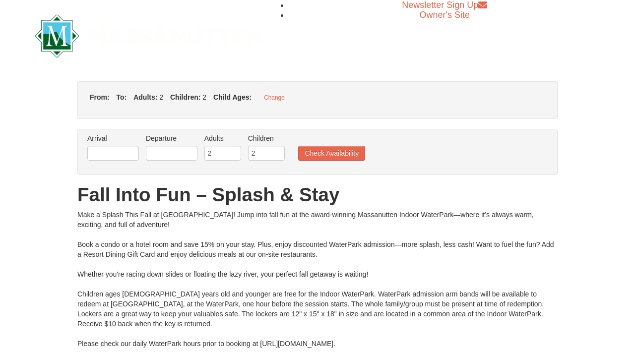
type input "[DATE]"
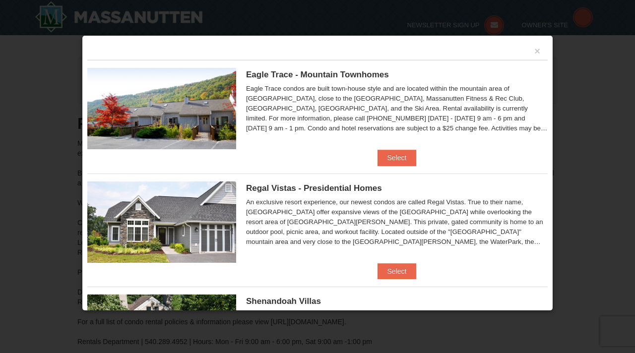
scroll to position [422, 0]
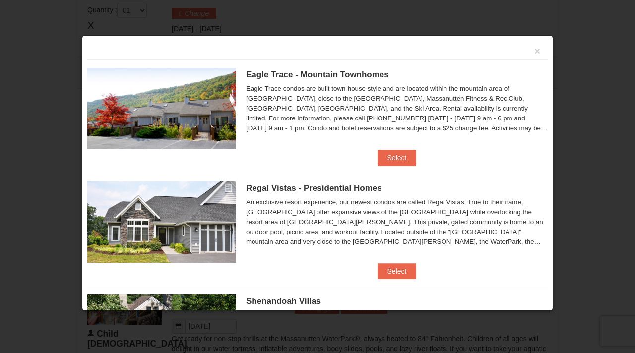
type input "[DATE]"
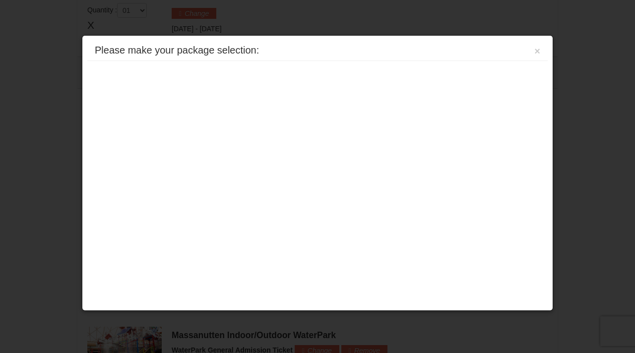
type input "[DATE]"
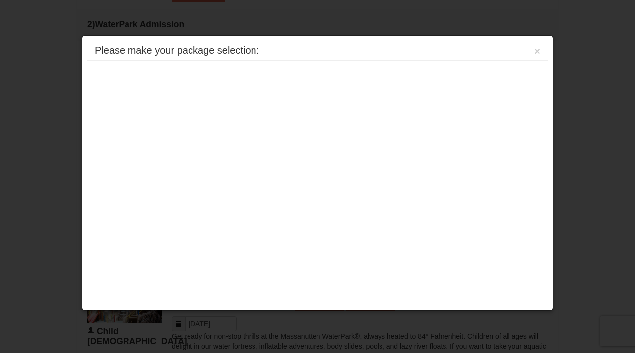
scroll to position [0, 0]
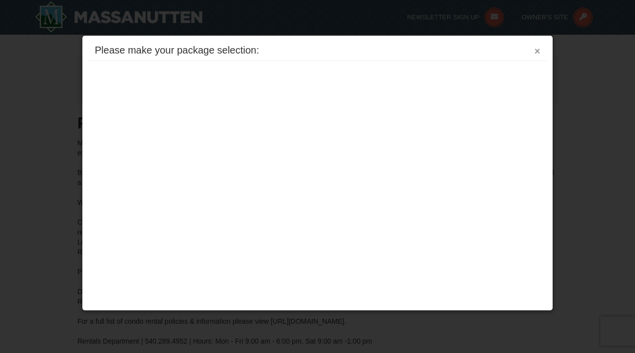
click at [538, 49] on button "×" at bounding box center [537, 51] width 6 height 10
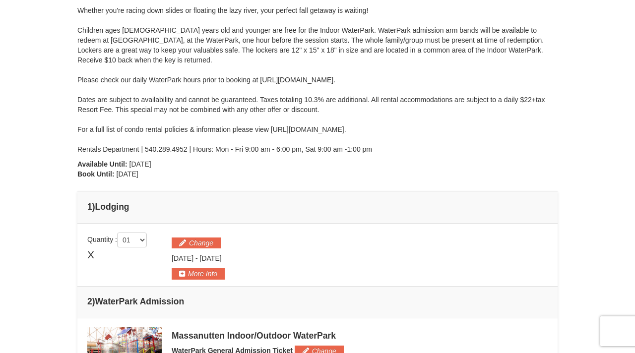
scroll to position [195, 0]
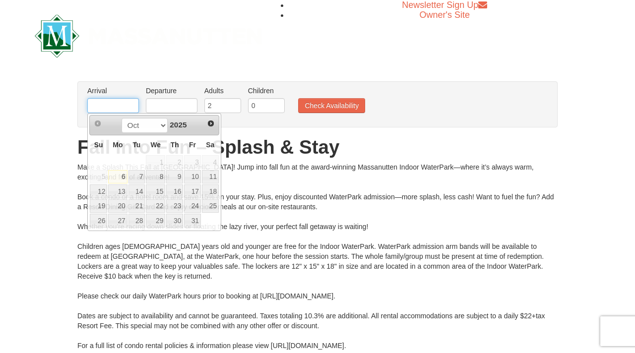
click at [101, 108] on input "text" at bounding box center [113, 105] width 52 height 15
type input "[DATE]"
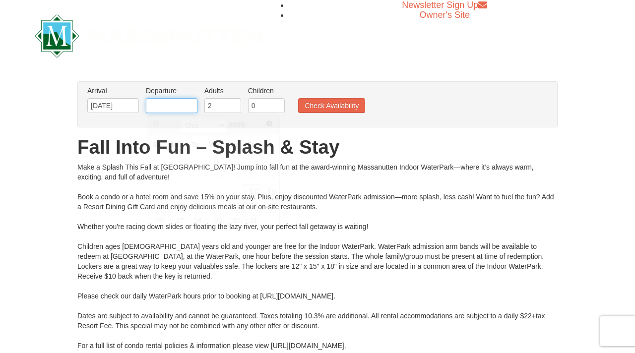
click at [169, 103] on input "text" at bounding box center [172, 105] width 52 height 15
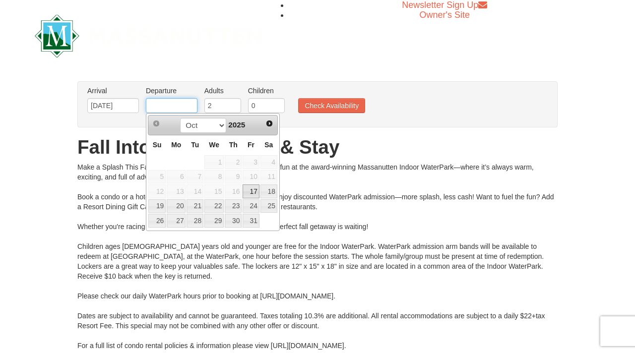
type input "[DATE]"
click at [268, 104] on input "0" at bounding box center [266, 105] width 37 height 15
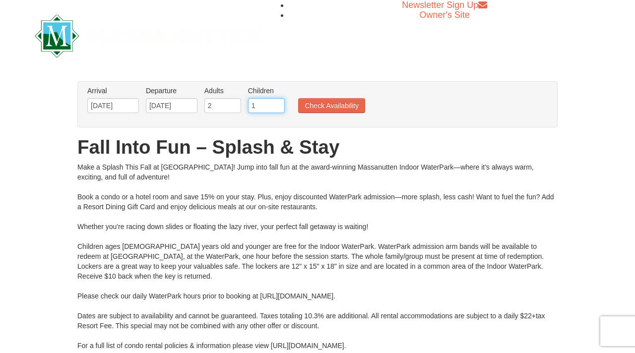
click at [280, 104] on input "1" at bounding box center [266, 105] width 37 height 15
type input "2"
click at [280, 104] on input "2" at bounding box center [266, 105] width 37 height 15
click at [314, 113] on button "Check Availability" at bounding box center [331, 105] width 67 height 15
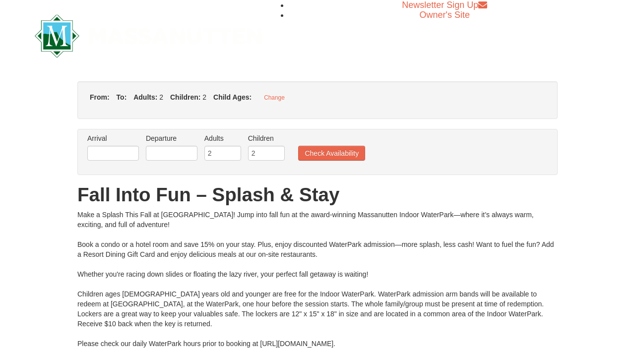
type input "10/17/2025"
type input "10/20/2025"
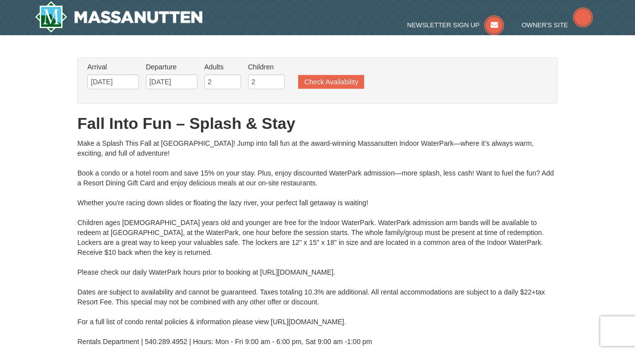
scroll to position [329, 0]
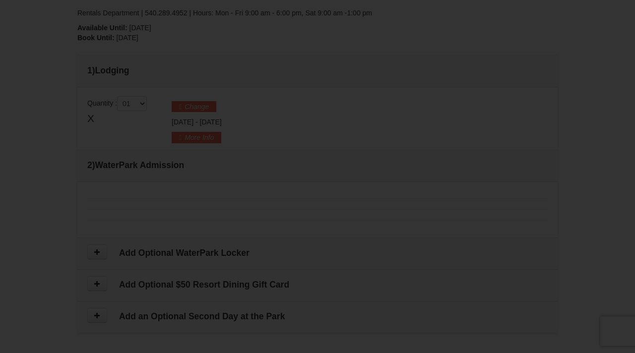
type input "[DATE]"
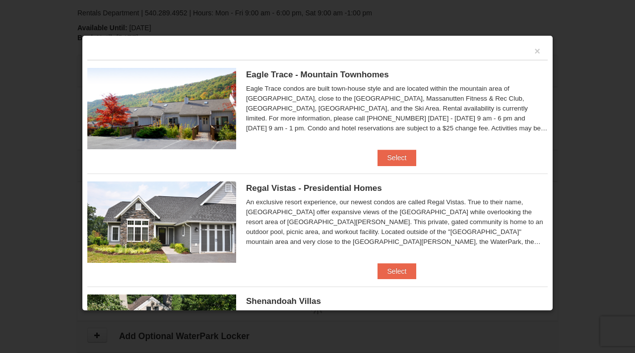
type input "10/20/2025"
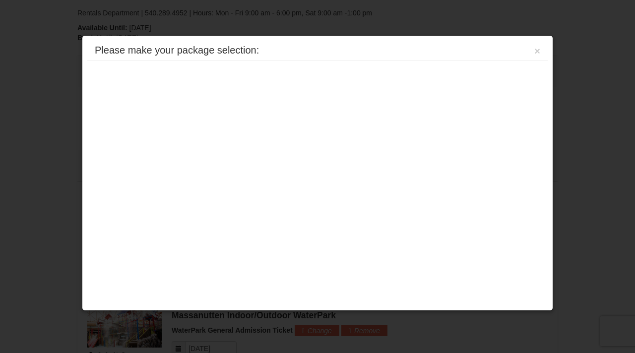
scroll to position [425, 0]
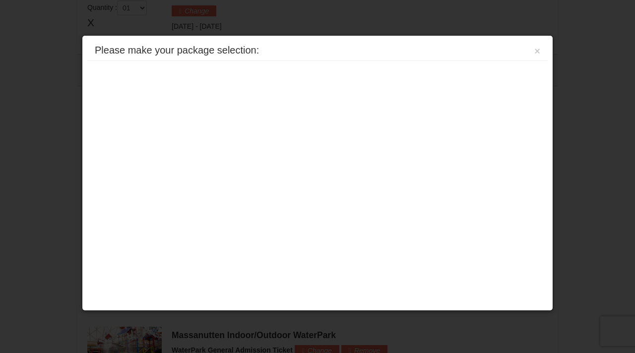
type input "10/20/2025"
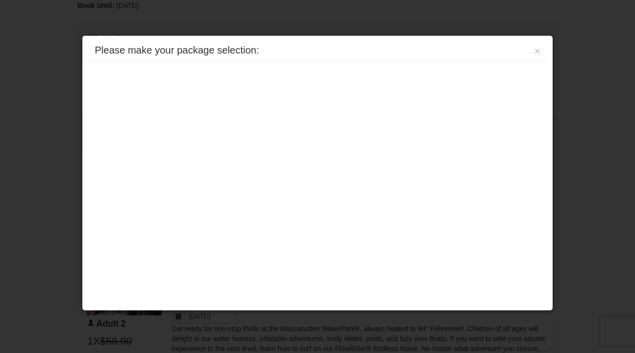
scroll to position [271, 0]
click at [539, 53] on button "×" at bounding box center [537, 51] width 6 height 10
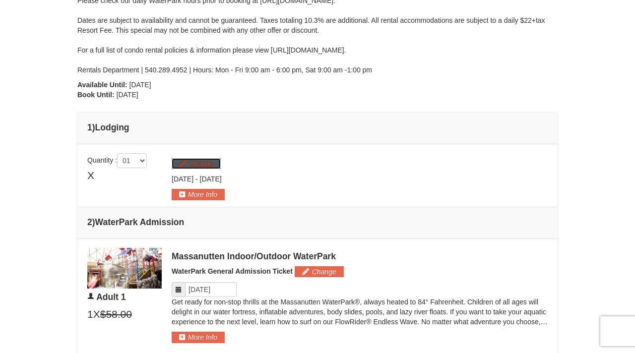
click at [202, 163] on button "Change" at bounding box center [196, 163] width 49 height 11
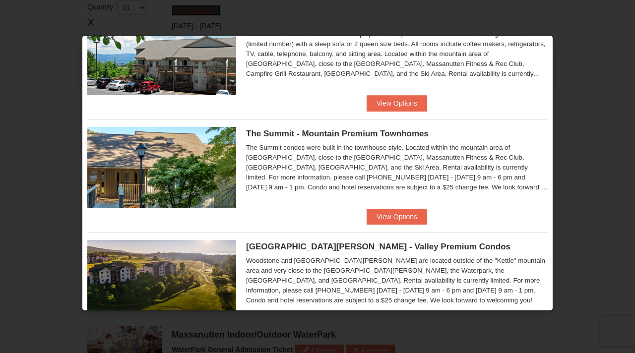
scroll to position [396, 0]
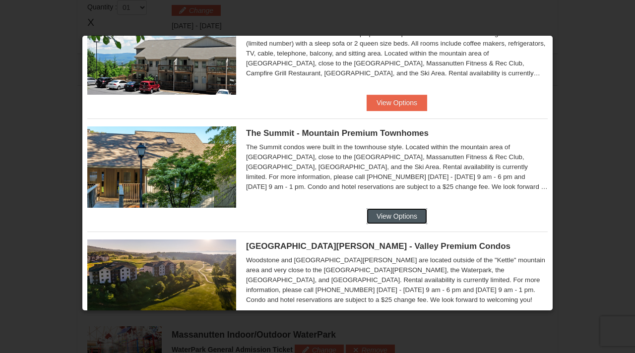
click at [385, 221] on button "View Options" at bounding box center [397, 216] width 61 height 16
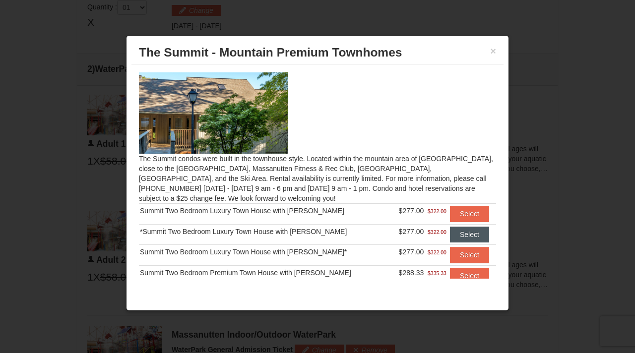
scroll to position [65, 0]
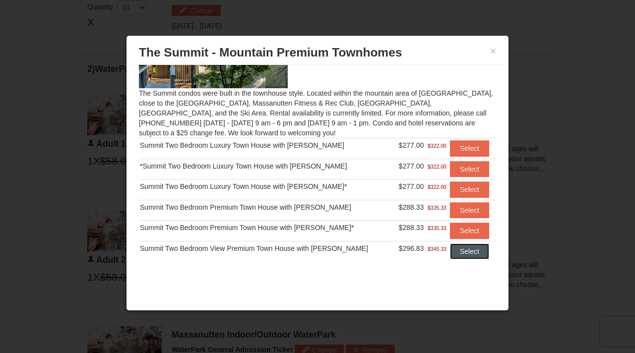
click at [461, 251] on button "Select" at bounding box center [469, 252] width 39 height 16
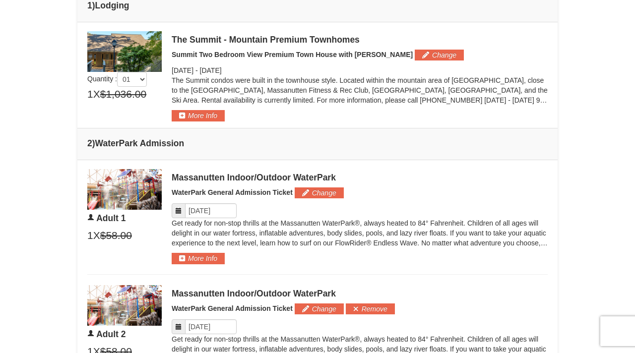
scroll to position [397, 0]
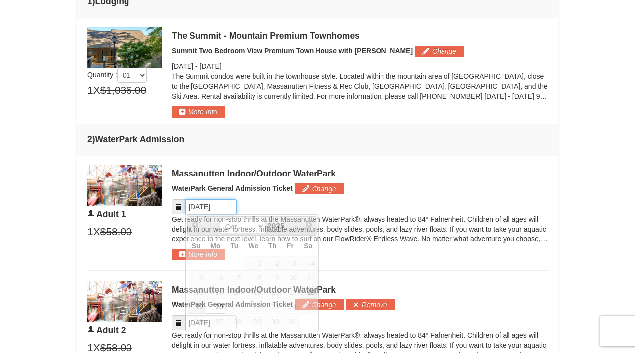
click at [203, 205] on input "Please format dates MM/DD/YYYY" at bounding box center [211, 206] width 52 height 15
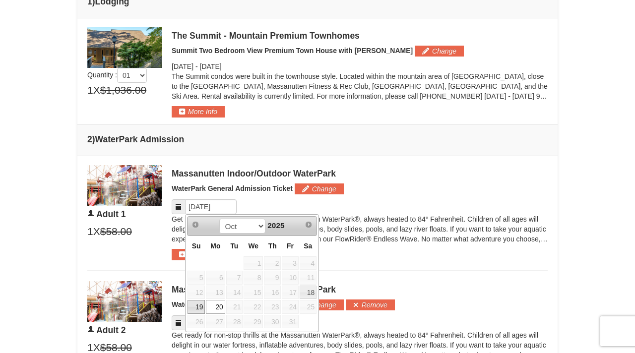
click at [195, 305] on link "19" at bounding box center [195, 307] width 17 height 14
type input "[DATE]"
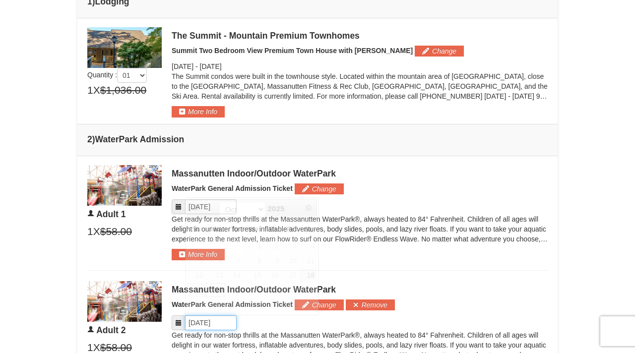
click at [202, 322] on input "Please format dates MM/DD/YYYY" at bounding box center [211, 322] width 52 height 15
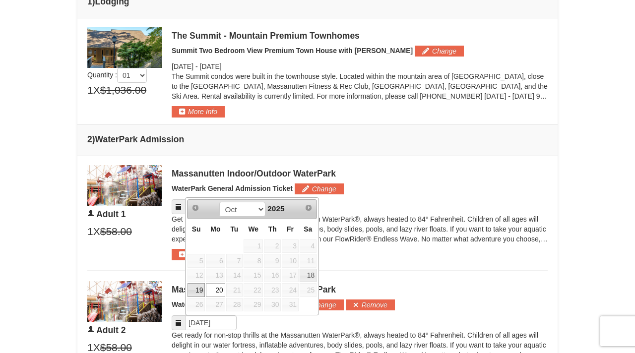
click at [193, 291] on link "19" at bounding box center [195, 290] width 17 height 14
type input "[DATE]"
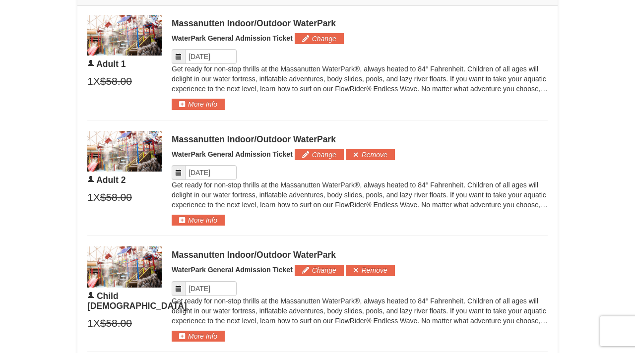
scroll to position [550, 0]
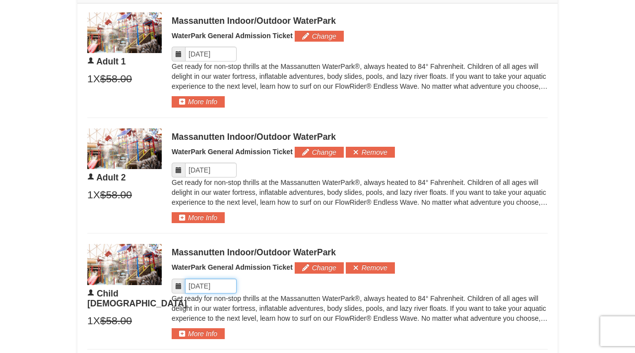
click at [203, 285] on input "Please format dates MM/DD/YYYY" at bounding box center [211, 286] width 52 height 15
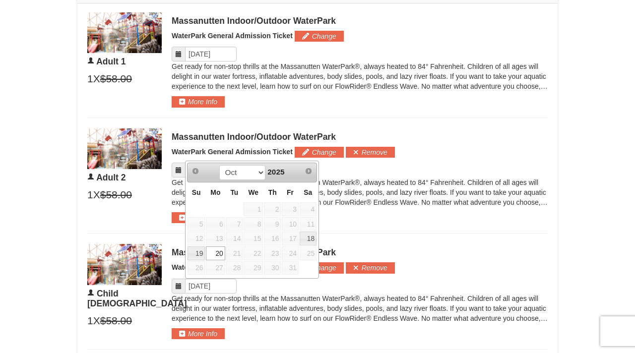
click at [207, 249] on link "20" at bounding box center [215, 253] width 19 height 14
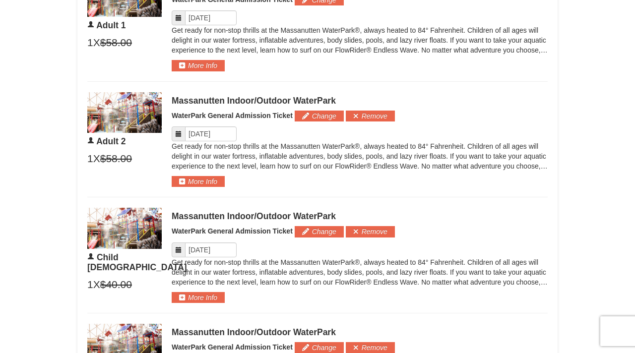
scroll to position [588, 0]
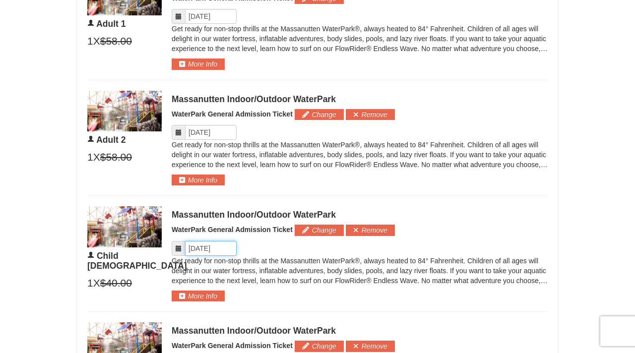
click at [200, 251] on input "Please format dates MM/DD/YYYY" at bounding box center [211, 248] width 52 height 15
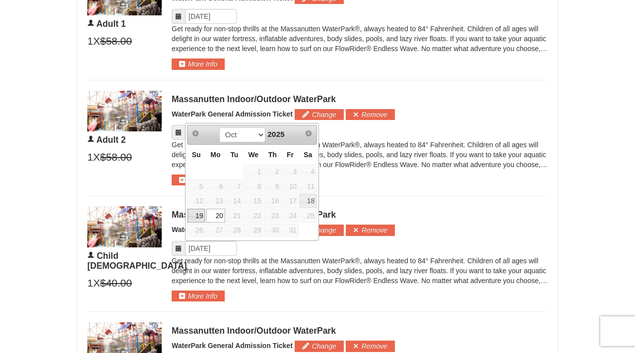
click at [195, 221] on link "19" at bounding box center [195, 216] width 17 height 14
type input "[DATE]"
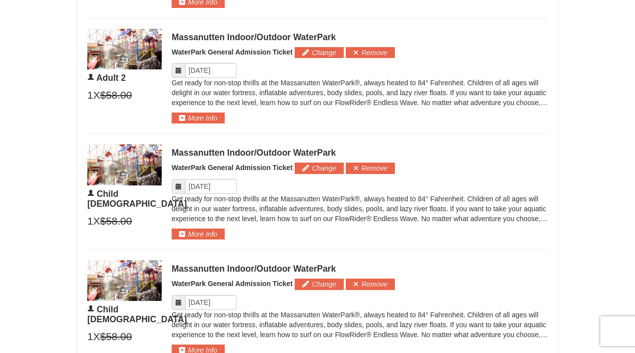
scroll to position [659, 0]
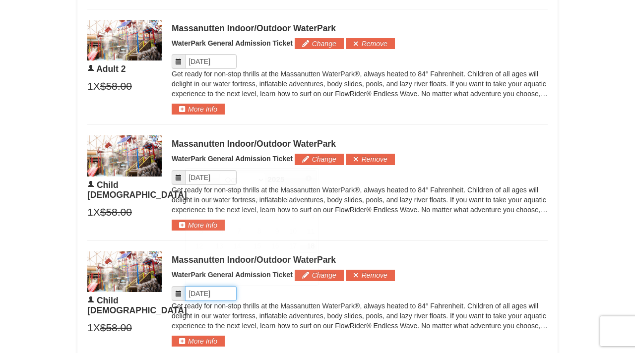
click at [205, 295] on input "Please format dates MM/DD/YYYY" at bounding box center [211, 293] width 52 height 15
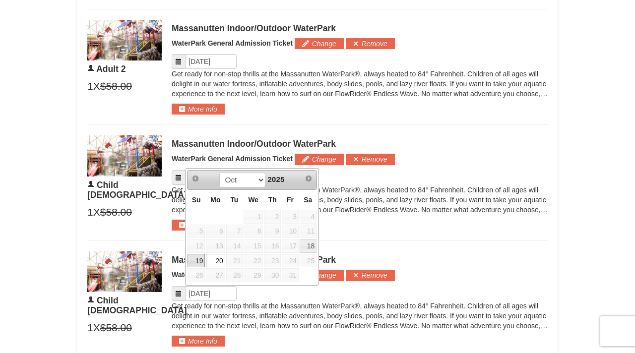
click at [196, 260] on link "19" at bounding box center [195, 261] width 17 height 14
type input "[DATE]"
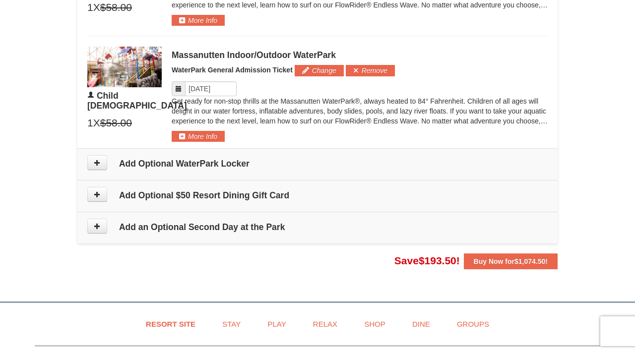
scroll to position [873, 0]
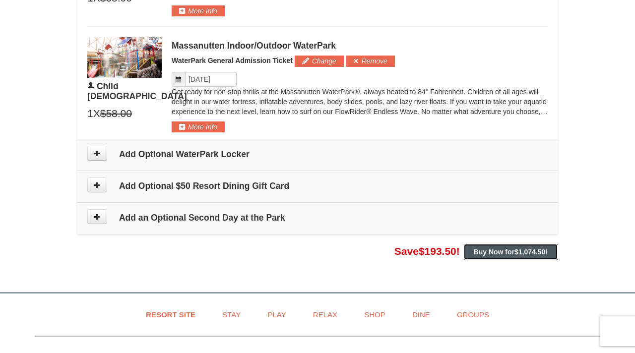
click at [480, 251] on strong "Buy Now for $1,074.50 !" at bounding box center [511, 252] width 74 height 8
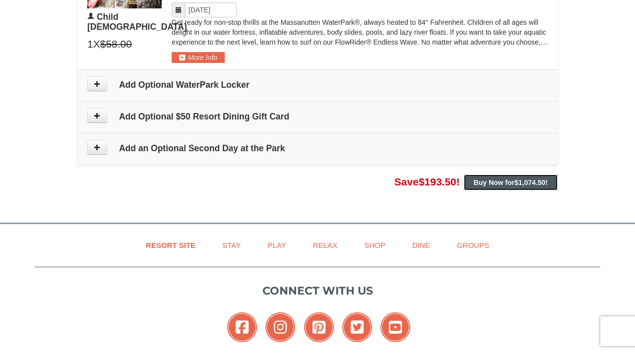
scroll to position [943, 0]
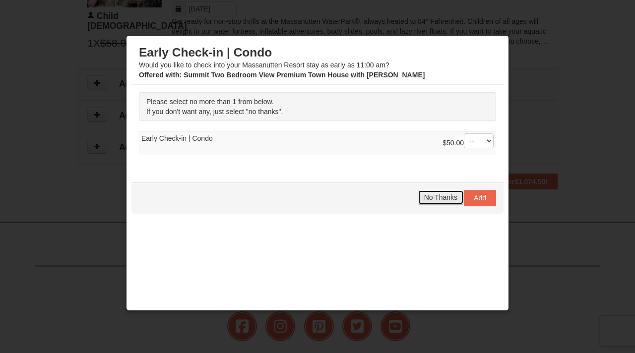
click at [454, 198] on span "No Thanks" at bounding box center [440, 197] width 33 height 8
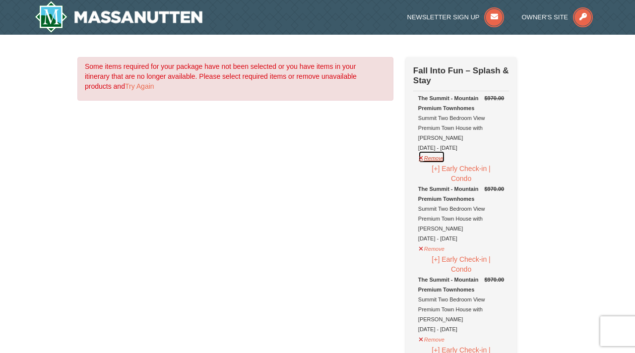
click at [434, 151] on button "Remove" at bounding box center [431, 157] width 27 height 12
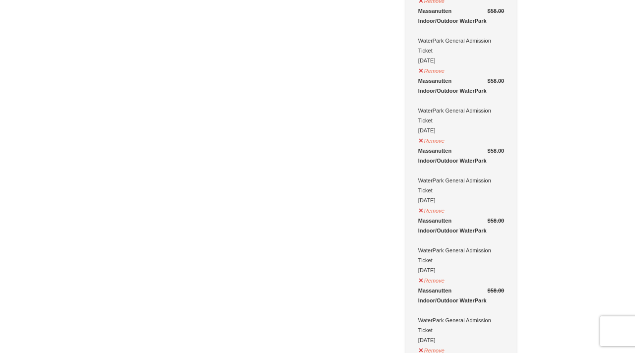
scroll to position [258, 0]
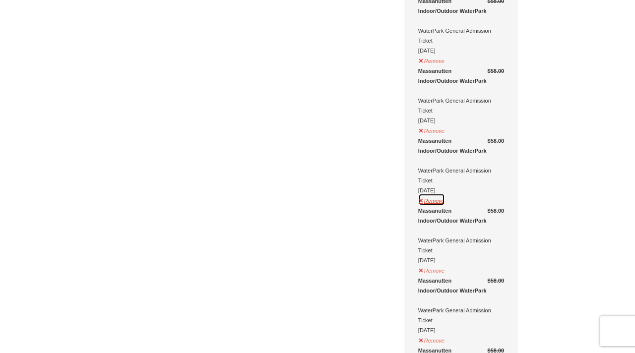
click at [437, 193] on button "Remove" at bounding box center [431, 199] width 27 height 12
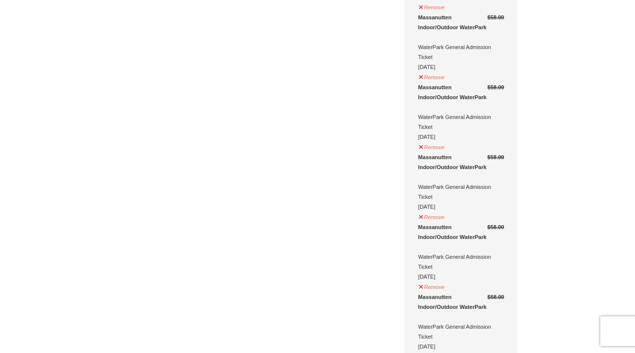
scroll to position [312, 0]
click at [435, 209] on button "Remove" at bounding box center [431, 215] width 27 height 12
click at [439, 279] on button "Remove" at bounding box center [431, 285] width 27 height 12
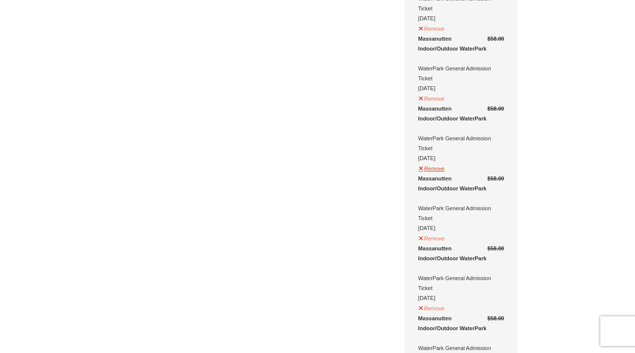
scroll to position [434, 0]
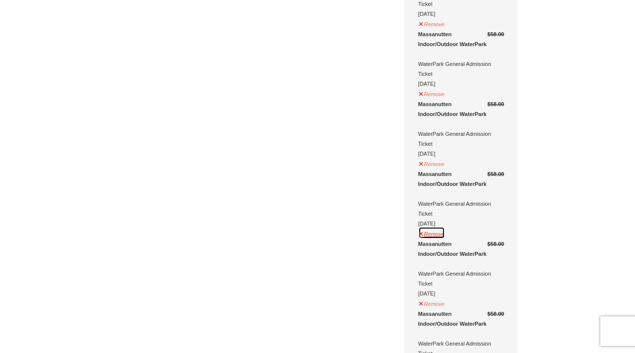
click at [429, 227] on button "Remove" at bounding box center [431, 233] width 27 height 12
click at [439, 297] on button "Remove" at bounding box center [431, 303] width 27 height 12
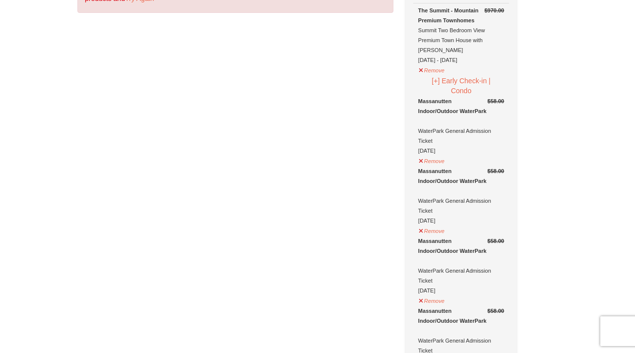
scroll to position [0, 0]
